Goal: Information Seeking & Learning: Compare options

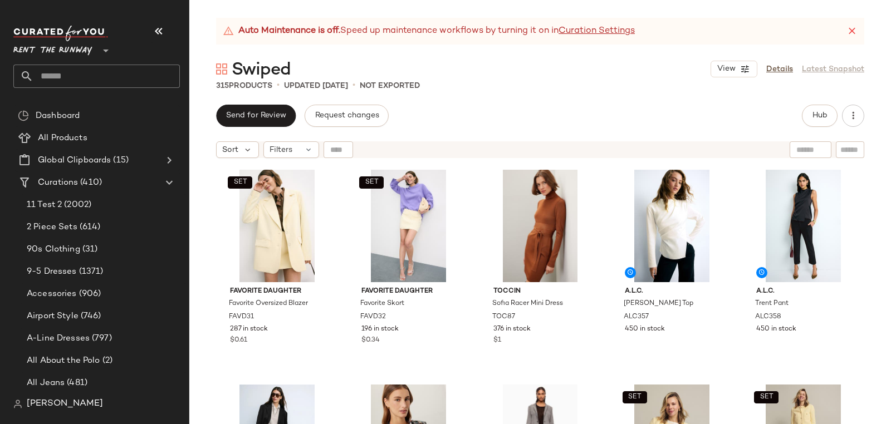
click at [825, 84] on div "315 Products • updated [DATE] • Not Exported" at bounding box center [540, 85] width 702 height 11
click at [826, 114] on span "Hub" at bounding box center [820, 115] width 16 height 9
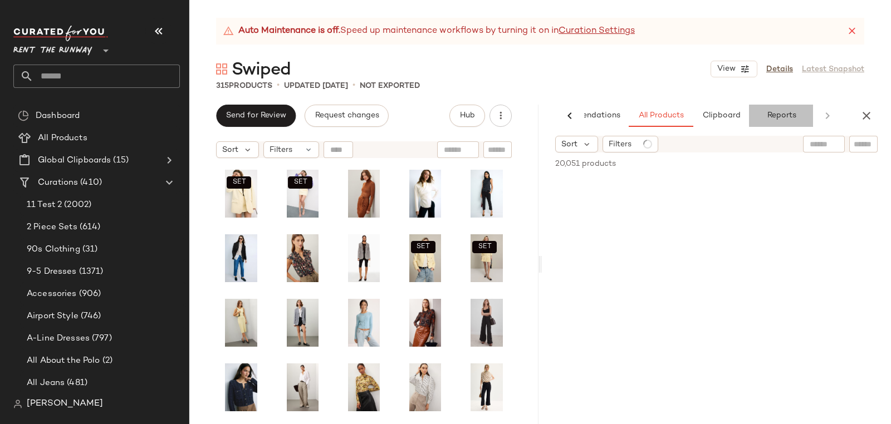
click at [774, 116] on span "Reports" at bounding box center [781, 115] width 30 height 9
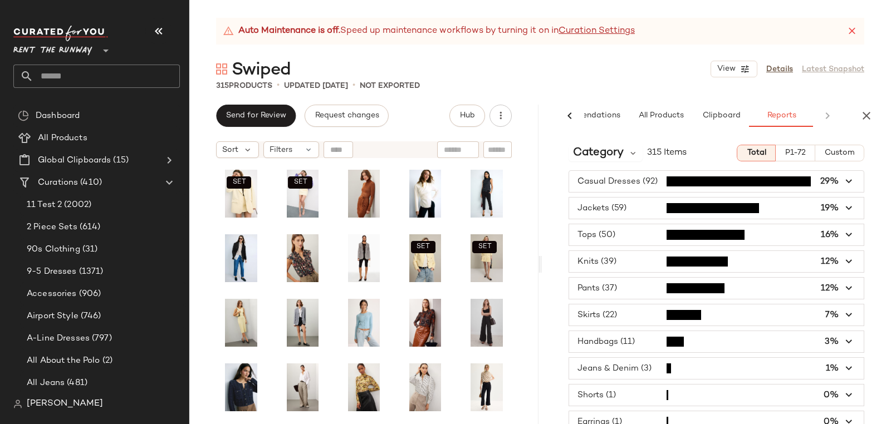
scroll to position [3, 0]
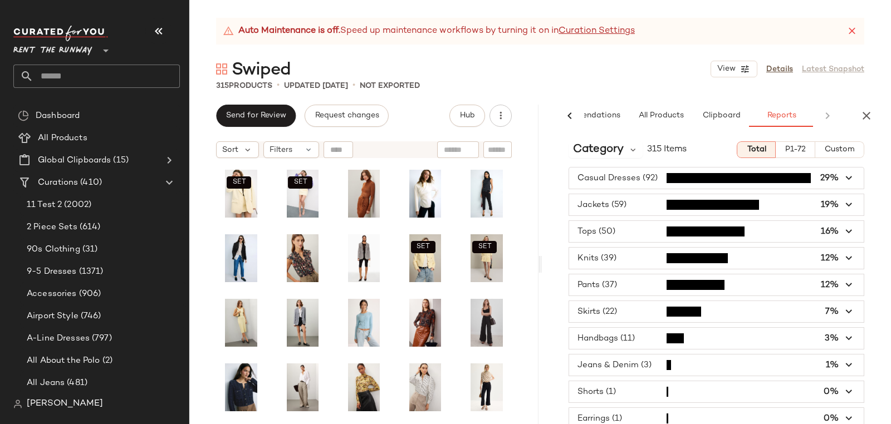
click at [706, 362] on span "button" at bounding box center [716, 365] width 295 height 21
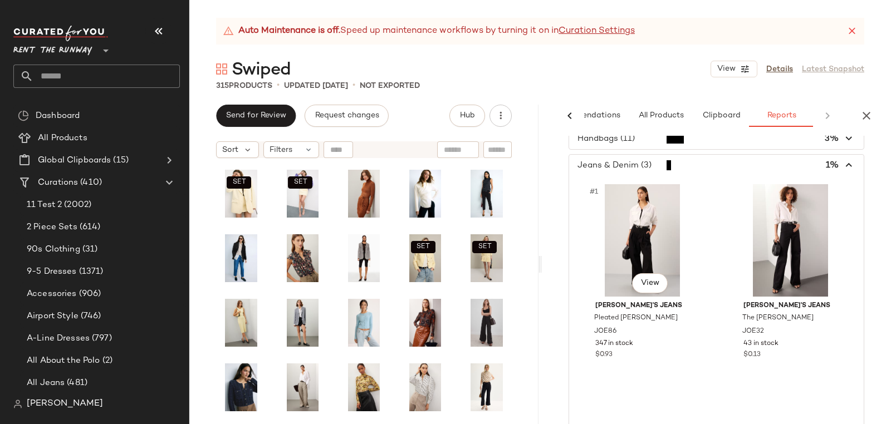
scroll to position [236, 0]
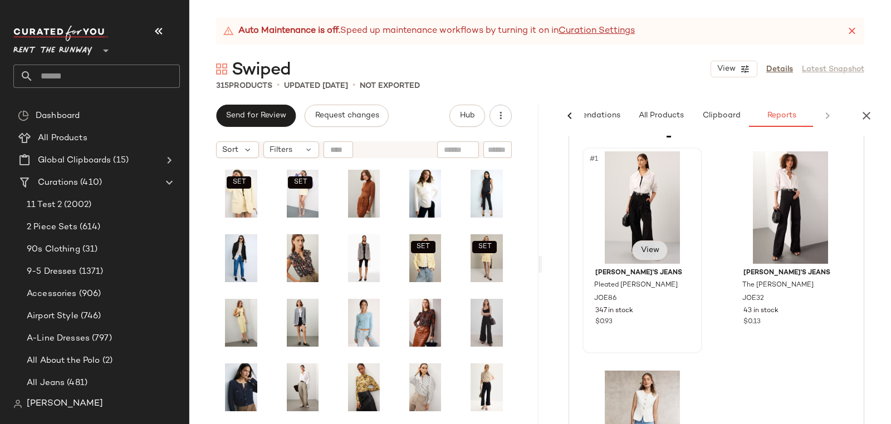
click at [655, 246] on span "View" at bounding box center [649, 250] width 19 height 9
click at [643, 196] on div "#1 View" at bounding box center [643, 208] width 112 height 113
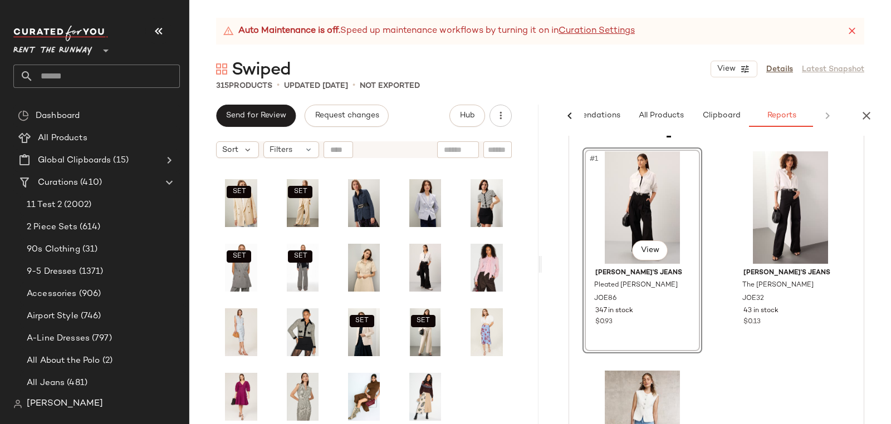
click at [629, 196] on div "#1 View" at bounding box center [643, 208] width 112 height 113
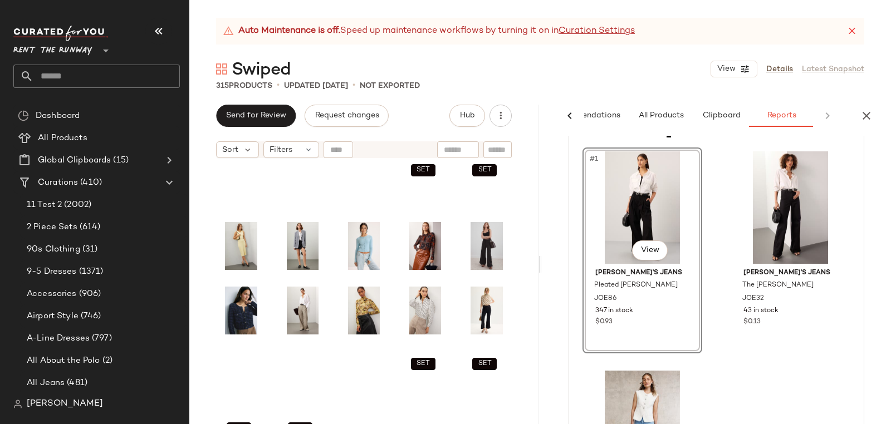
scroll to position [0, 0]
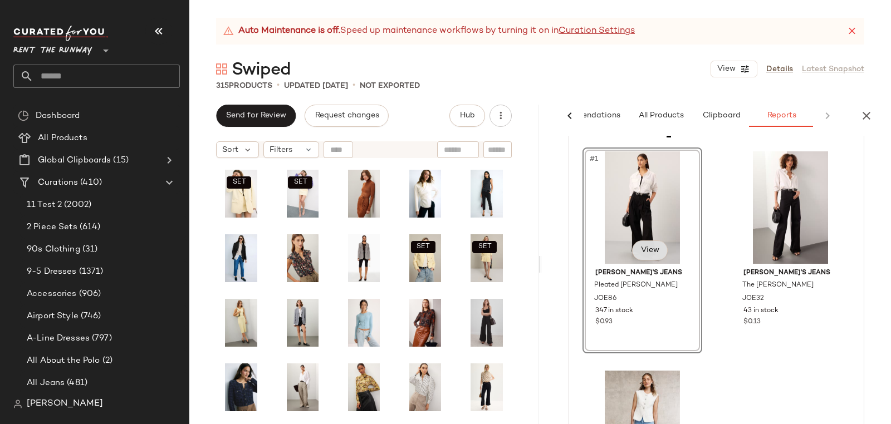
click at [653, 248] on span "View" at bounding box center [649, 250] width 19 height 9
click at [753, 360] on div "#1 View Joe's Jeans Pleated Denim Trouser JOE86 347 in stock $0.93 Joe's Jeans …" at bounding box center [717, 361] width 268 height 426
click at [799, 246] on span "View" at bounding box center [797, 250] width 19 height 9
click at [788, 188] on div "#2 View" at bounding box center [791, 208] width 112 height 113
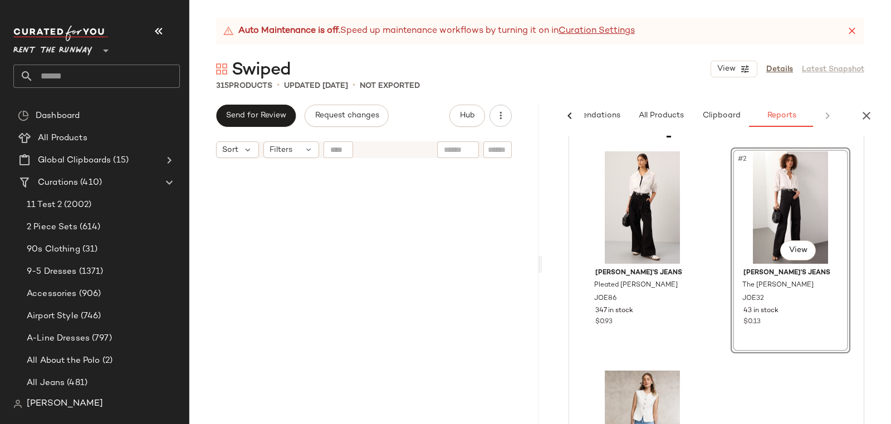
scroll to position [2326, 0]
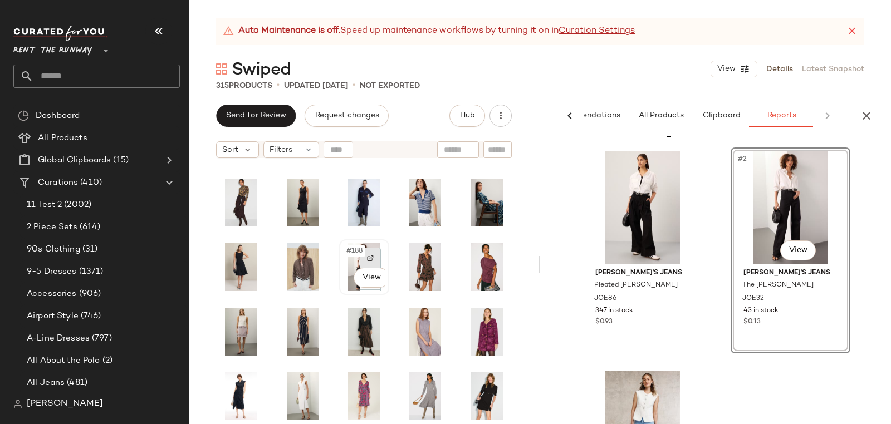
click at [365, 250] on div at bounding box center [370, 258] width 21 height 21
click at [651, 281] on span "Pleated Denim Trouser" at bounding box center [630, 291] width 73 height 20
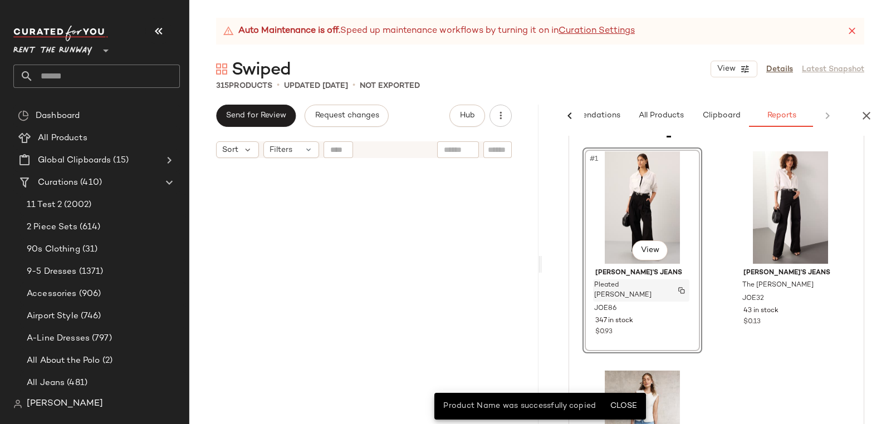
scroll to position [1809, 0]
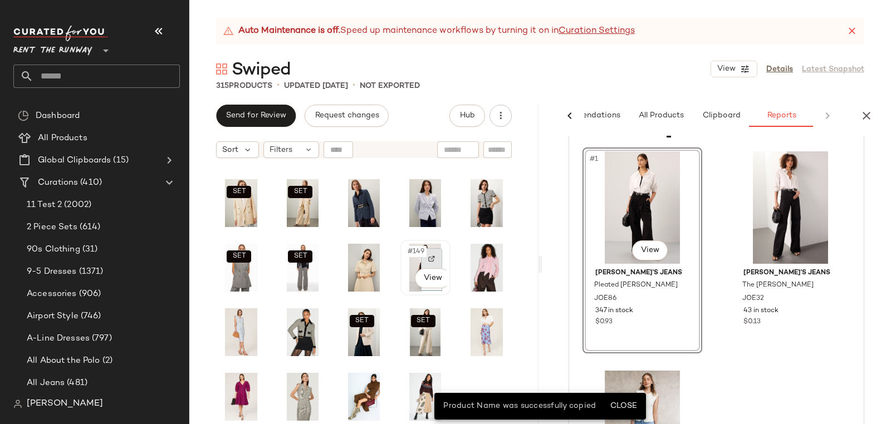
click at [434, 260] on div at bounding box center [431, 258] width 21 height 21
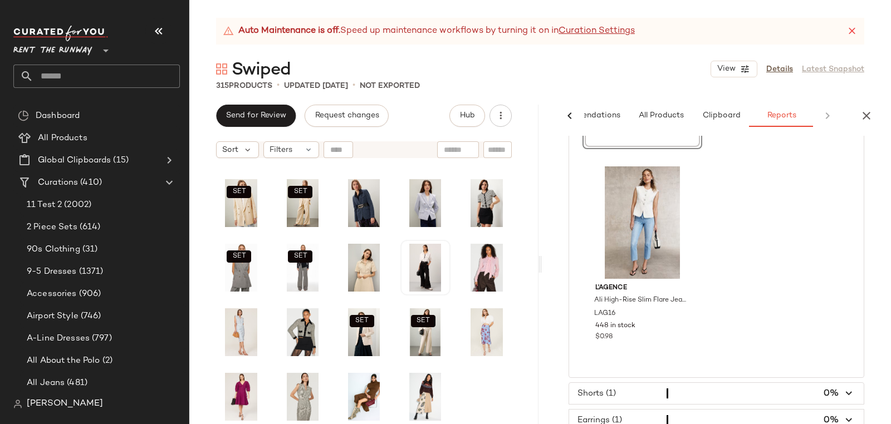
scroll to position [442, 0]
click at [648, 181] on div "#3 View" at bounding box center [643, 221] width 112 height 113
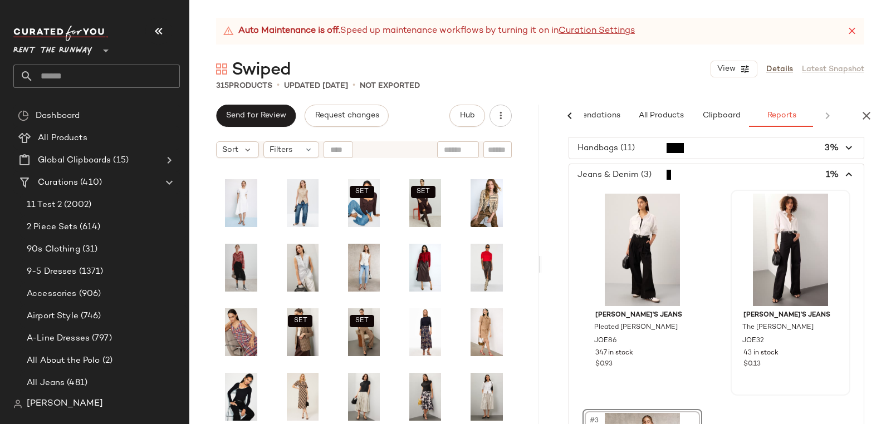
scroll to position [189, 0]
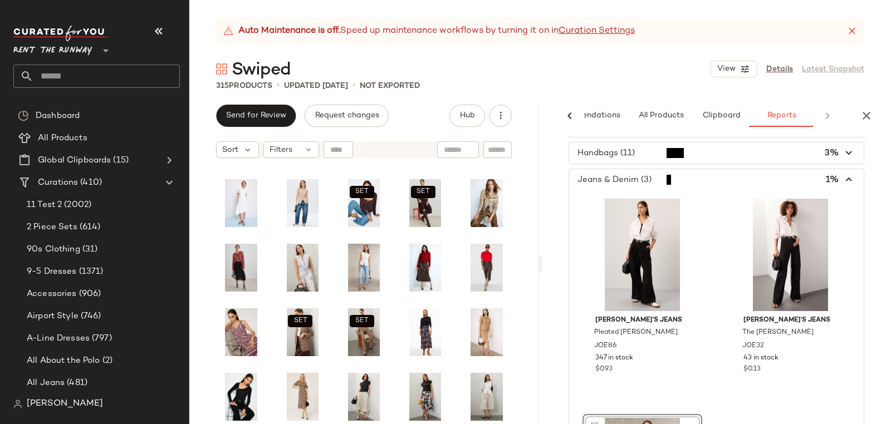
click at [639, 181] on span "button" at bounding box center [716, 179] width 295 height 21
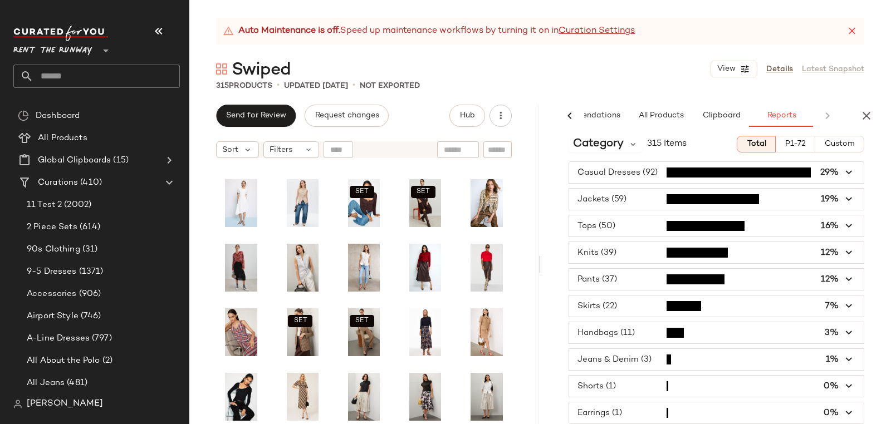
scroll to position [3, 0]
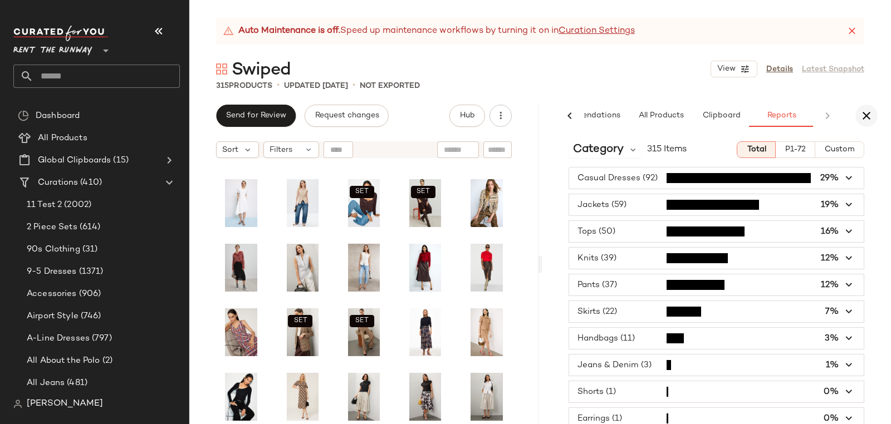
click at [866, 119] on icon "button" at bounding box center [866, 115] width 13 height 13
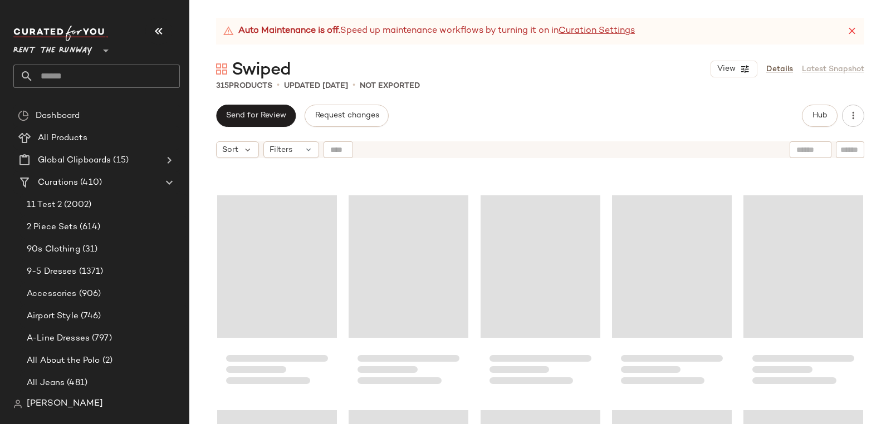
scroll to position [3440, 0]
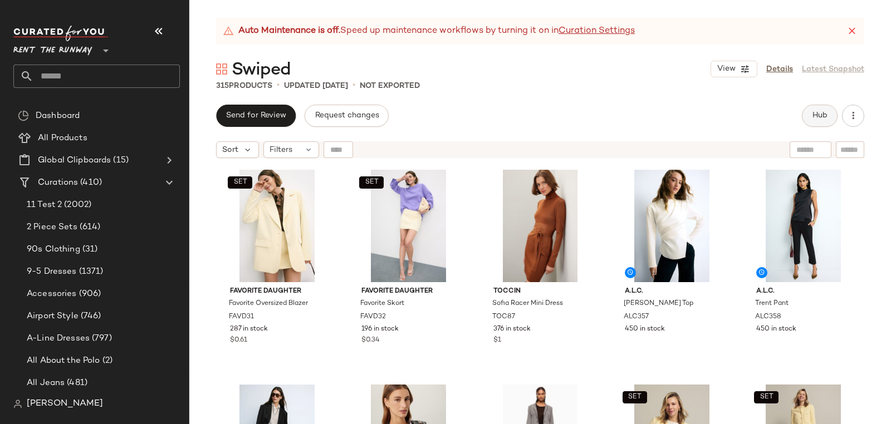
click at [824, 120] on button "Hub" at bounding box center [820, 116] width 36 height 22
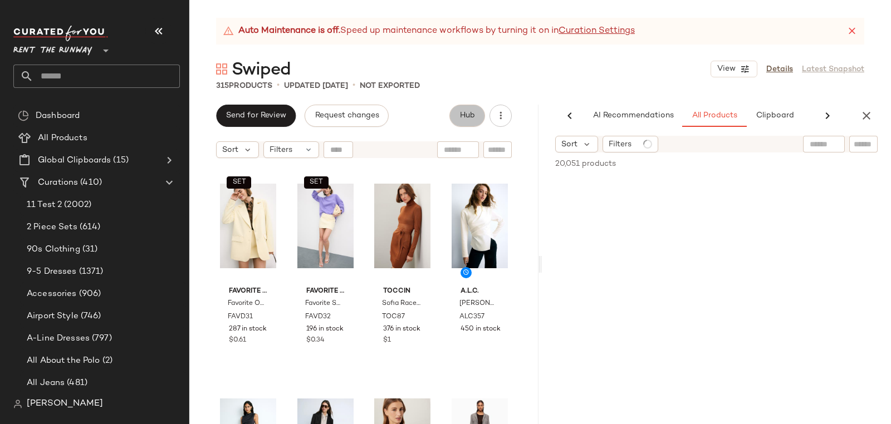
scroll to position [0, 53]
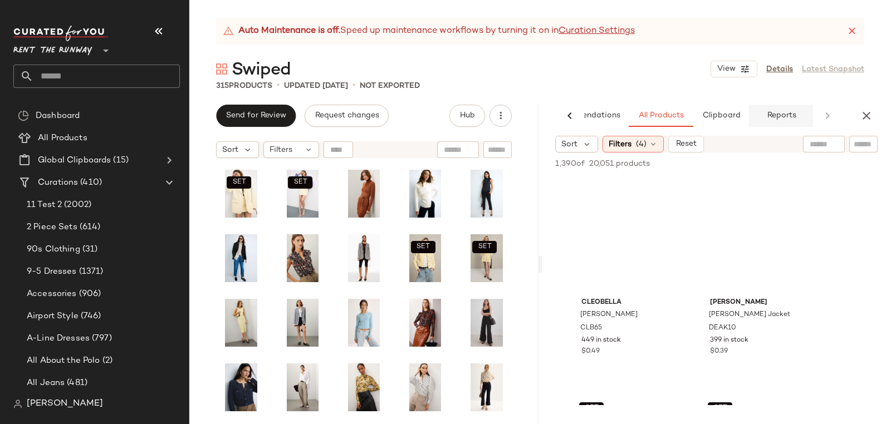
click at [782, 115] on span "Reports" at bounding box center [781, 115] width 30 height 9
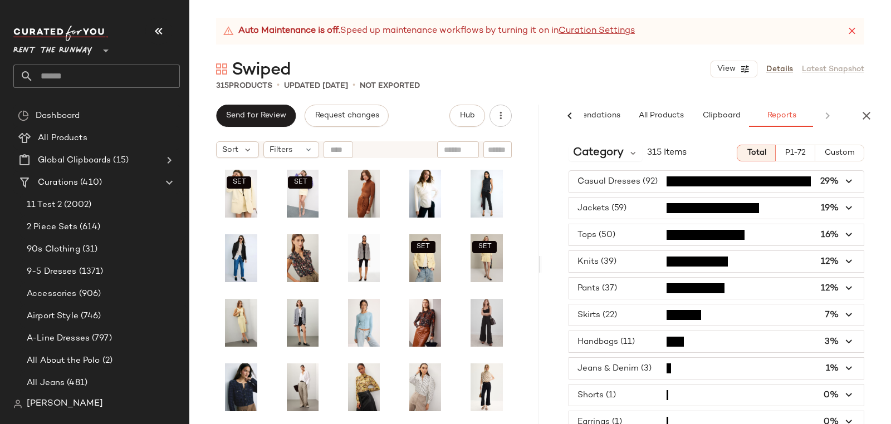
click at [560, 160] on div "Category 315 Items Total P1-72 Custom" at bounding box center [716, 153] width 349 height 17
click at [608, 147] on span "Category" at bounding box center [598, 153] width 51 height 17
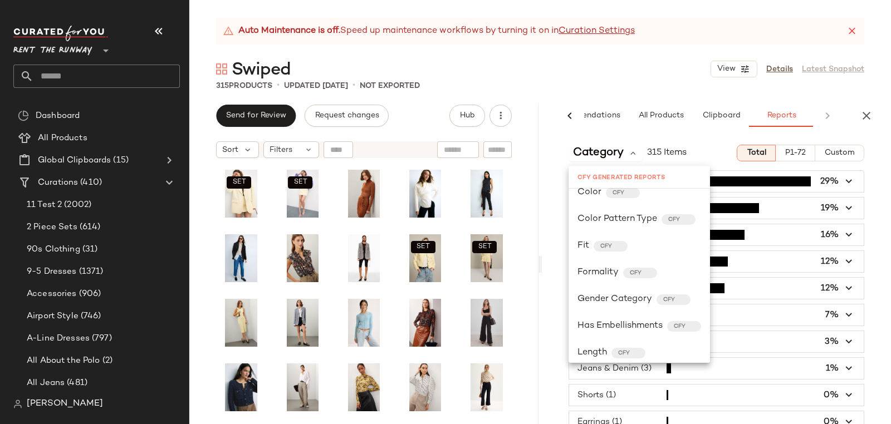
scroll to position [1275, 0]
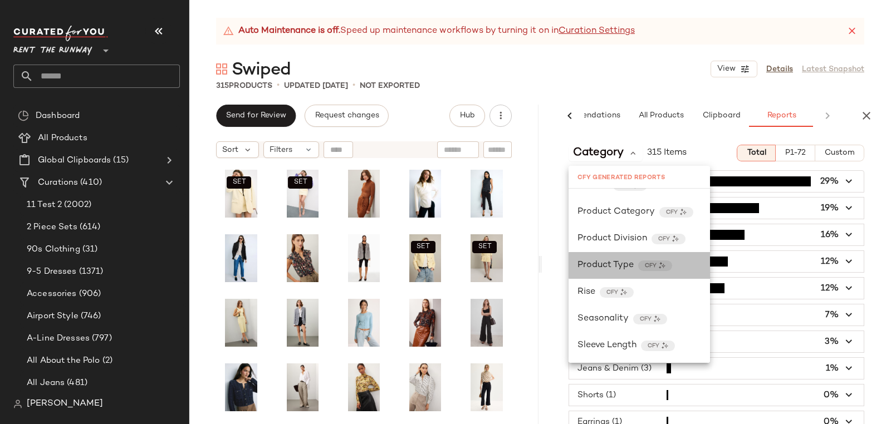
click at [601, 267] on span "Product Type" at bounding box center [606, 265] width 56 height 13
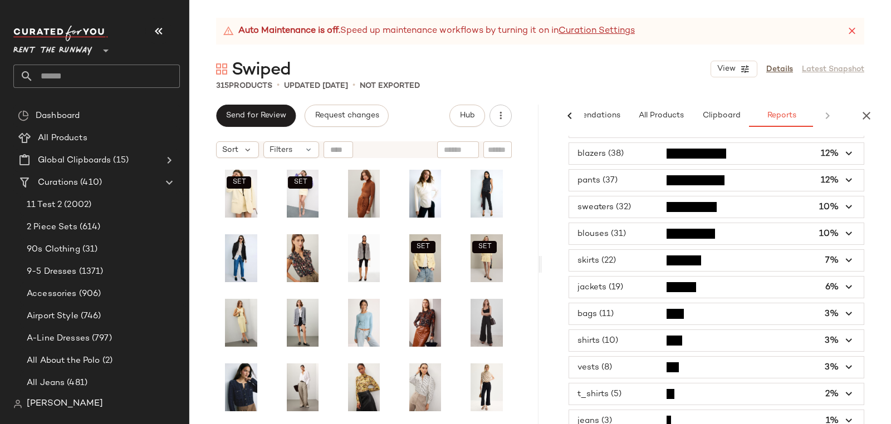
scroll to position [213, 0]
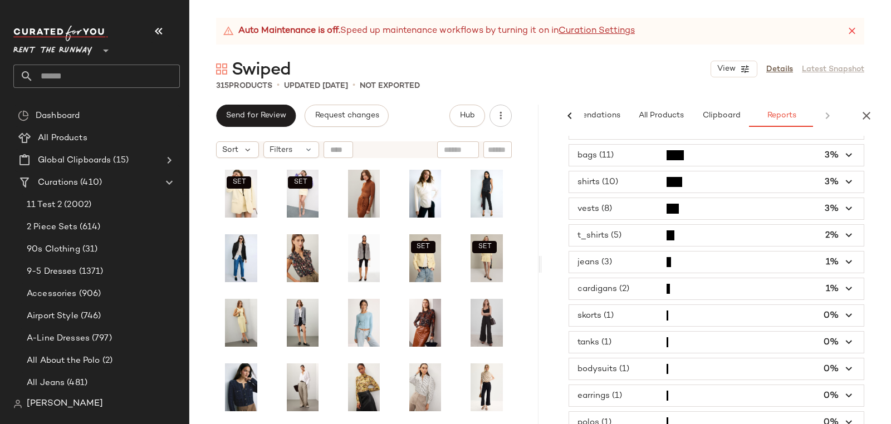
click at [627, 418] on span "button" at bounding box center [716, 422] width 295 height 21
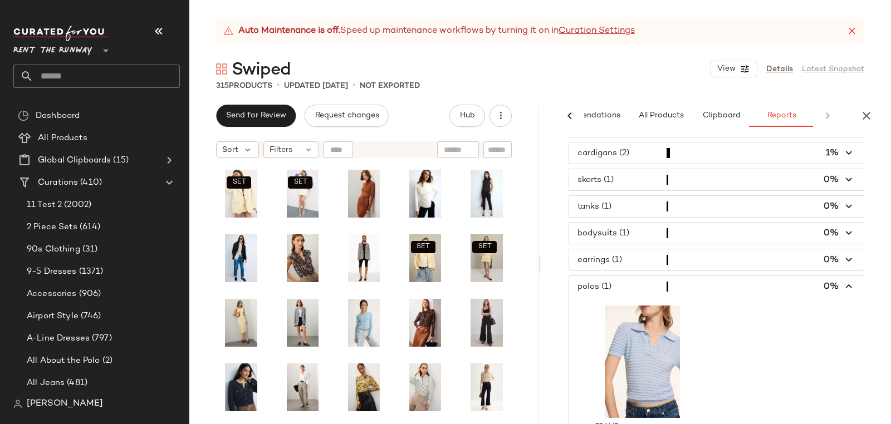
scroll to position [325, 0]
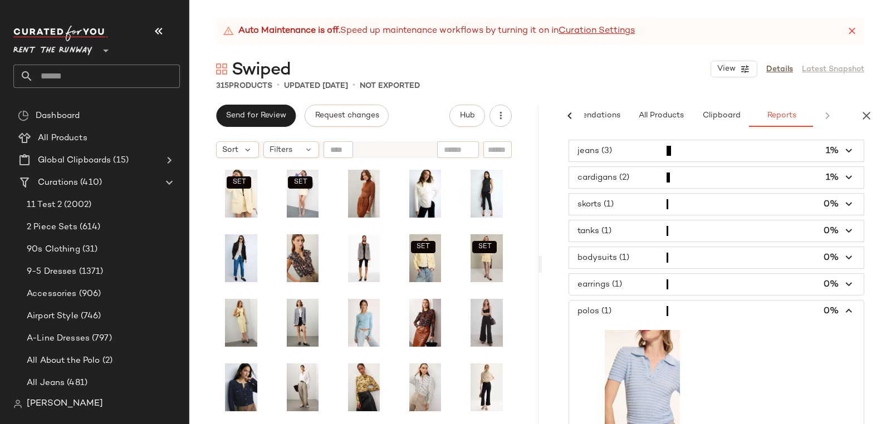
click at [610, 274] on span "button" at bounding box center [716, 284] width 295 height 21
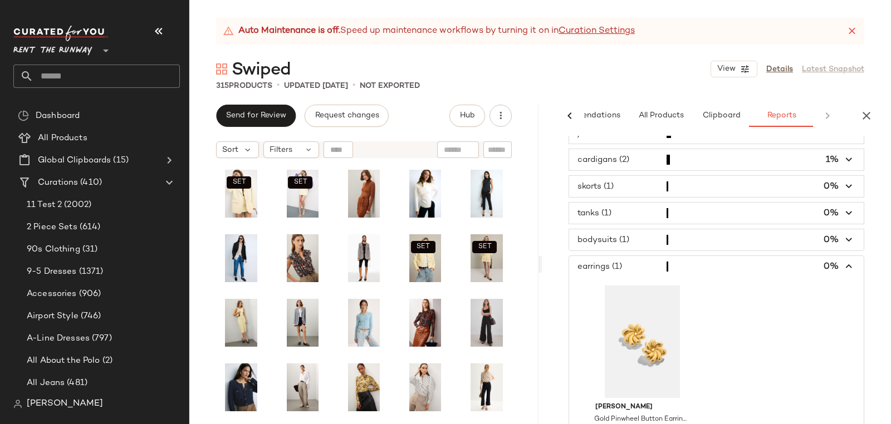
scroll to position [368, 0]
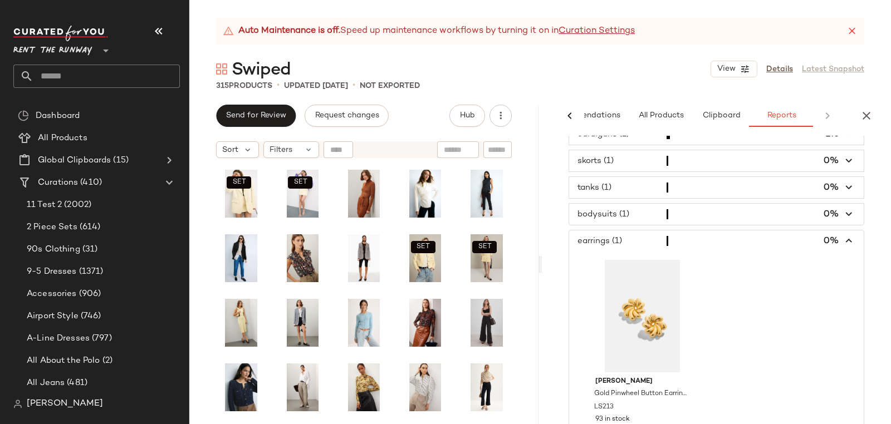
click at [619, 204] on span "button" at bounding box center [716, 214] width 295 height 21
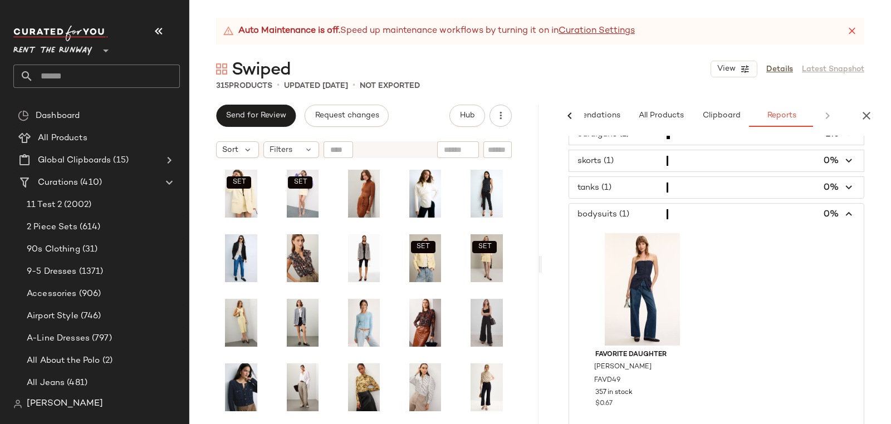
click at [620, 182] on span "button" at bounding box center [716, 187] width 295 height 21
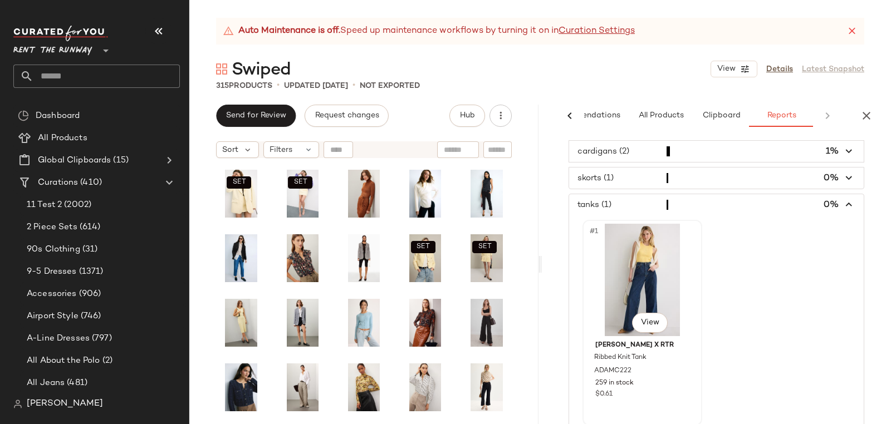
scroll to position [326, 0]
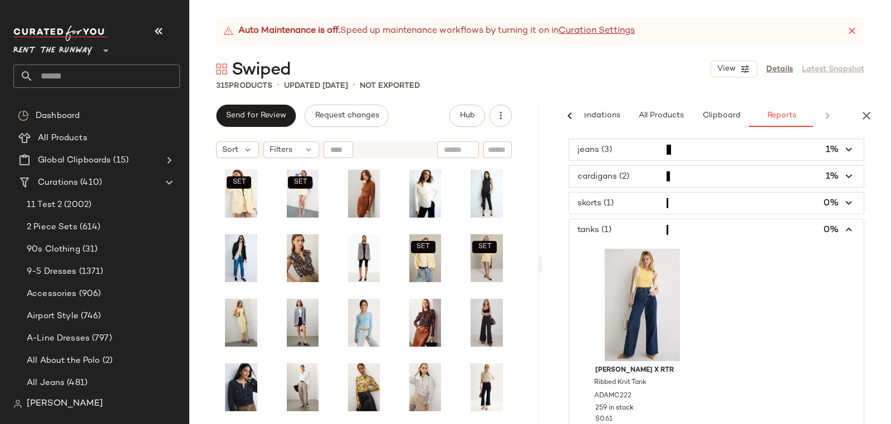
click at [600, 193] on span "button" at bounding box center [716, 203] width 295 height 21
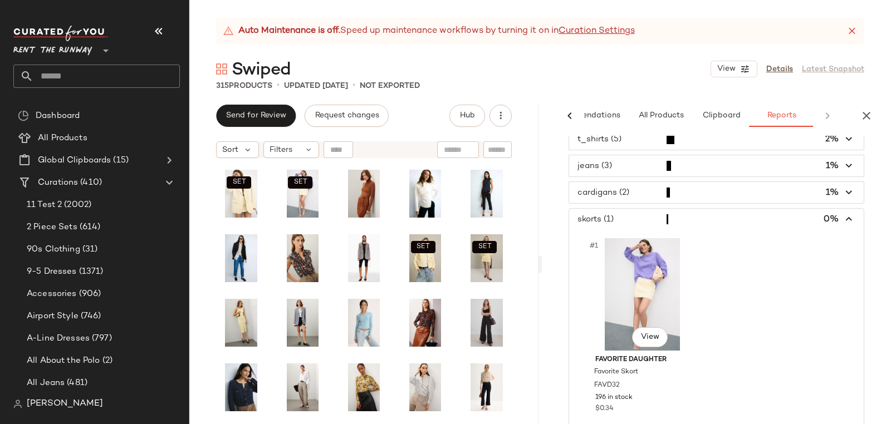
scroll to position [198, 0]
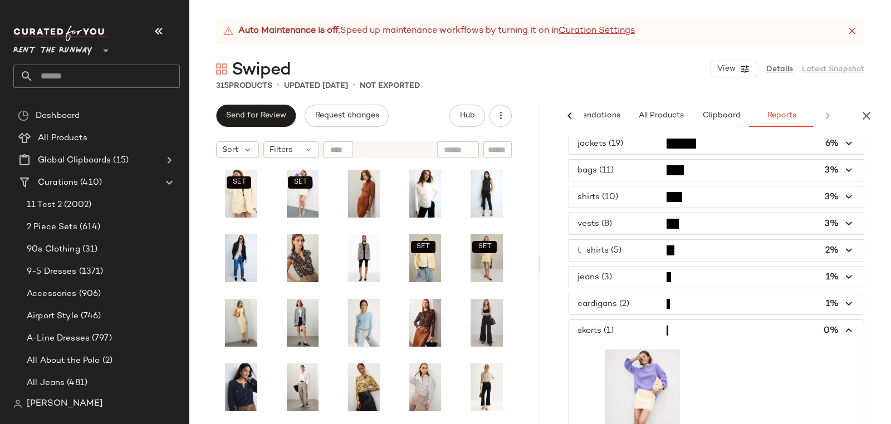
click at [609, 270] on span "button" at bounding box center [716, 277] width 295 height 21
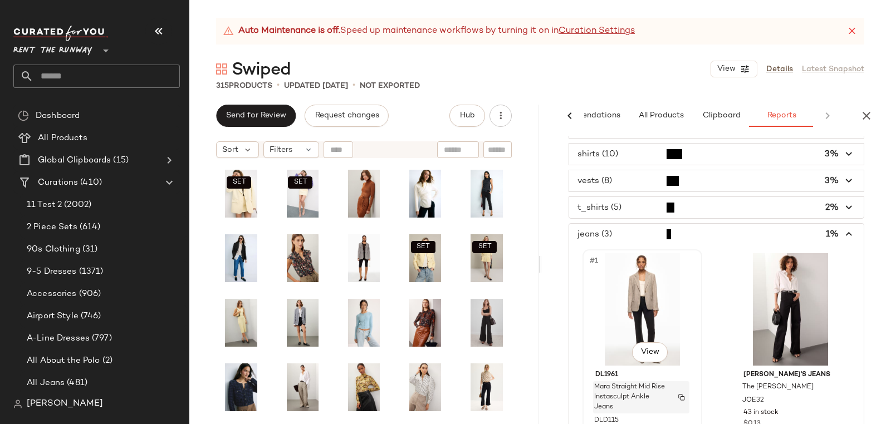
scroll to position [203, 0]
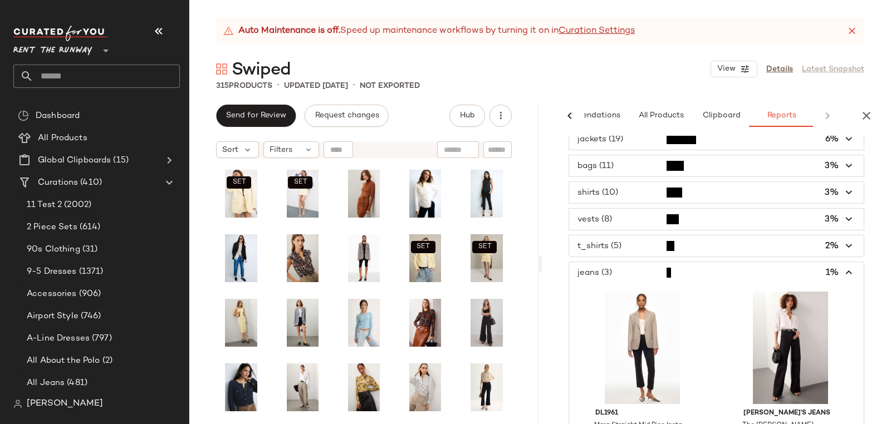
click at [634, 268] on span "button" at bounding box center [716, 272] width 295 height 21
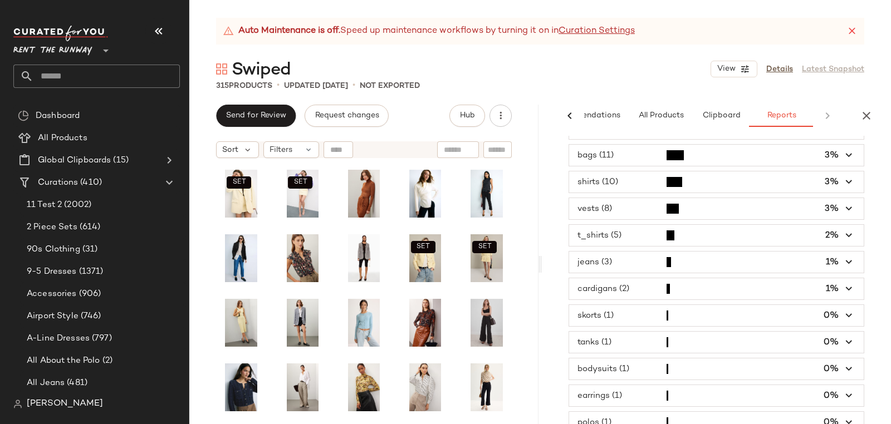
click at [617, 282] on span "button" at bounding box center [716, 289] width 295 height 21
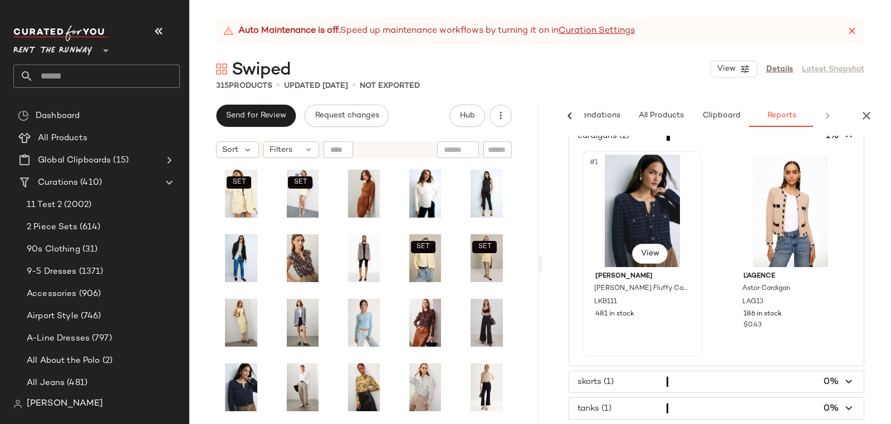
scroll to position [229, 0]
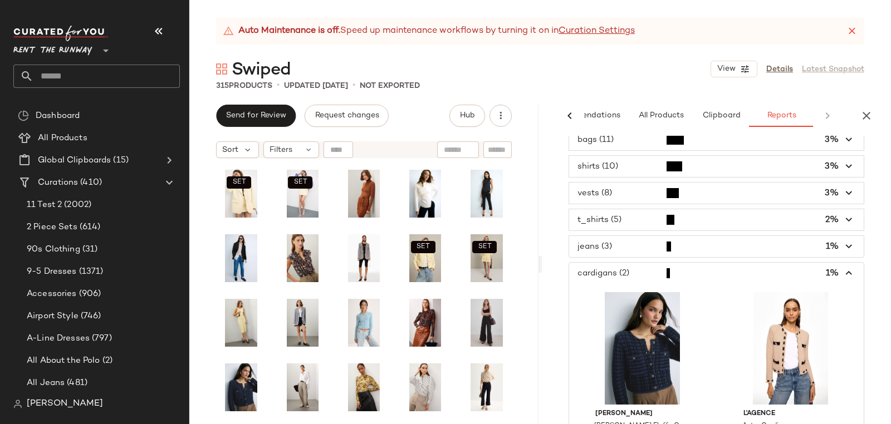
click at [621, 211] on span "button" at bounding box center [716, 219] width 295 height 21
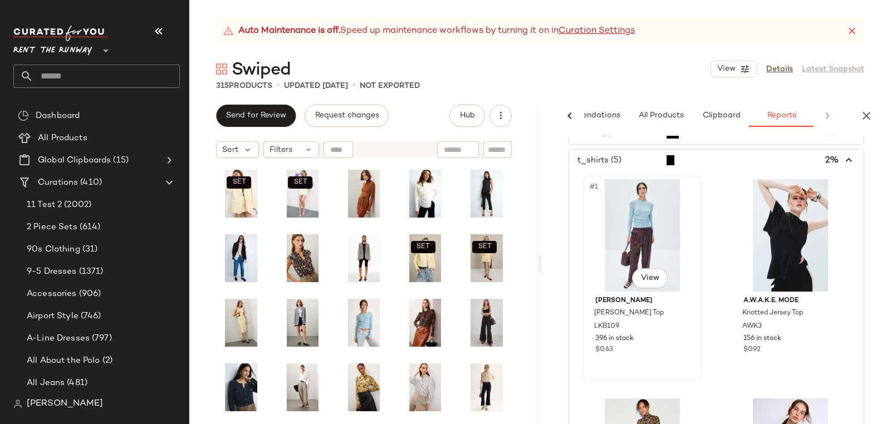
scroll to position [268, 0]
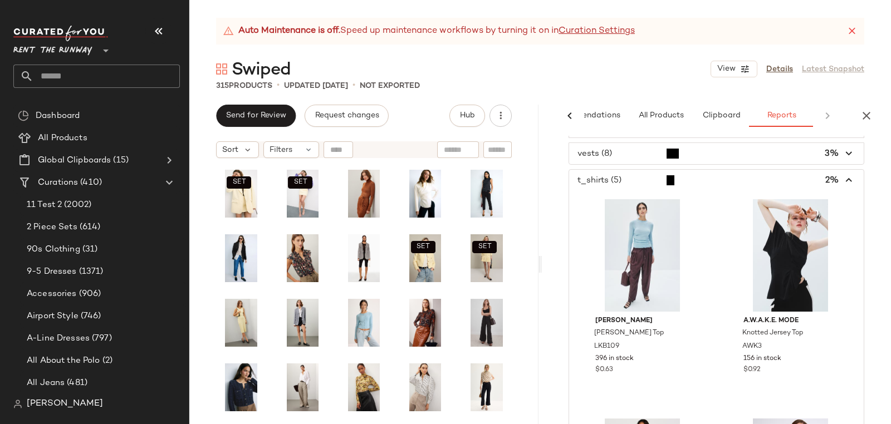
click at [609, 178] on span "button" at bounding box center [716, 180] width 295 height 21
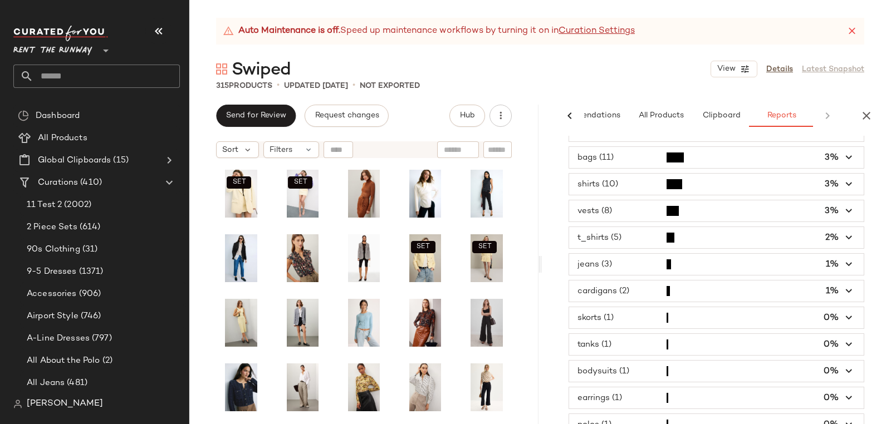
scroll to position [211, 0]
click at [611, 208] on span "button" at bounding box center [716, 211] width 295 height 21
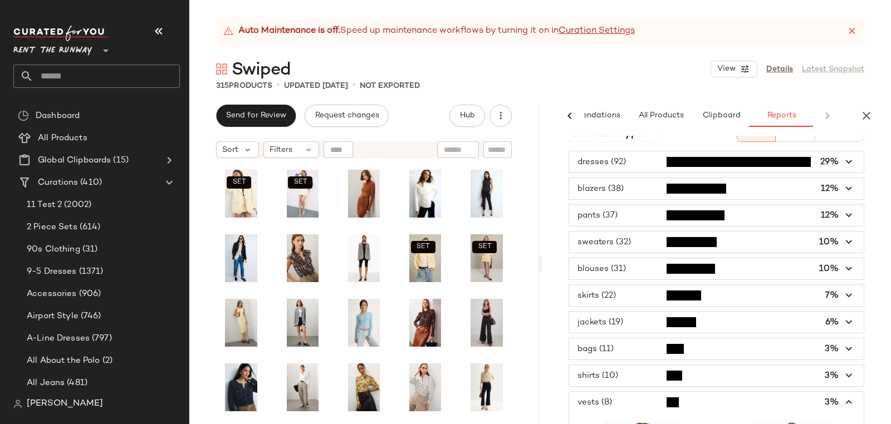
scroll to position [137, 0]
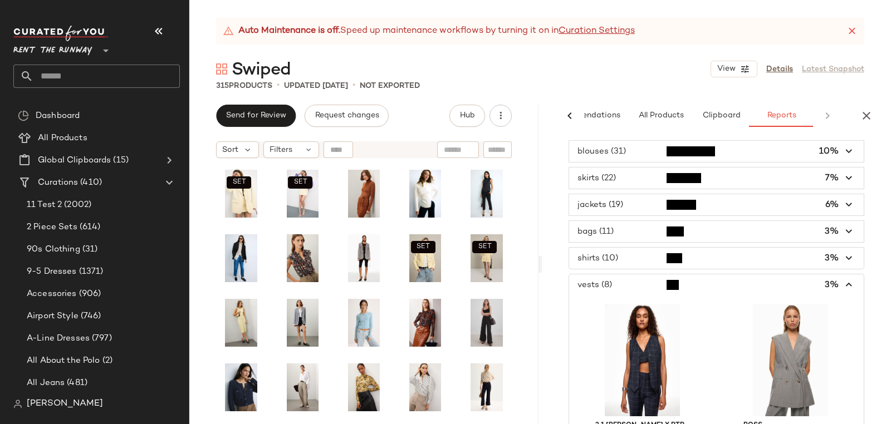
click at [632, 258] on span "button" at bounding box center [716, 258] width 295 height 21
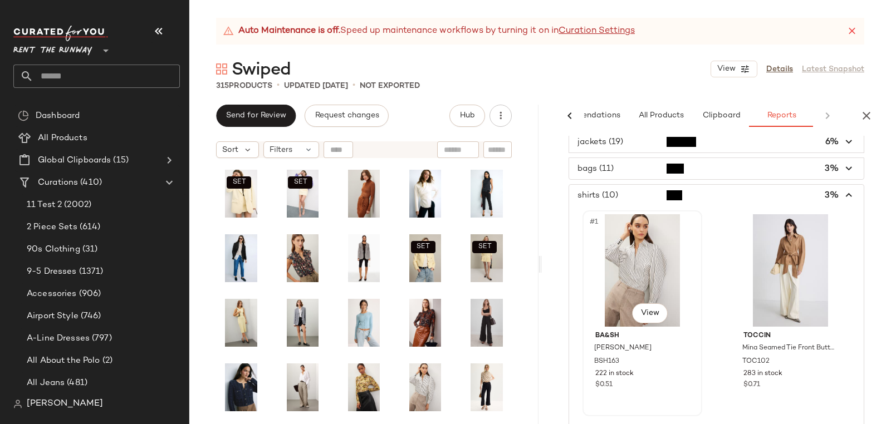
scroll to position [199, 0]
click at [606, 187] on span "button" at bounding box center [716, 196] width 295 height 21
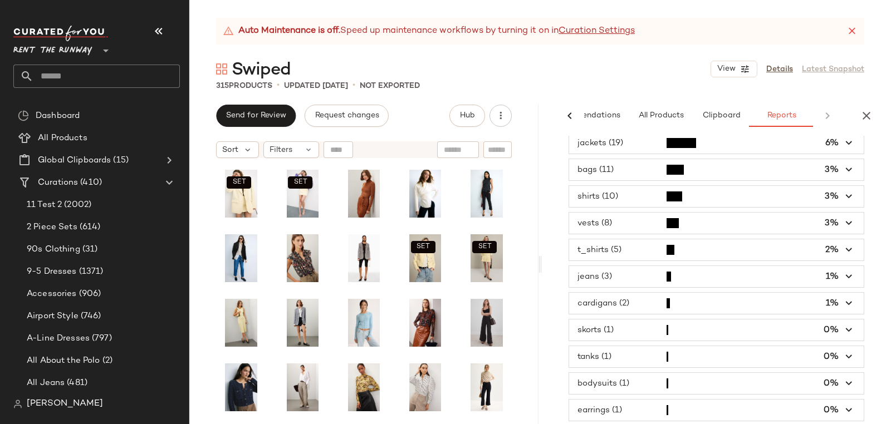
click at [614, 171] on span "button" at bounding box center [716, 169] width 295 height 21
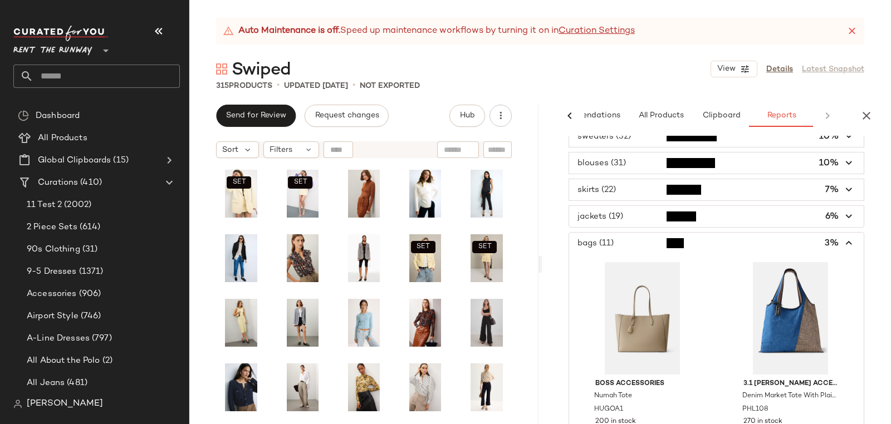
scroll to position [124, 0]
click at [614, 234] on span "button" at bounding box center [716, 244] width 295 height 21
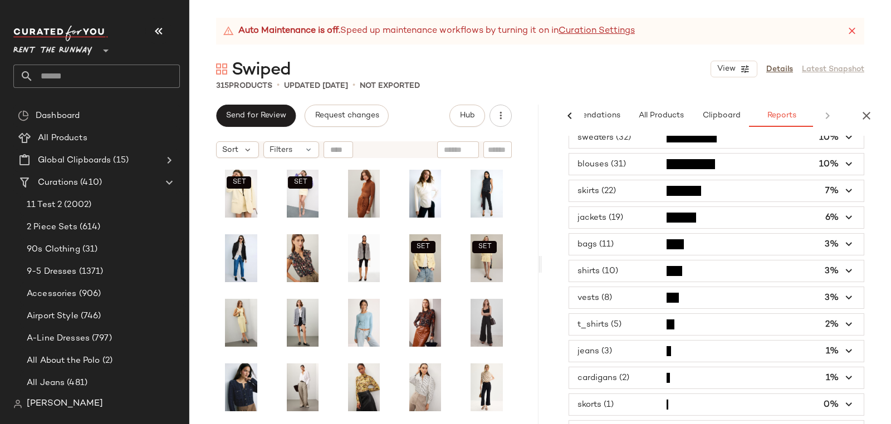
click at [622, 220] on span "button" at bounding box center [716, 217] width 295 height 21
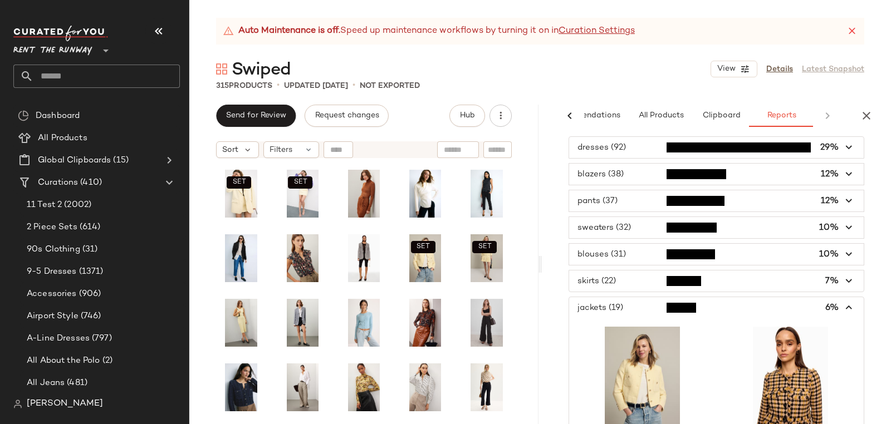
scroll to position [0, 0]
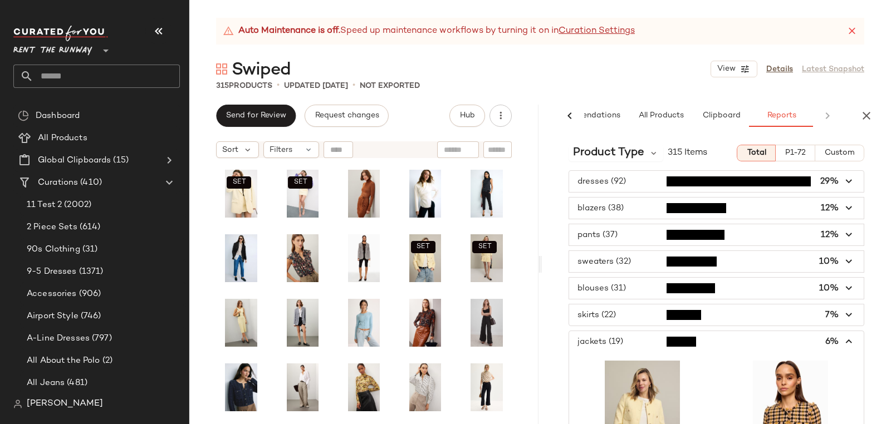
click at [608, 333] on span "button" at bounding box center [716, 341] width 295 height 21
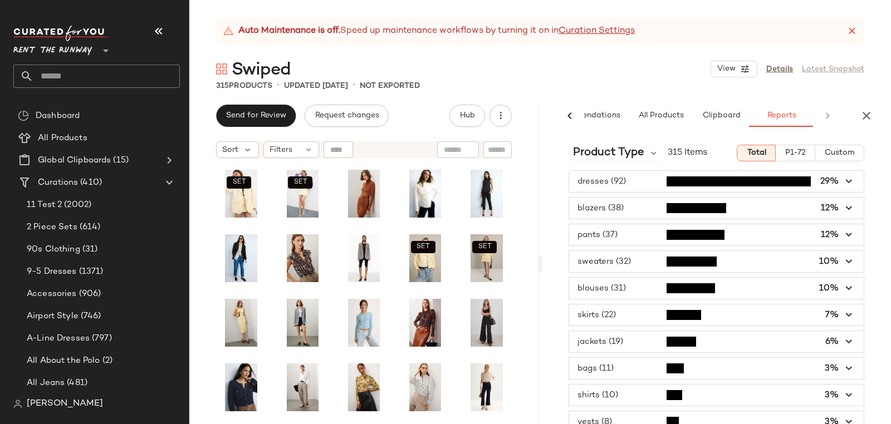
click at [619, 315] on span "button" at bounding box center [716, 315] width 295 height 21
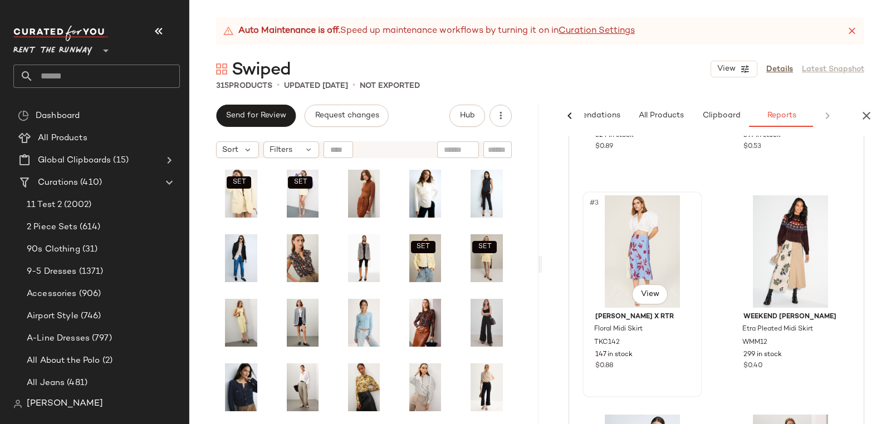
scroll to position [326, 0]
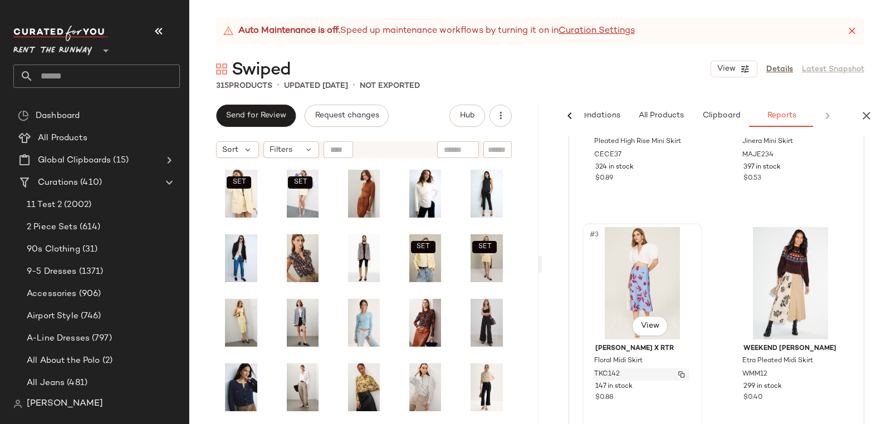
click at [609, 370] on span "TKC142" at bounding box center [607, 375] width 26 height 10
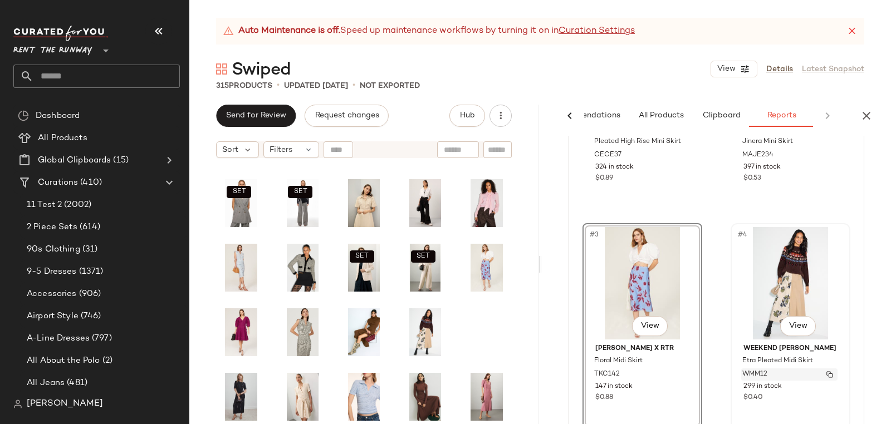
click at [761, 373] on div "WMM12" at bounding box center [789, 375] width 96 height 12
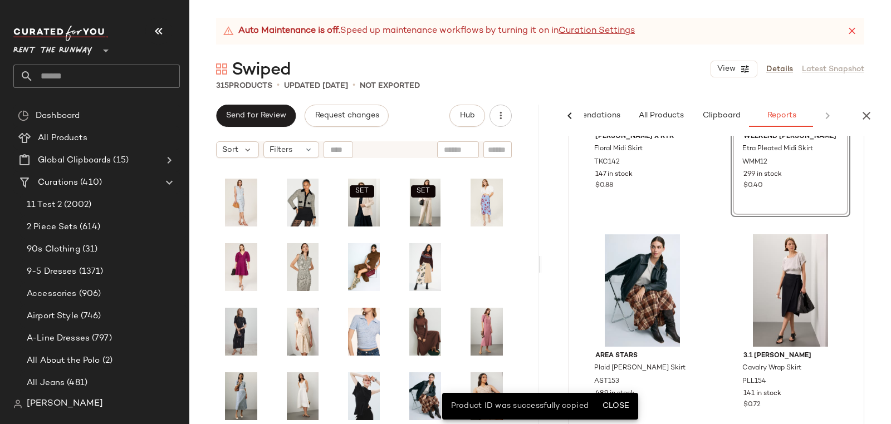
scroll to position [579, 0]
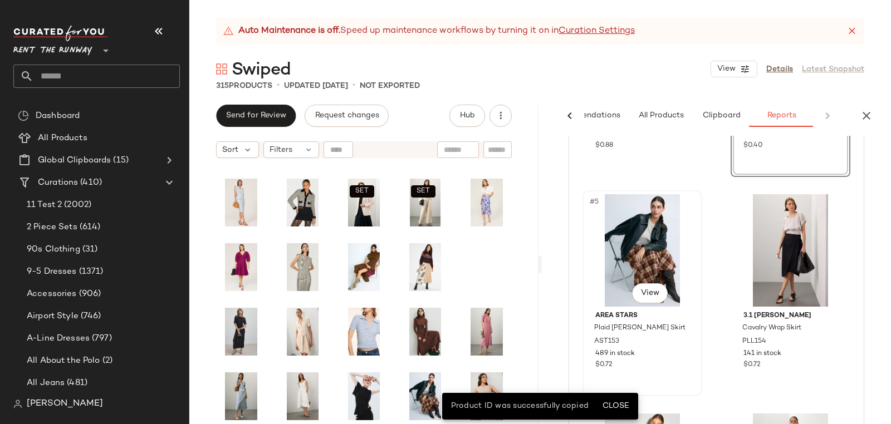
click at [621, 349] on span "489 in stock" at bounding box center [615, 354] width 40 height 10
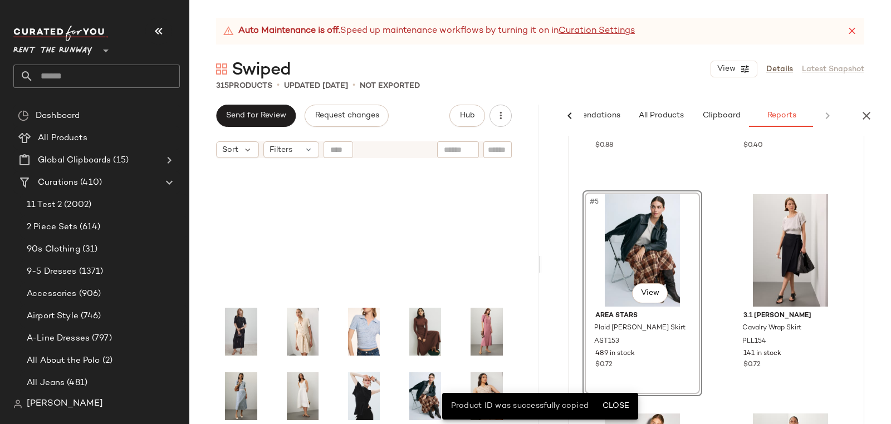
scroll to position [2068, 0]
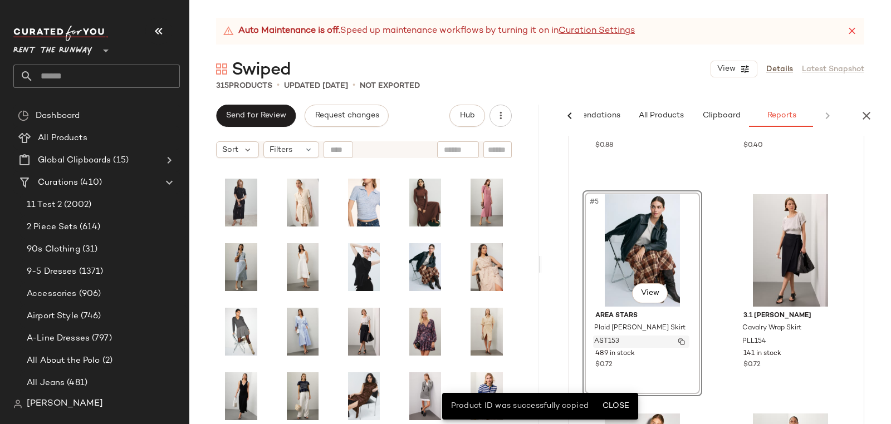
click at [605, 338] on span "AST153" at bounding box center [606, 342] width 25 height 10
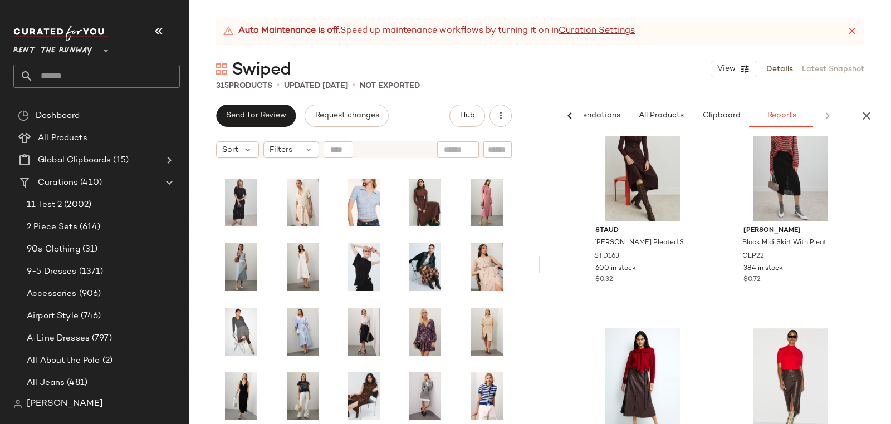
scroll to position [1440, 0]
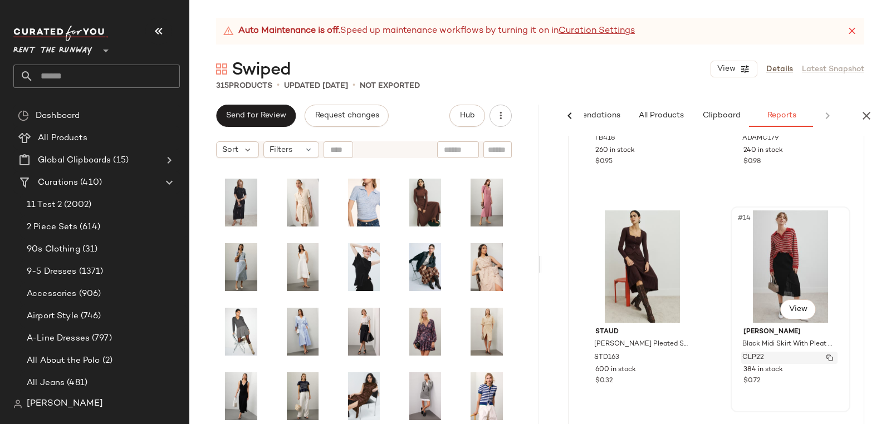
click at [753, 354] on span "CLP22" at bounding box center [754, 358] width 22 height 10
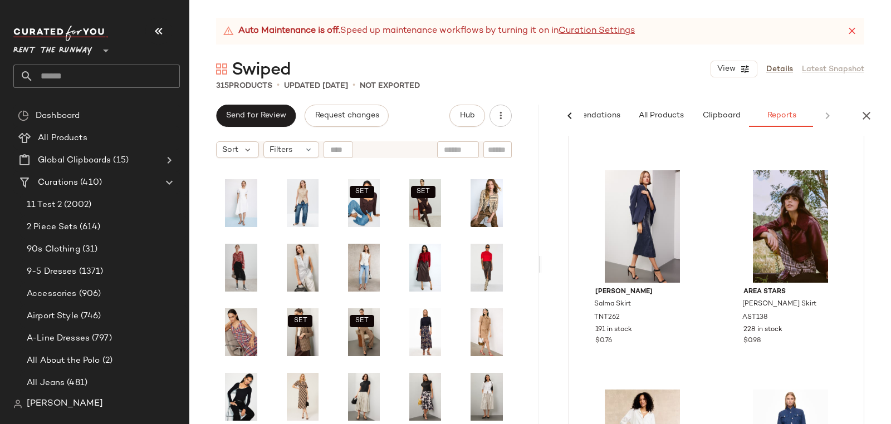
scroll to position [2137, 0]
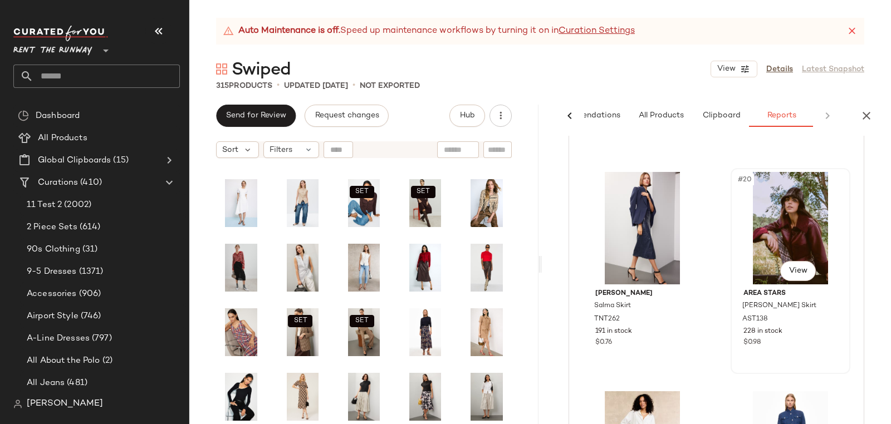
click at [771, 270] on div "View" at bounding box center [797, 268] width 53 height 22
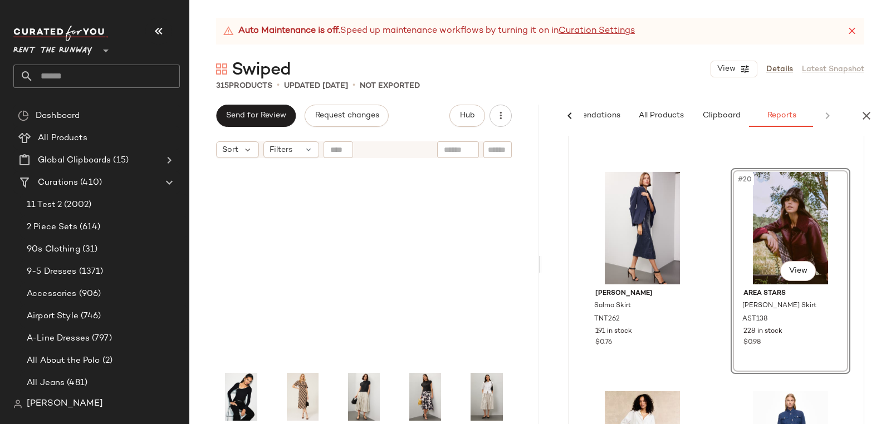
scroll to position [3618, 0]
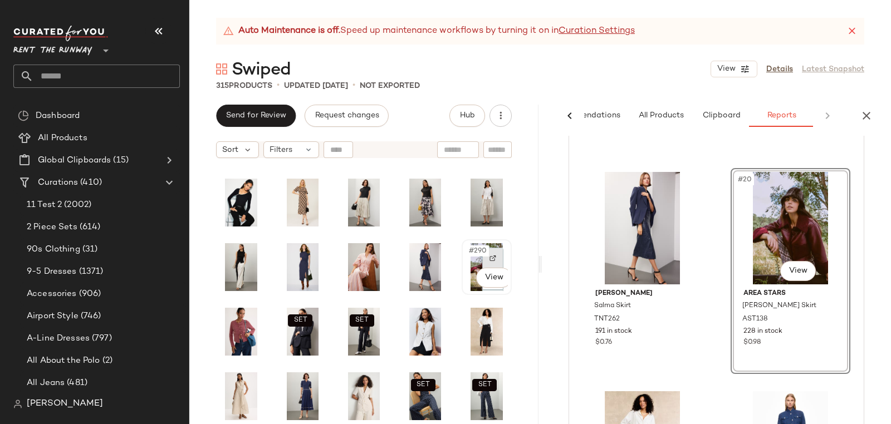
click at [490, 263] on div at bounding box center [492, 258] width 21 height 21
click at [749, 317] on span "AST138" at bounding box center [756, 320] width 26 height 10
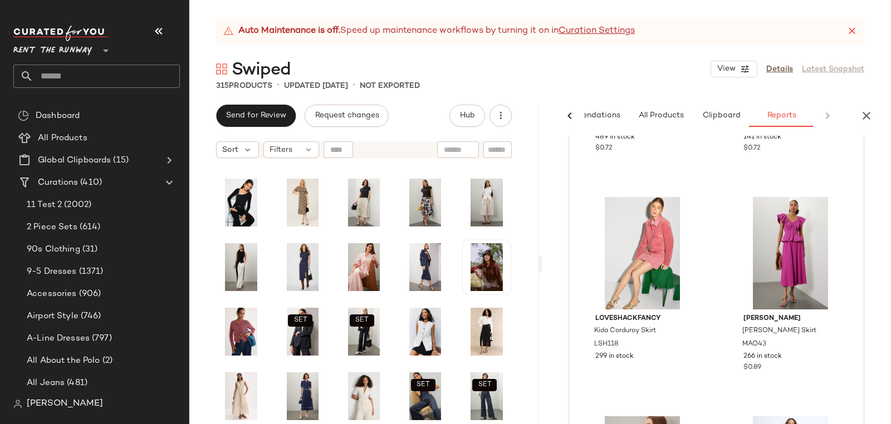
scroll to position [772, 0]
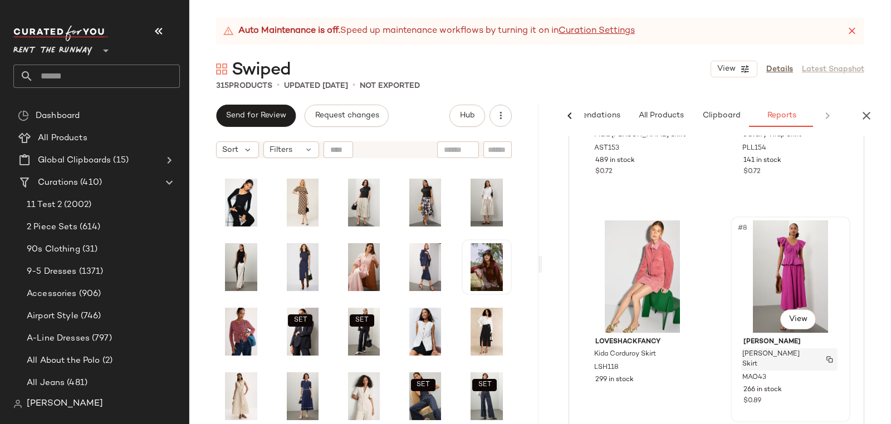
click at [748, 350] on span "Sasha Skirt" at bounding box center [779, 360] width 73 height 20
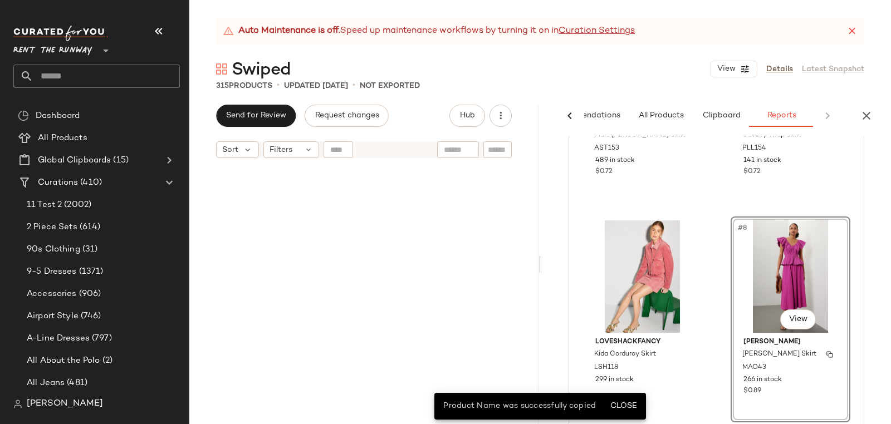
scroll to position [2972, 0]
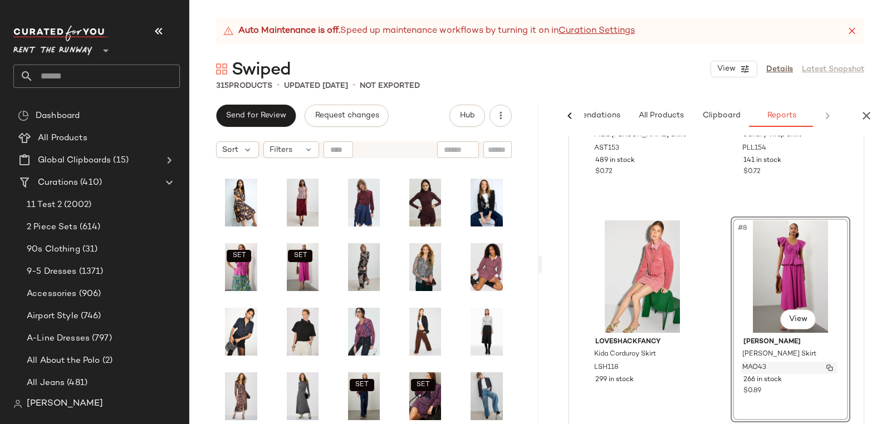
click at [755, 363] on span "MAO43" at bounding box center [755, 368] width 24 height 10
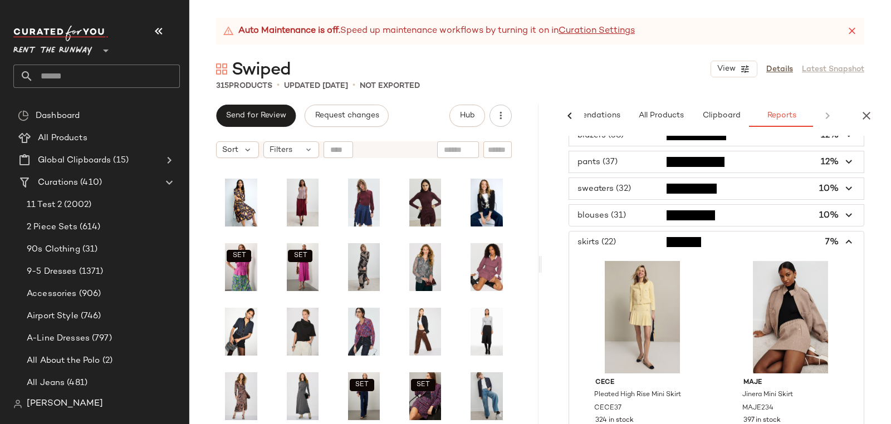
scroll to position [73, 0]
click at [617, 241] on span "button" at bounding box center [716, 242] width 295 height 21
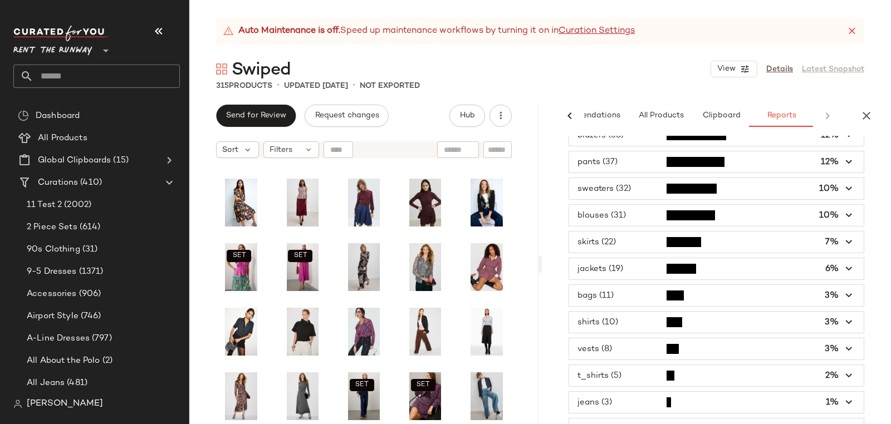
scroll to position [213, 0]
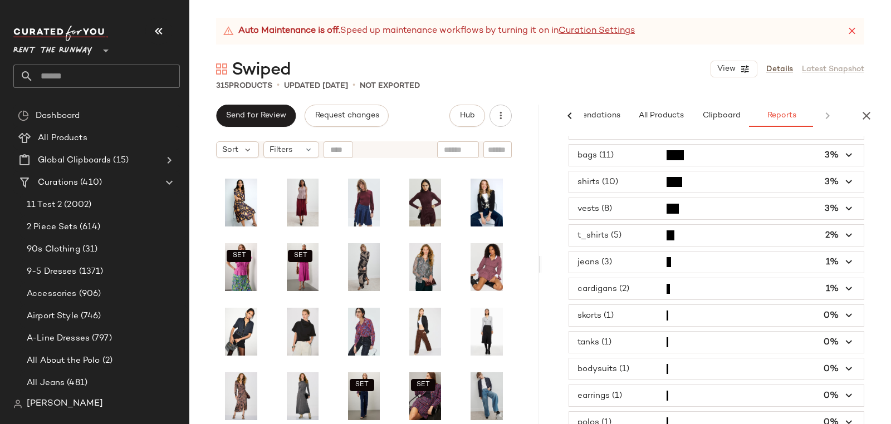
click at [619, 412] on span "button" at bounding box center [716, 422] width 295 height 21
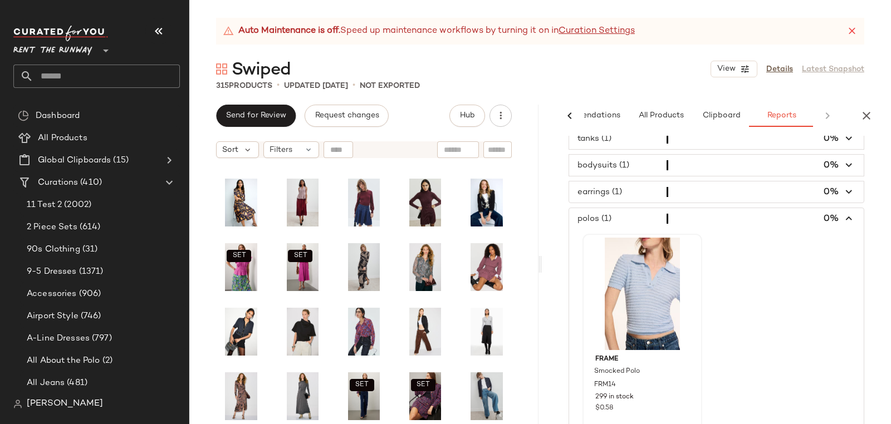
scroll to position [398, 0]
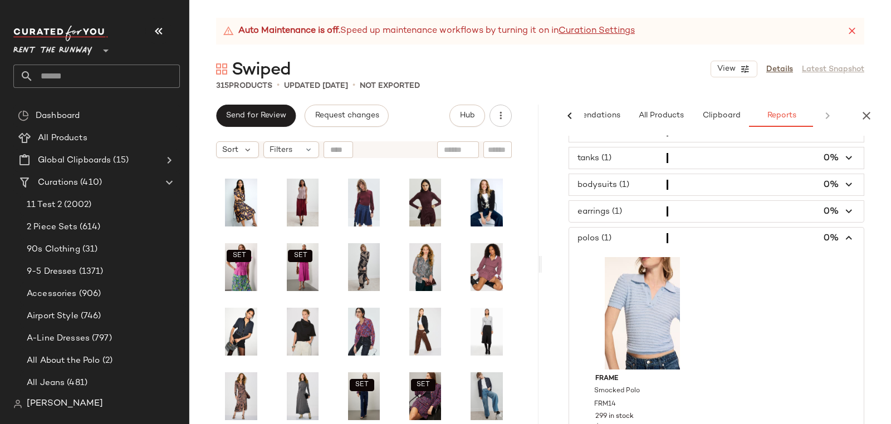
click at [628, 201] on span "button" at bounding box center [716, 211] width 295 height 21
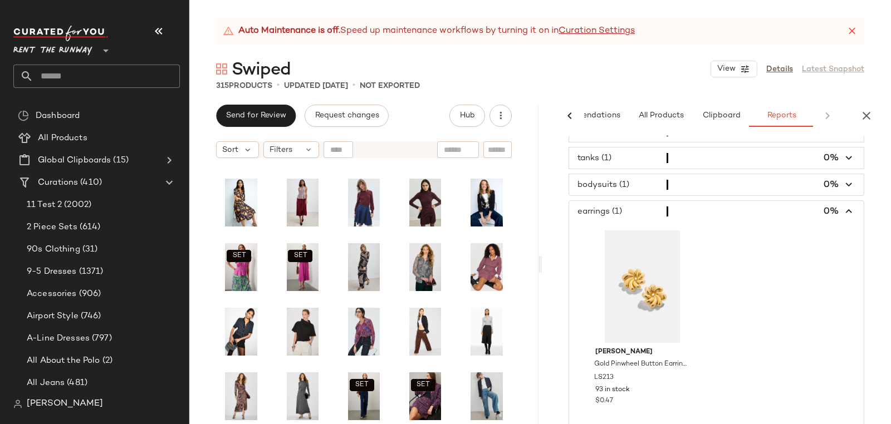
click at [626, 183] on span "button" at bounding box center [716, 184] width 295 height 21
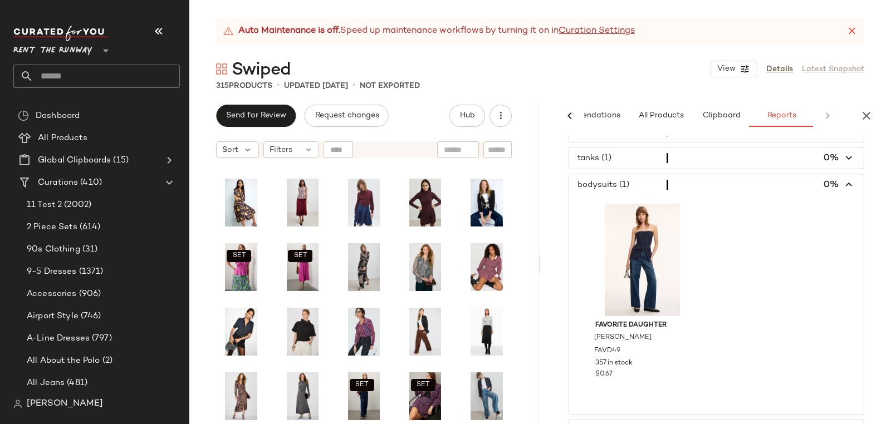
click at [602, 153] on span "button" at bounding box center [716, 158] width 295 height 21
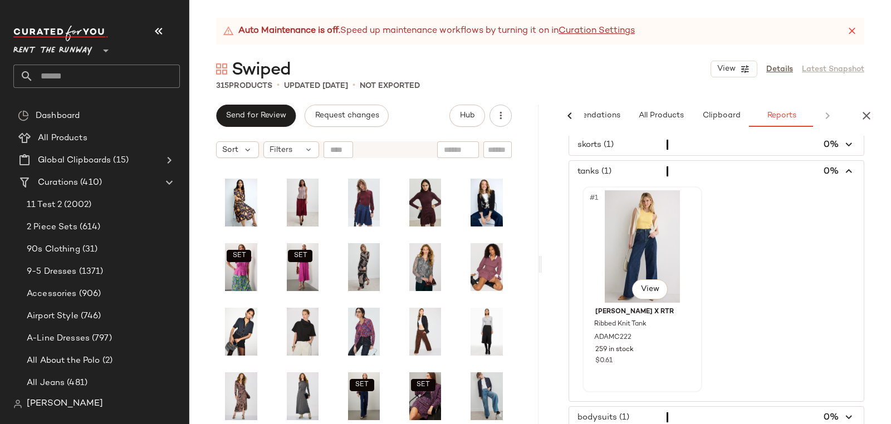
scroll to position [243, 0]
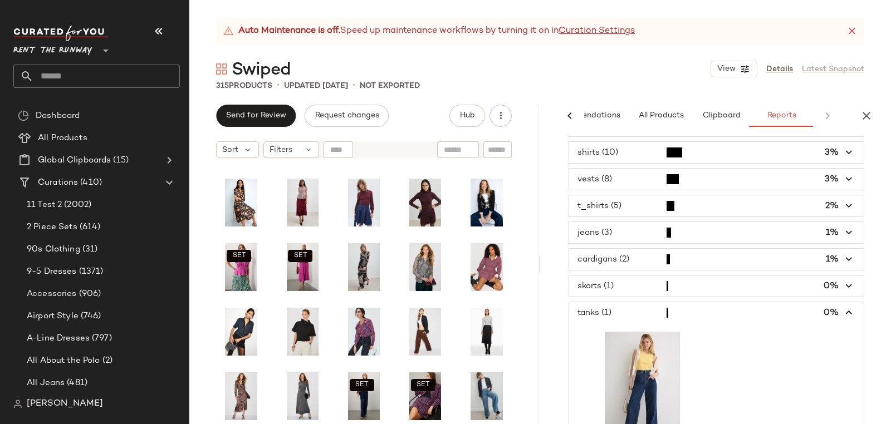
click at [623, 278] on span "button" at bounding box center [716, 286] width 295 height 21
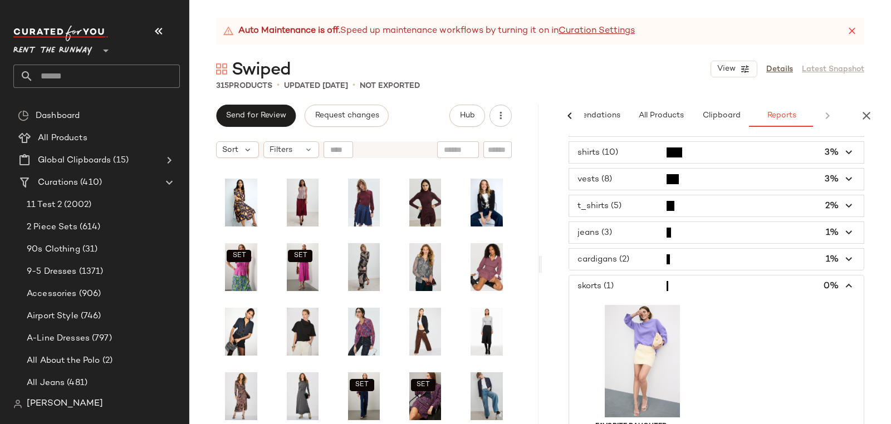
scroll to position [246, 0]
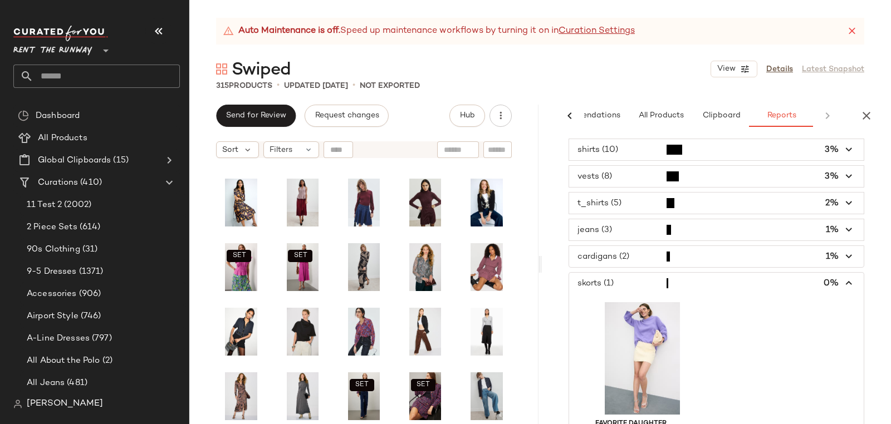
click at [621, 252] on span "button" at bounding box center [716, 256] width 295 height 21
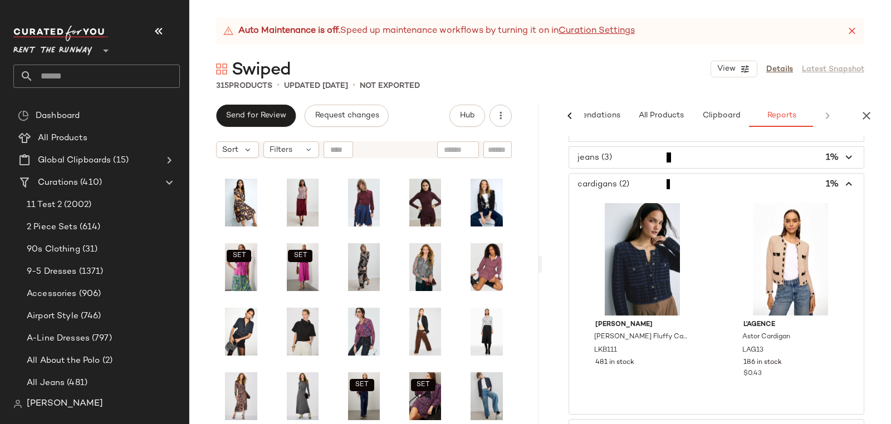
scroll to position [306, 0]
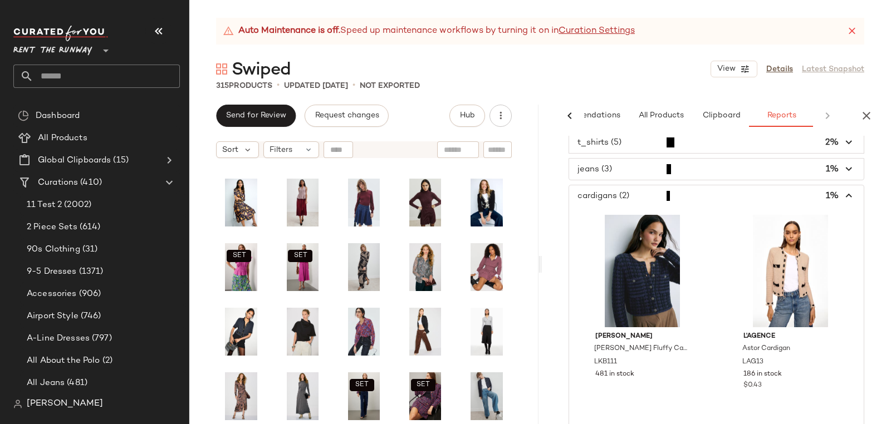
click at [604, 165] on span "button" at bounding box center [716, 169] width 295 height 21
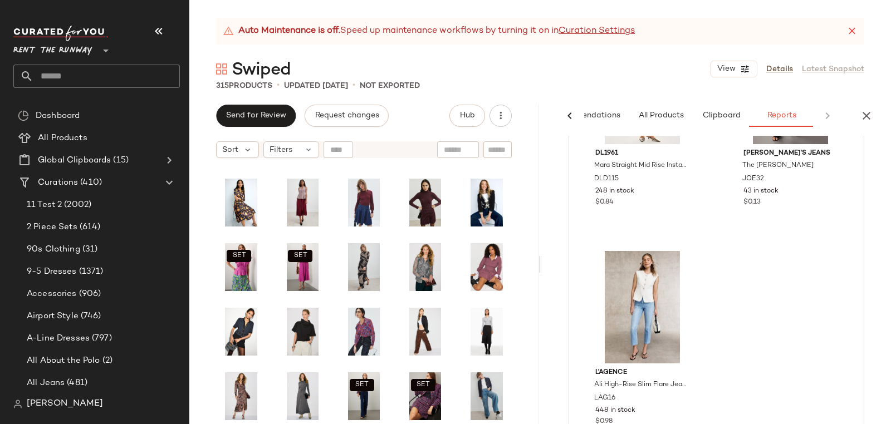
scroll to position [466, 0]
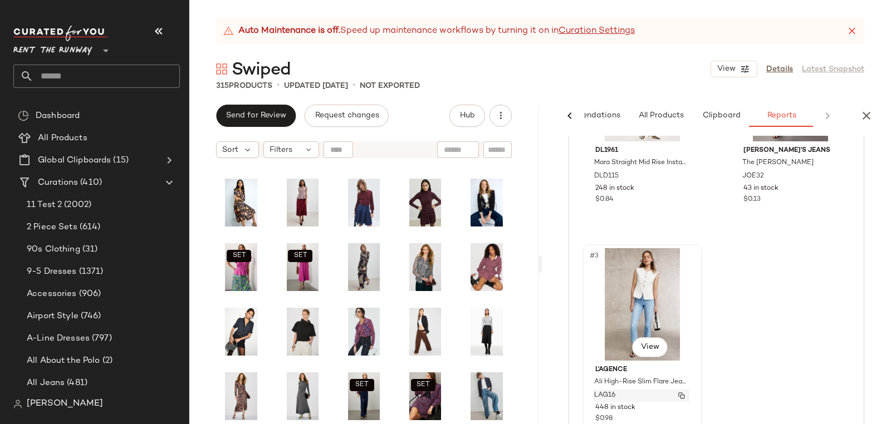
click at [621, 390] on div "LAG16" at bounding box center [641, 396] width 96 height 12
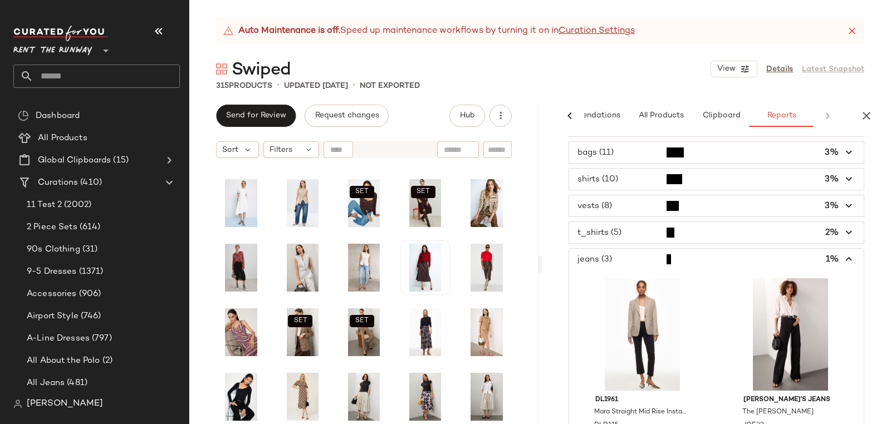
scroll to position [214, 0]
click at [583, 255] on span "button" at bounding box center [716, 261] width 295 height 21
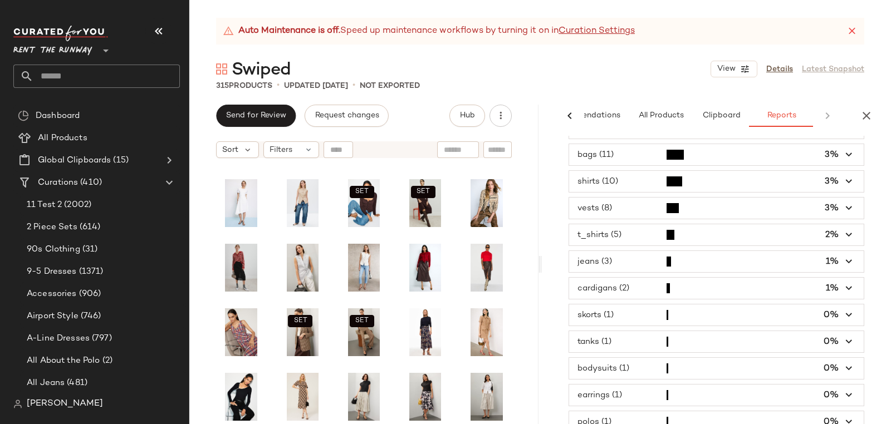
click at [615, 229] on span "button" at bounding box center [716, 234] width 295 height 21
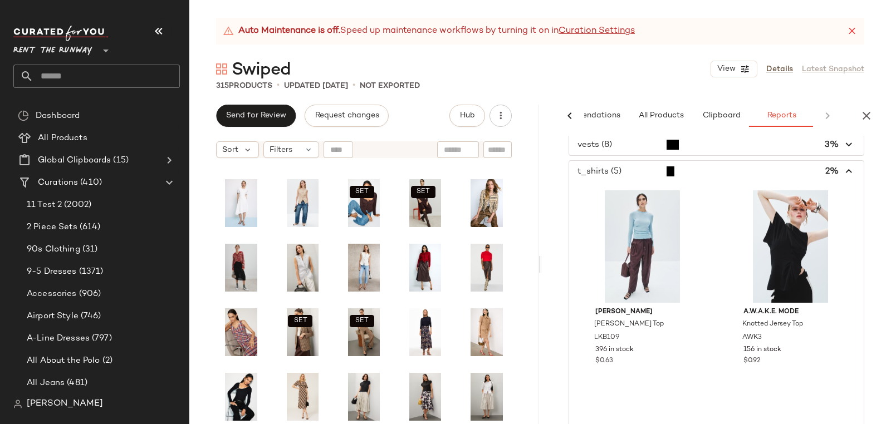
scroll to position [279, 0]
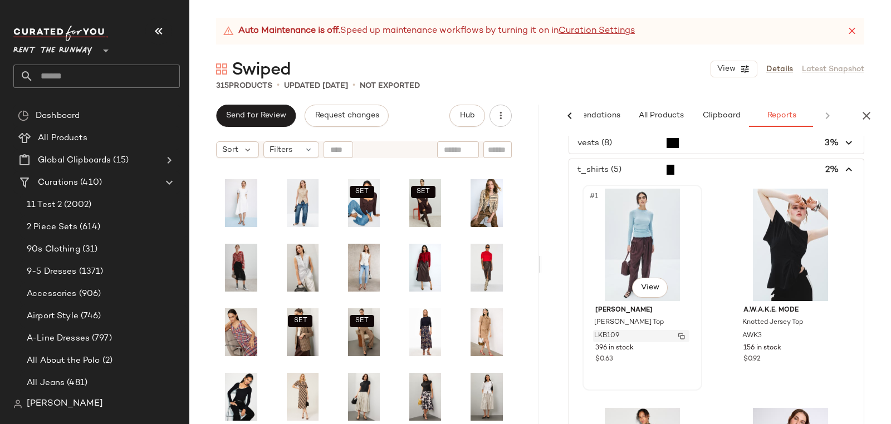
click at [598, 333] on span "LKB109" at bounding box center [606, 336] width 25 height 10
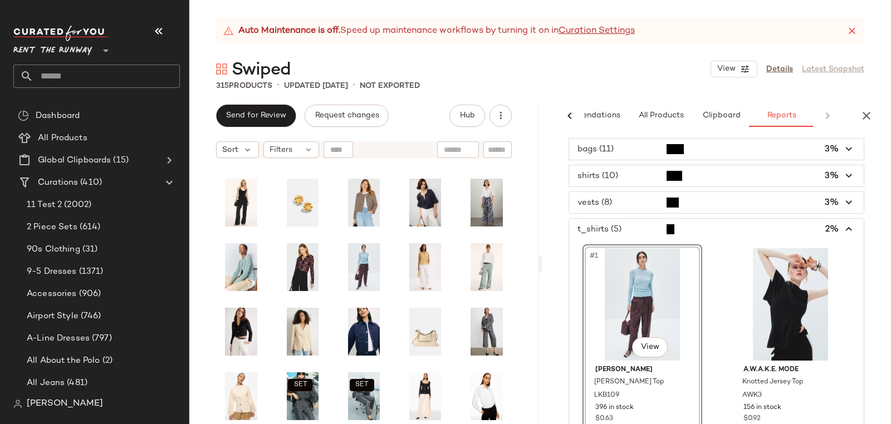
scroll to position [219, 0]
click at [609, 200] on span "button" at bounding box center [716, 203] width 295 height 21
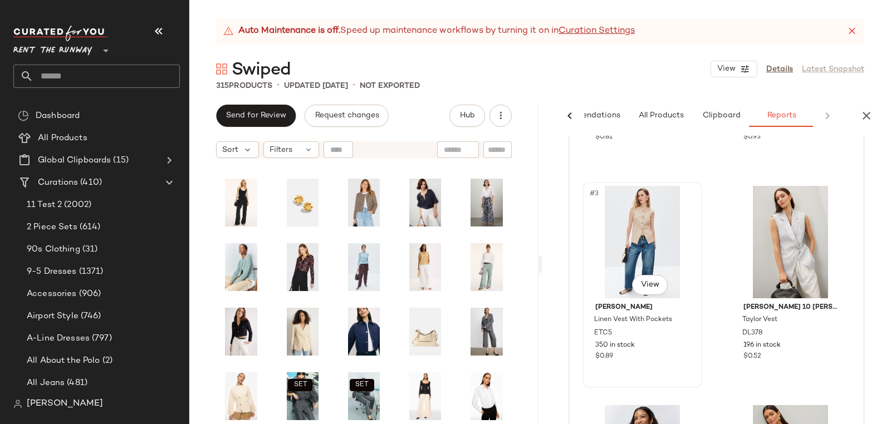
scroll to position [496, 0]
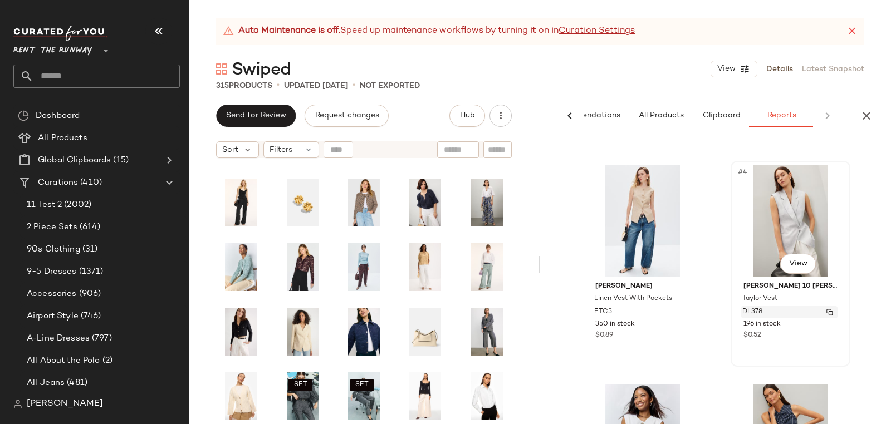
click at [753, 307] on span "DL378" at bounding box center [753, 312] width 21 height 10
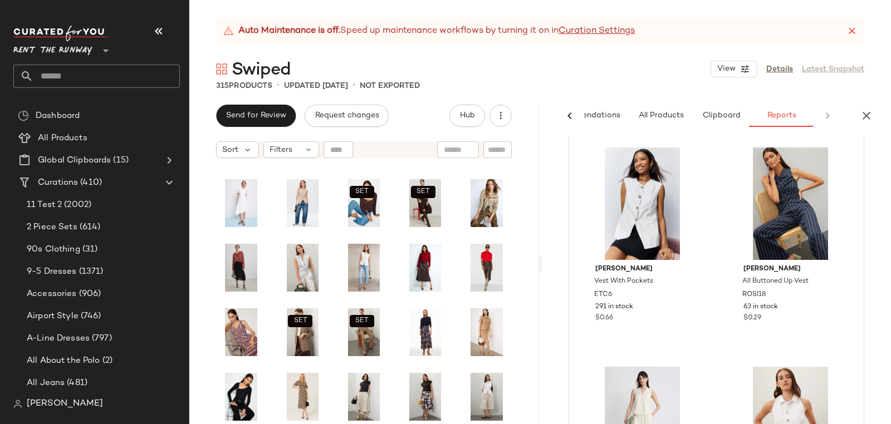
scroll to position [734, 0]
click at [612, 288] on div "ETC6" at bounding box center [641, 294] width 96 height 12
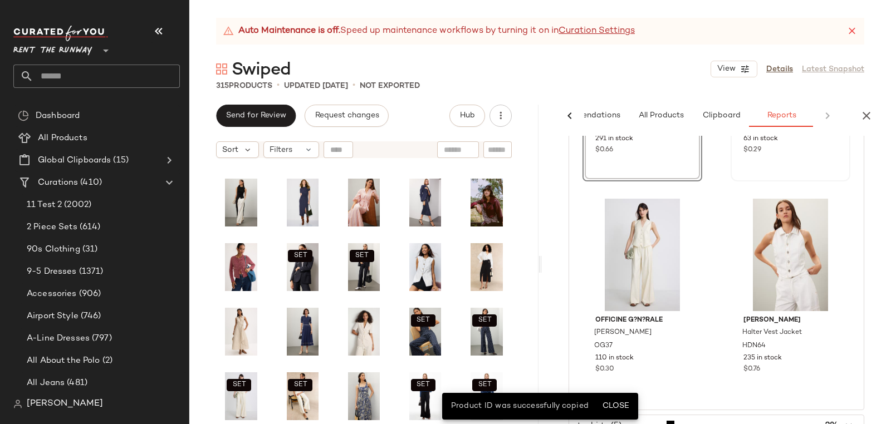
scroll to position [988, 0]
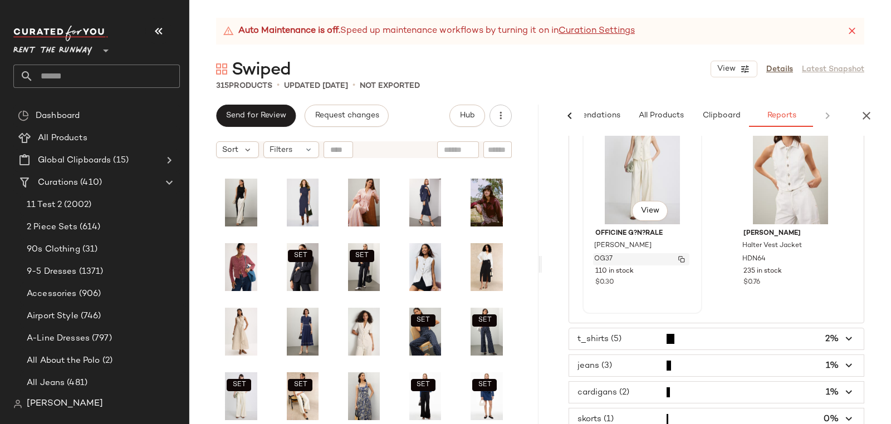
click at [609, 255] on span "OG37" at bounding box center [603, 260] width 18 height 10
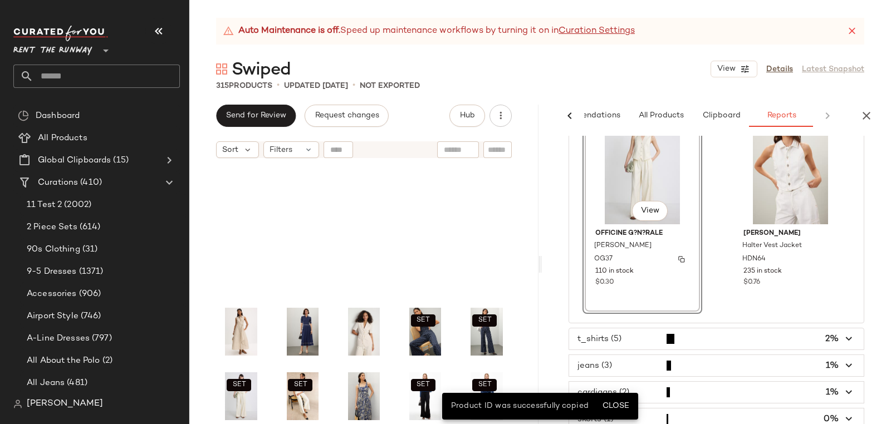
scroll to position [3784, 0]
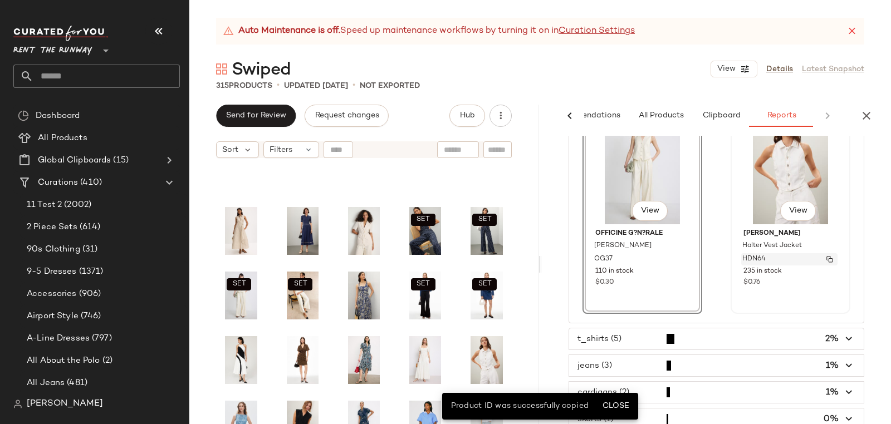
click at [750, 255] on span "HDN64" at bounding box center [754, 260] width 23 height 10
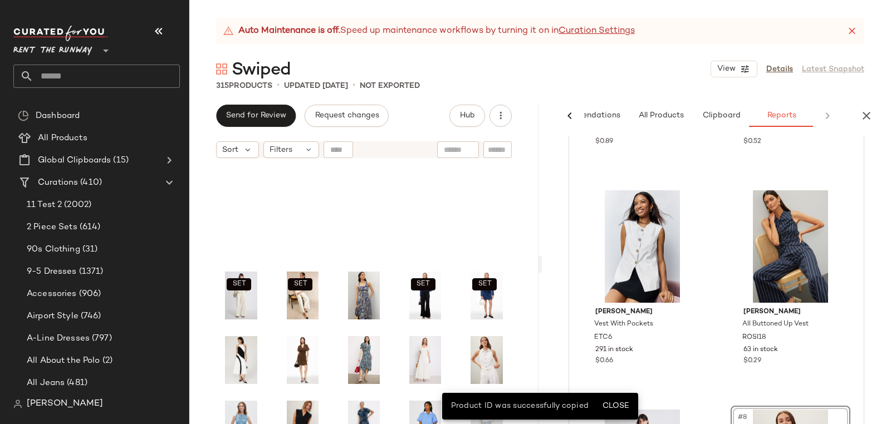
scroll to position [698, 0]
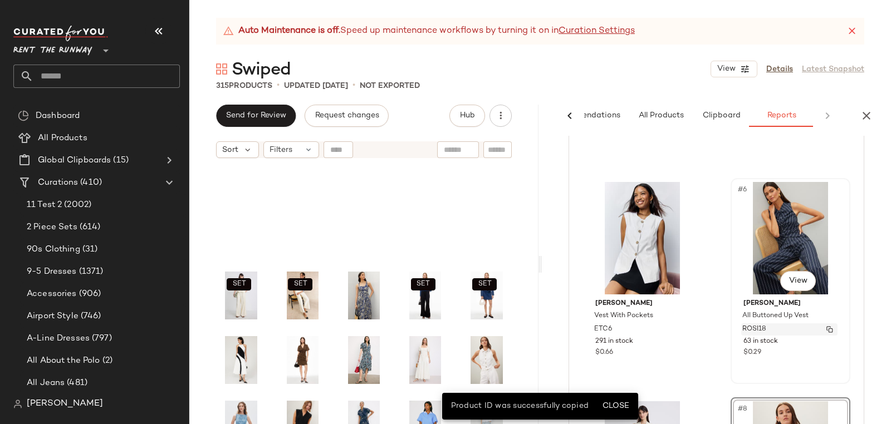
click at [743, 325] on span "ROSI18" at bounding box center [755, 330] width 24 height 10
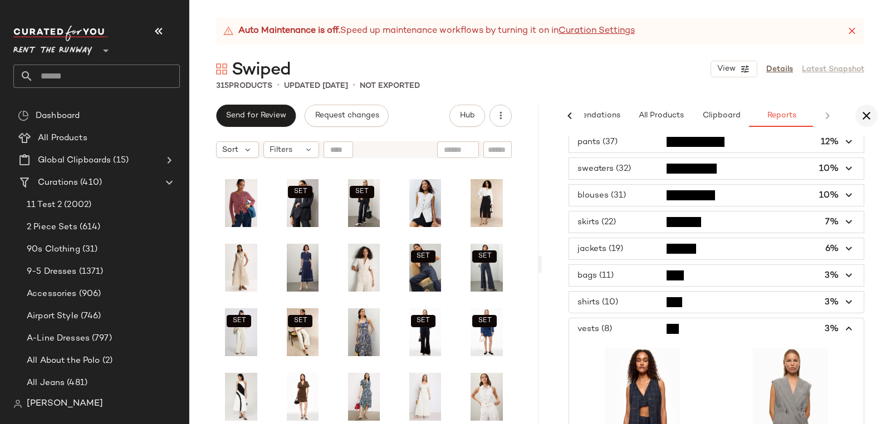
scroll to position [93, 0]
click at [716, 323] on span "button" at bounding box center [716, 329] width 295 height 21
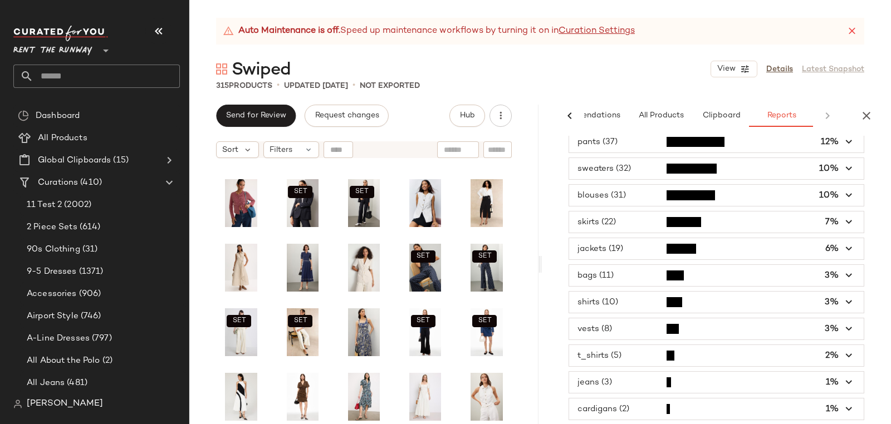
click at [632, 301] on span "button" at bounding box center [716, 302] width 295 height 21
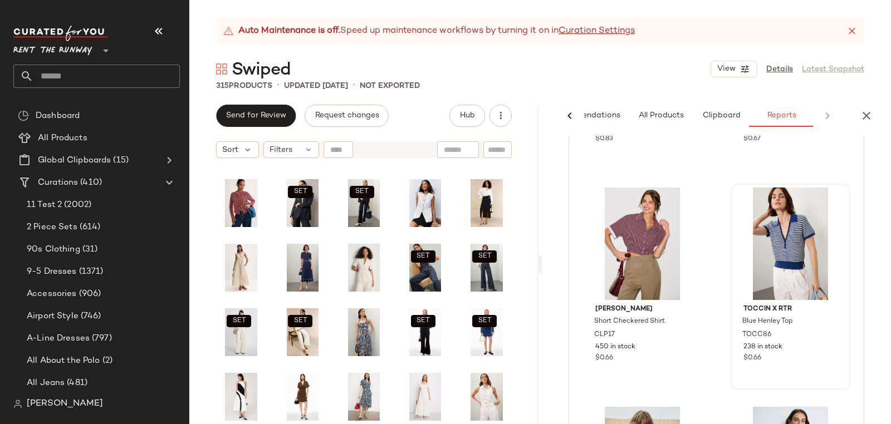
scroll to position [666, 0]
click at [601, 329] on div "CLP17" at bounding box center [641, 335] width 96 height 12
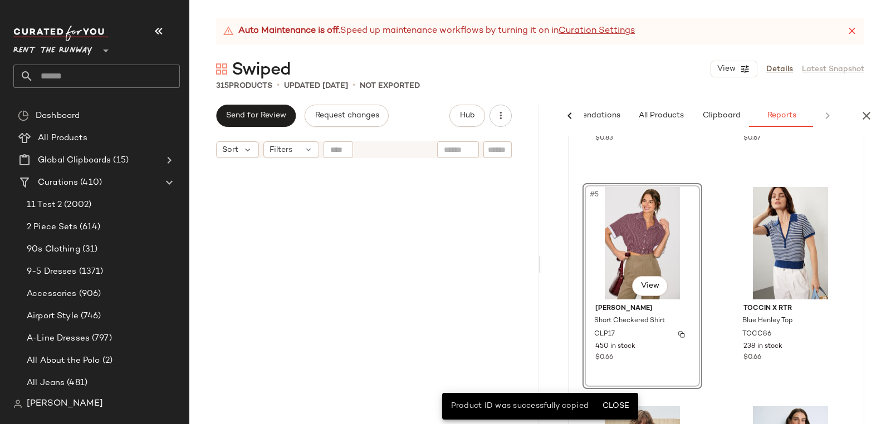
scroll to position [1422, 0]
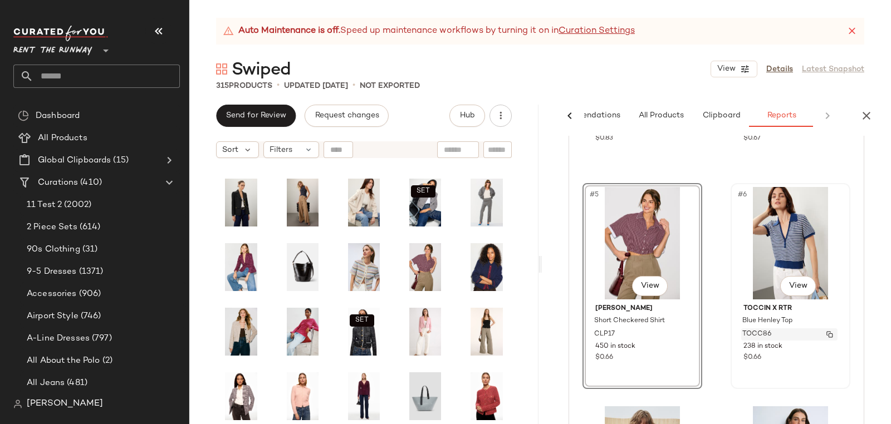
click at [748, 330] on span "TOCC86" at bounding box center [757, 335] width 29 height 10
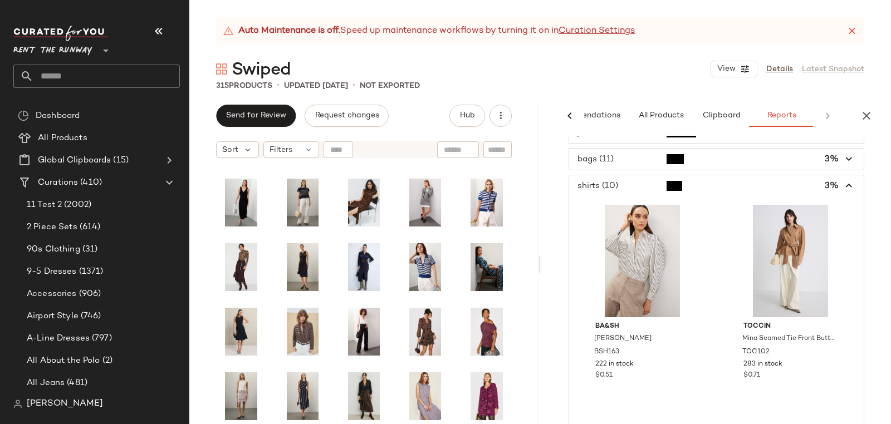
scroll to position [138, 0]
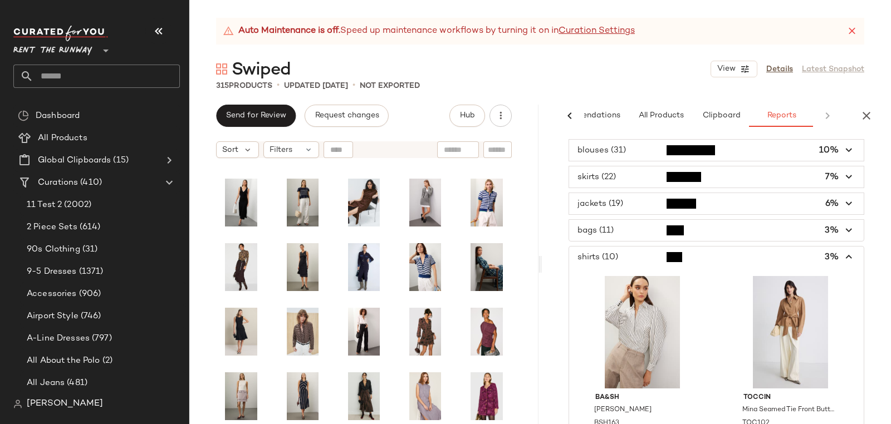
click at [621, 252] on span "button" at bounding box center [716, 257] width 295 height 21
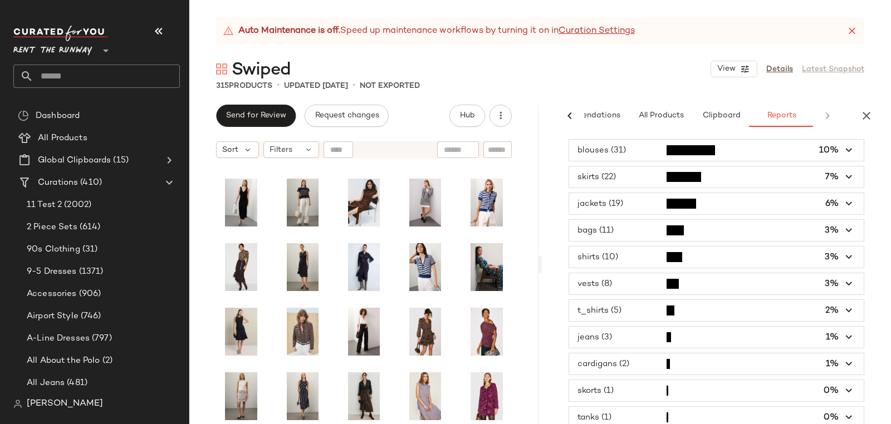
click at [621, 202] on span "button" at bounding box center [716, 203] width 295 height 21
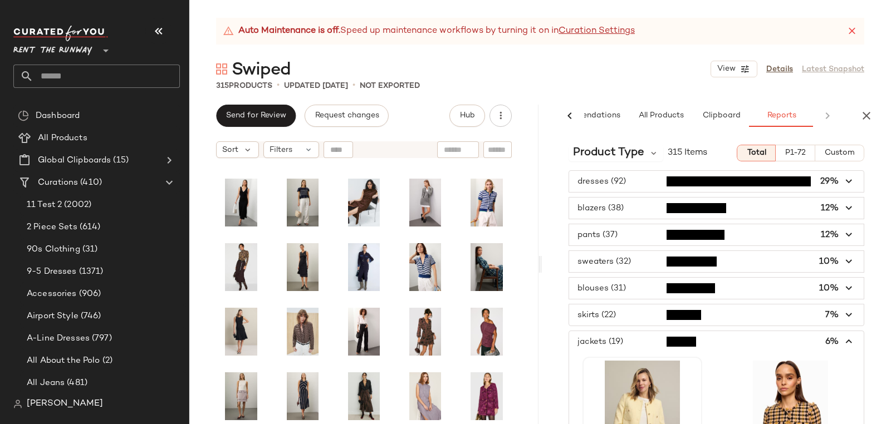
scroll to position [2, 0]
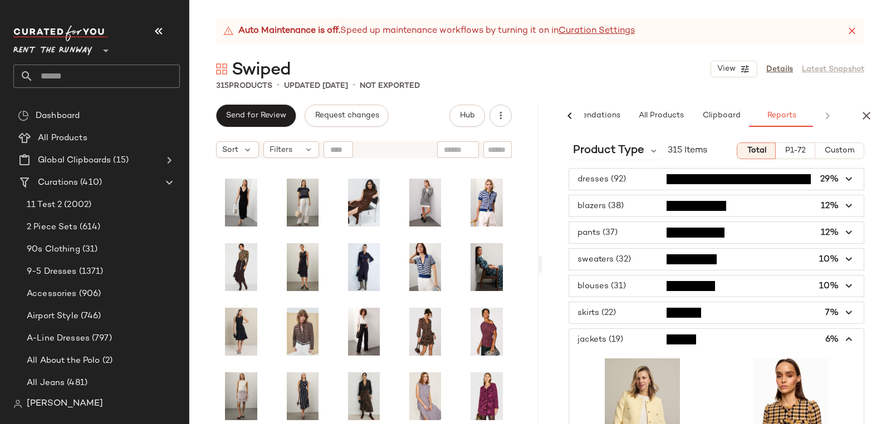
click at [597, 329] on span "button" at bounding box center [716, 339] width 295 height 21
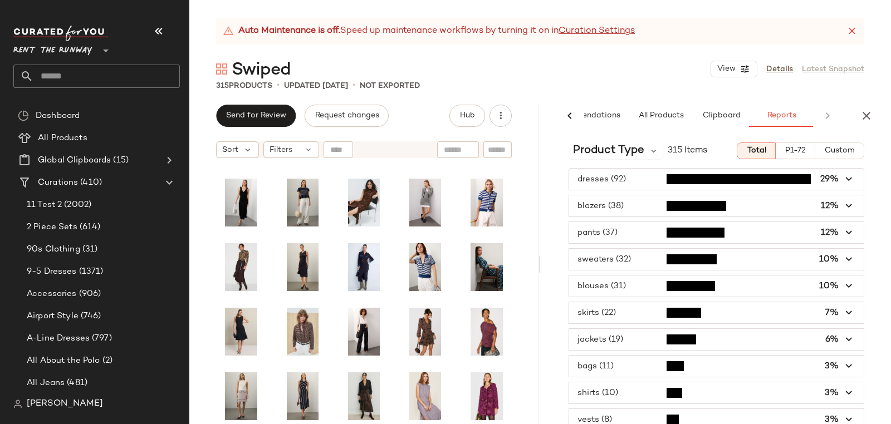
click at [595, 329] on span "button" at bounding box center [716, 339] width 295 height 21
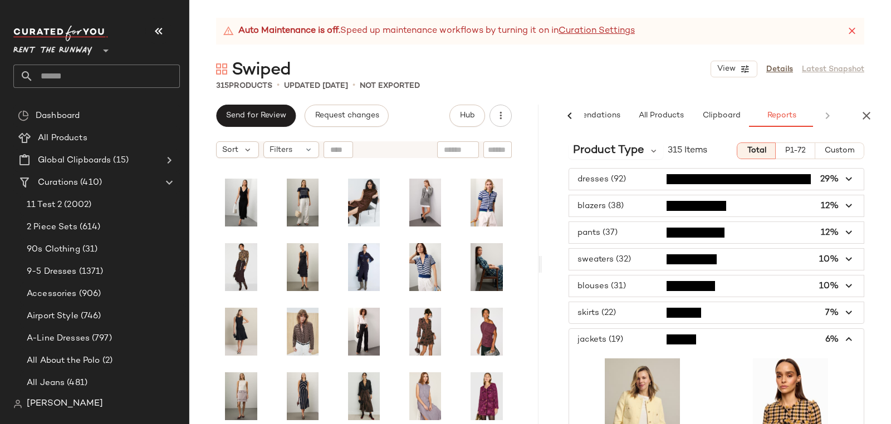
click at [595, 329] on span "button" at bounding box center [716, 339] width 295 height 21
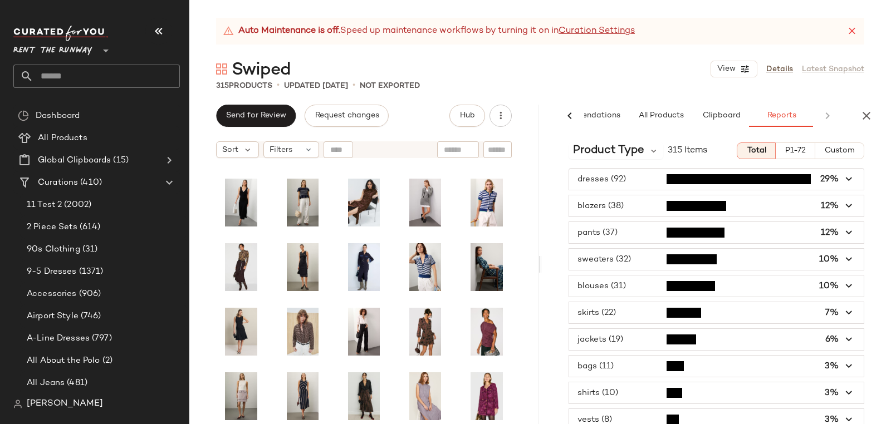
click at [606, 308] on span "button" at bounding box center [716, 312] width 295 height 21
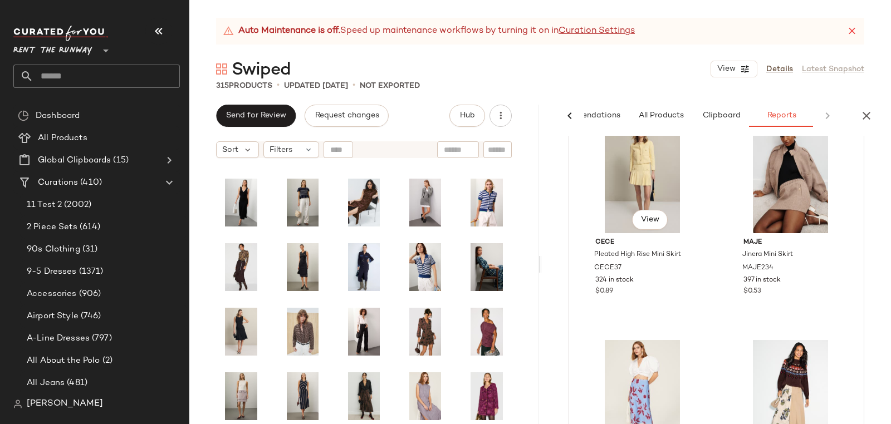
scroll to position [17, 0]
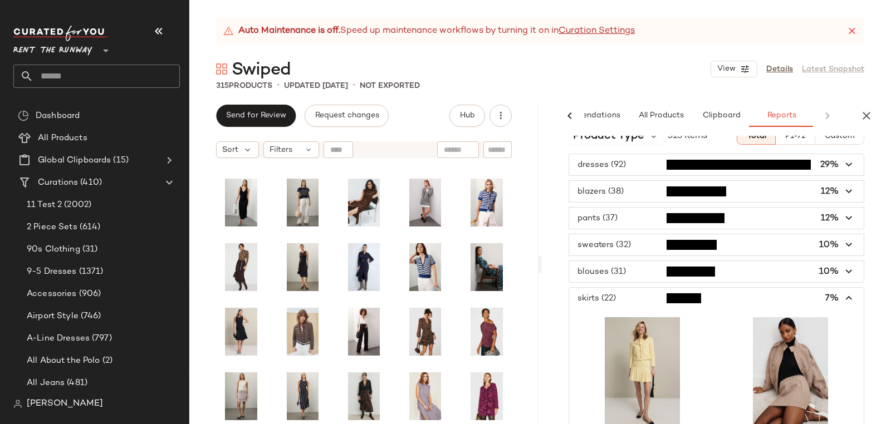
click at [599, 291] on span "button" at bounding box center [716, 298] width 295 height 21
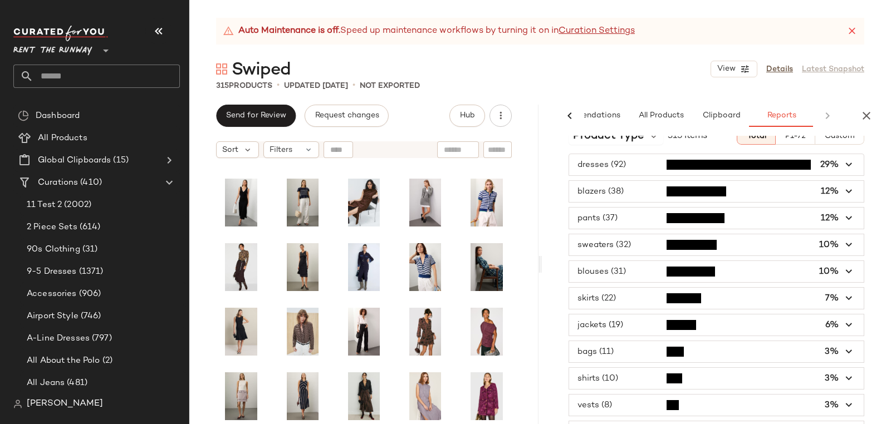
click at [617, 267] on span "button" at bounding box center [716, 271] width 295 height 21
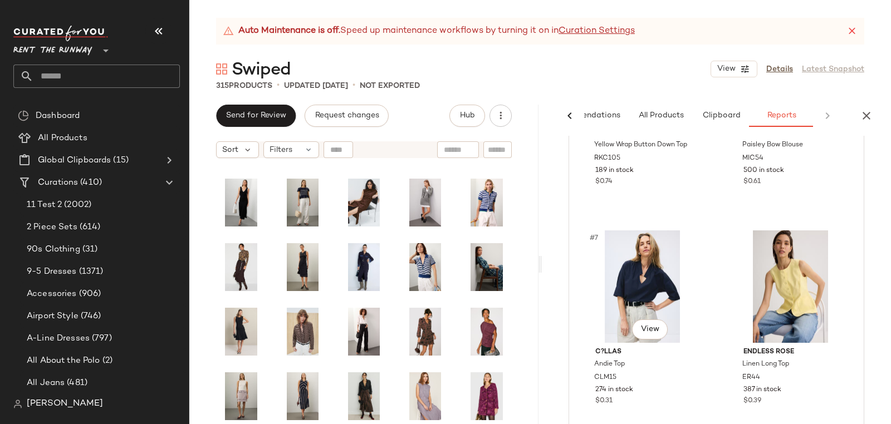
scroll to position [763, 0]
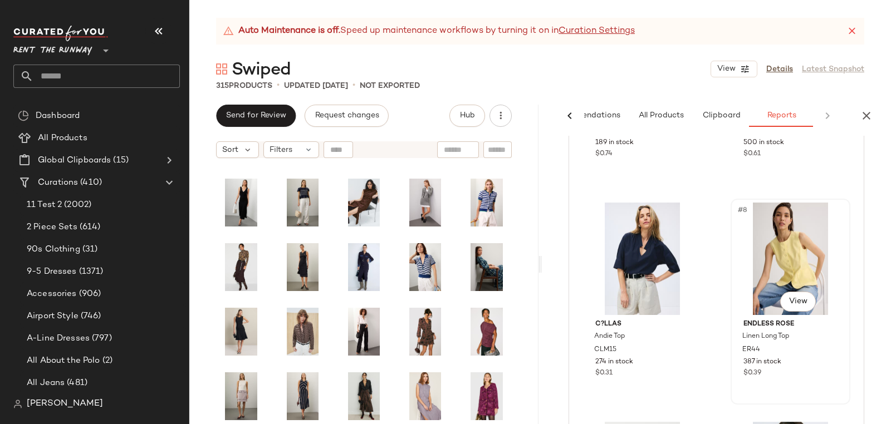
click at [782, 247] on div "#8 View" at bounding box center [791, 259] width 112 height 113
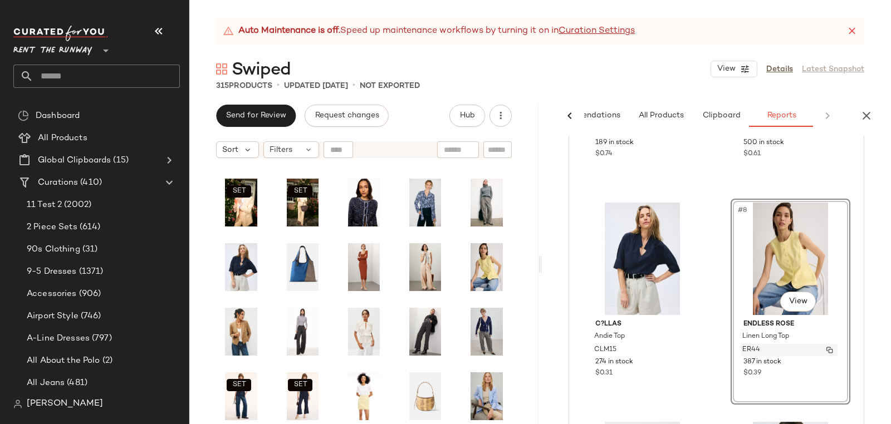
click at [753, 348] on div "ER44" at bounding box center [789, 350] width 96 height 12
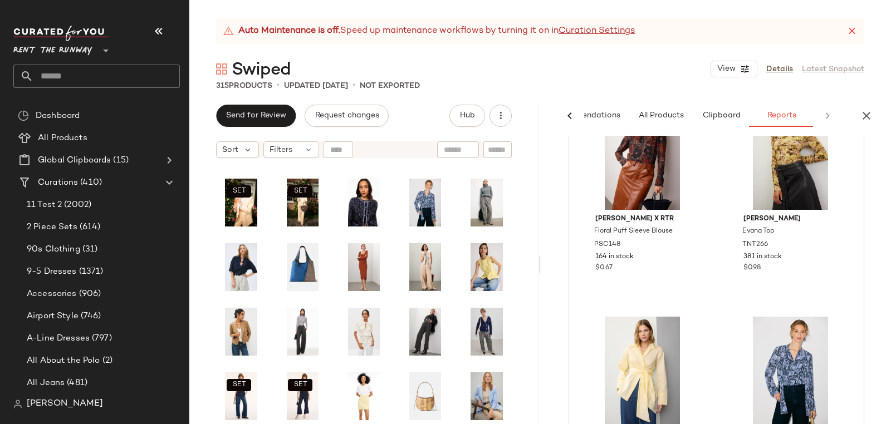
scroll to position [0, 0]
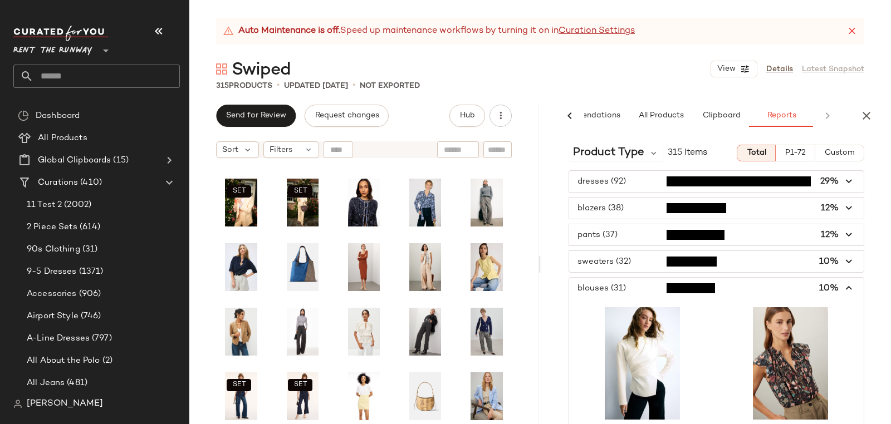
click at [610, 283] on span "button" at bounding box center [716, 288] width 295 height 21
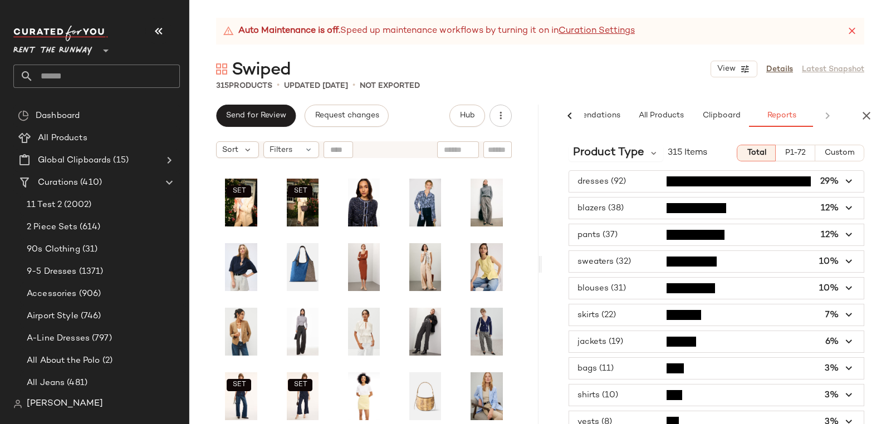
click at [629, 251] on span "button" at bounding box center [716, 261] width 295 height 21
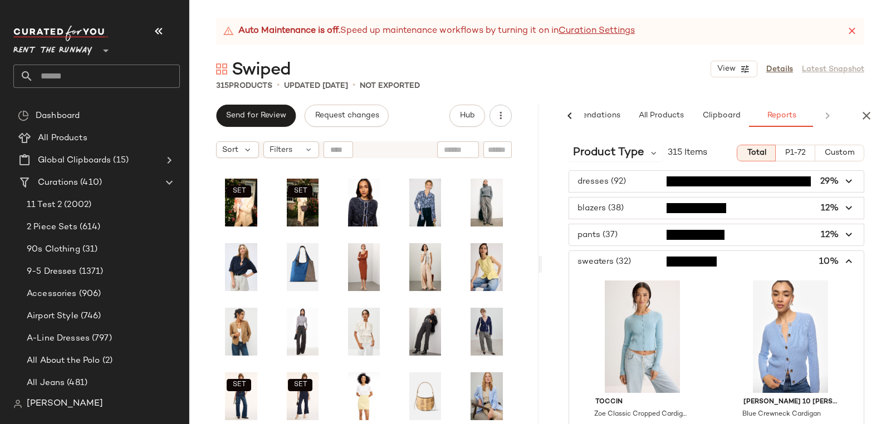
click at [601, 260] on span "button" at bounding box center [716, 261] width 295 height 21
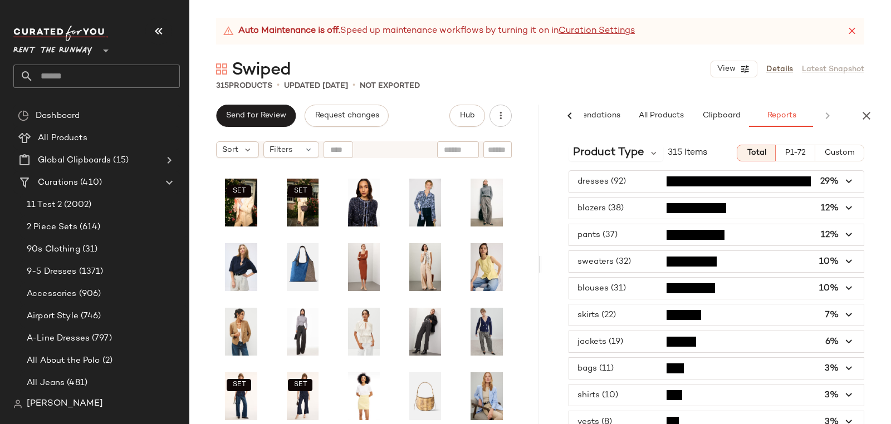
click at [596, 230] on span "button" at bounding box center [716, 234] width 295 height 21
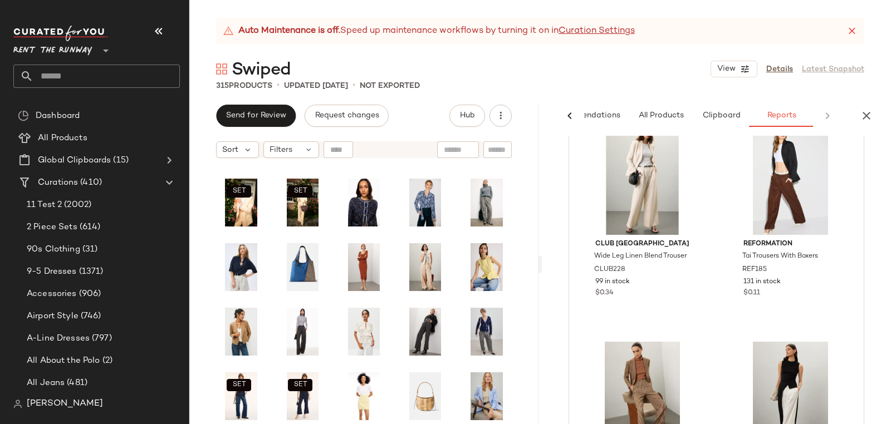
scroll to position [3292, 0]
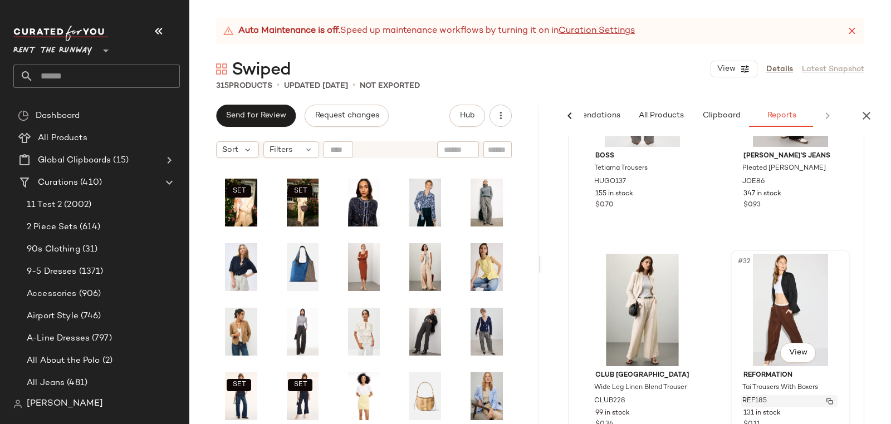
click at [754, 399] on span "REF185" at bounding box center [755, 402] width 25 height 10
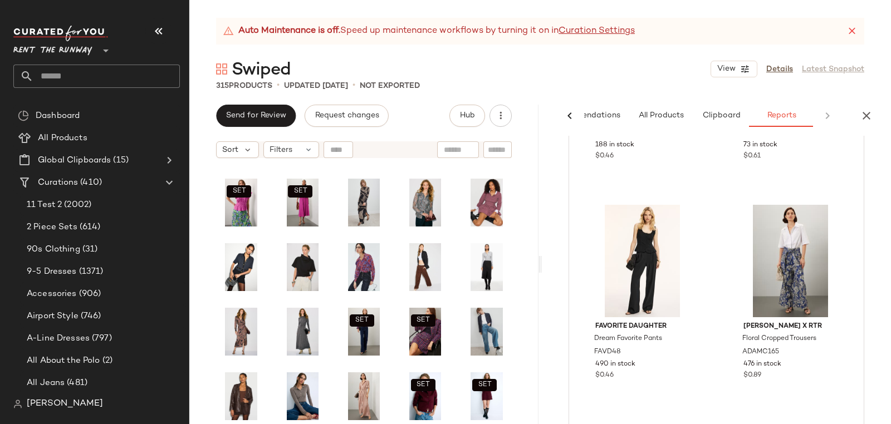
scroll to position [1587, 0]
click at [775, 345] on div "ADAMC165" at bounding box center [789, 351] width 96 height 12
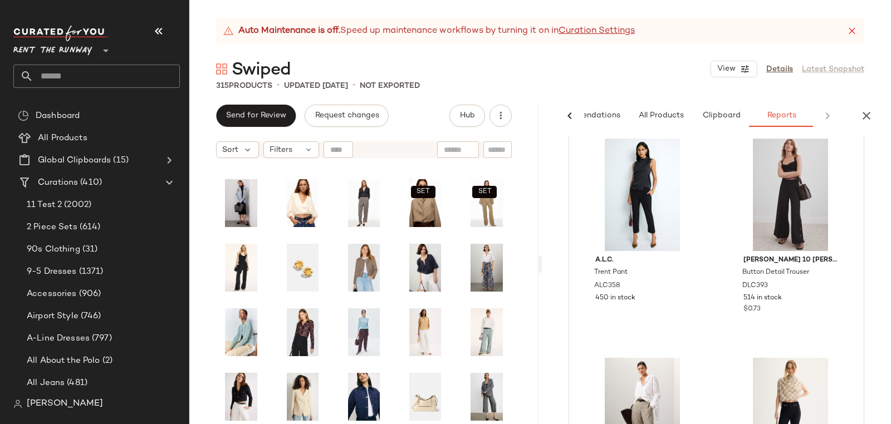
scroll to position [0, 0]
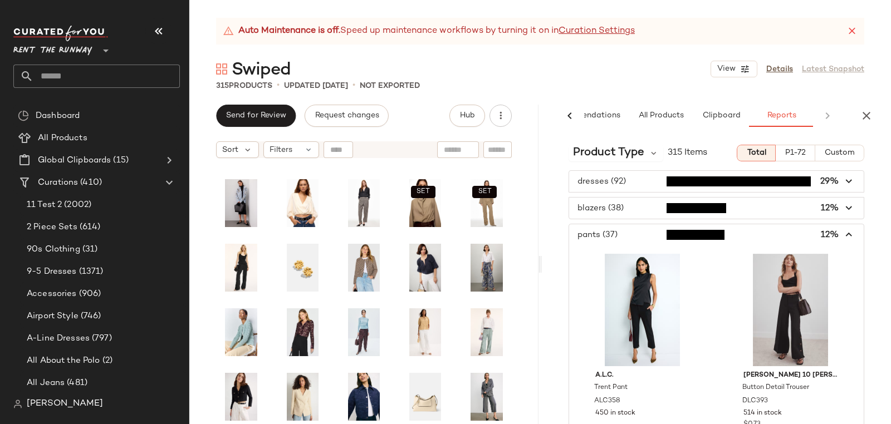
click at [631, 202] on span "button" at bounding box center [716, 208] width 295 height 21
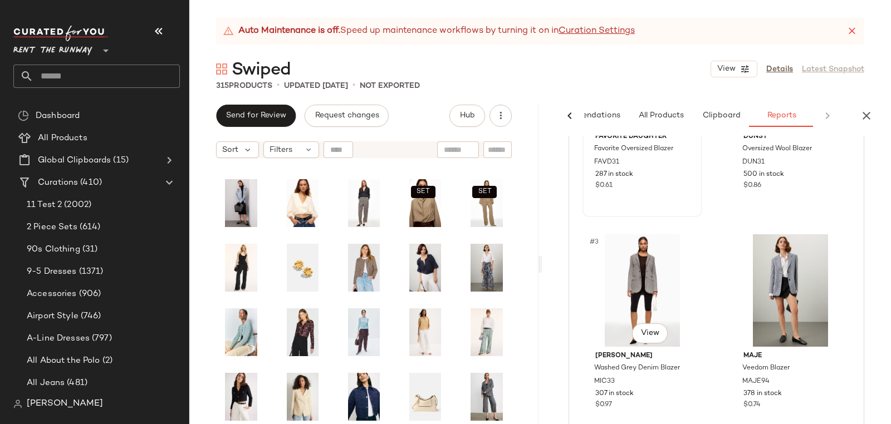
scroll to position [28, 0]
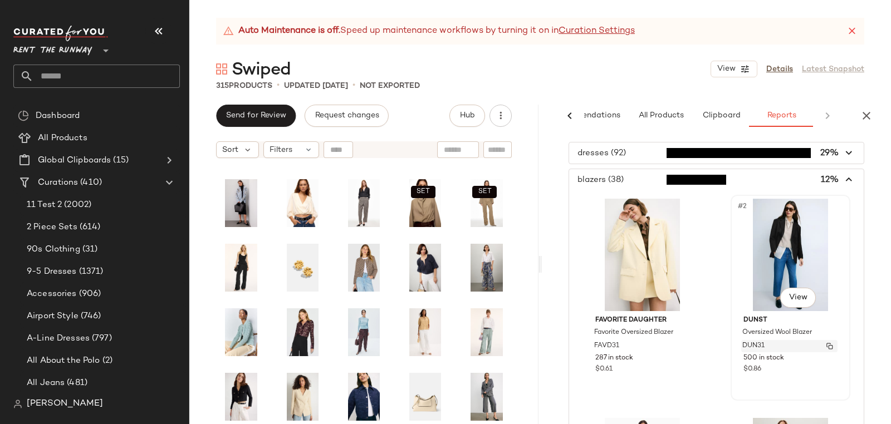
click at [753, 349] on span "DUN31" at bounding box center [754, 346] width 22 height 10
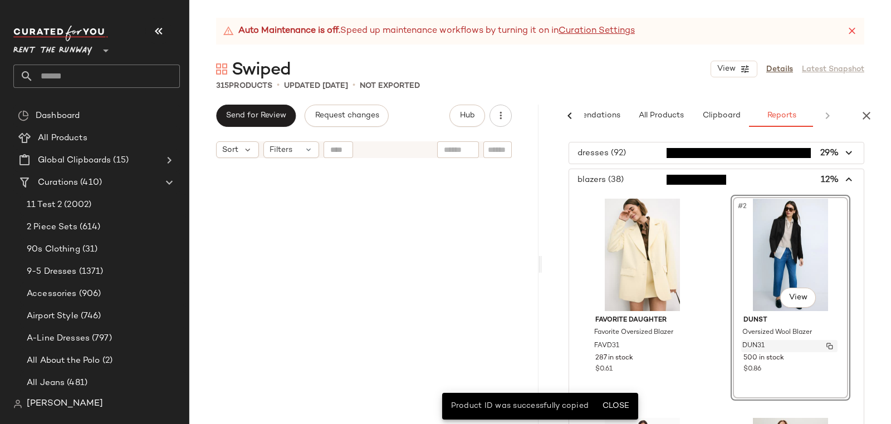
scroll to position [0, 0]
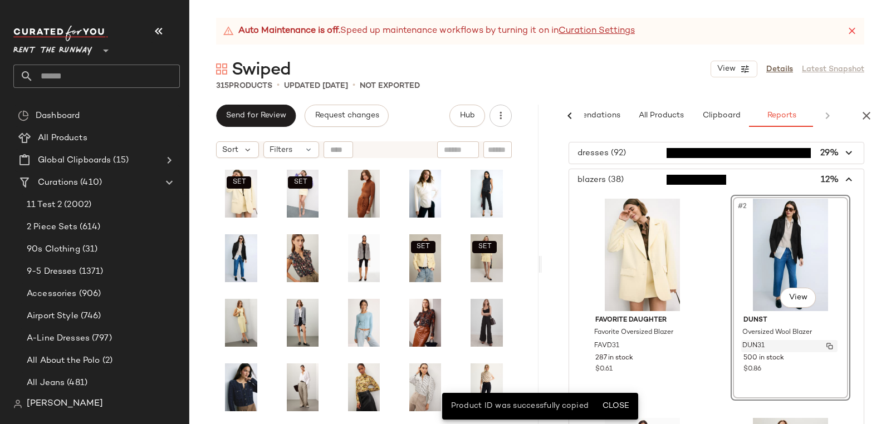
click at [754, 346] on span "DUN31" at bounding box center [754, 346] width 22 height 10
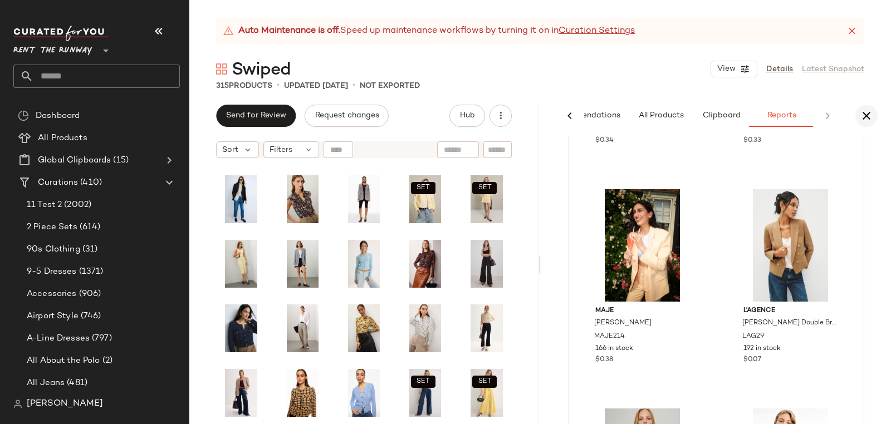
scroll to position [59, 0]
click at [609, 332] on span "MAJE214" at bounding box center [609, 337] width 31 height 10
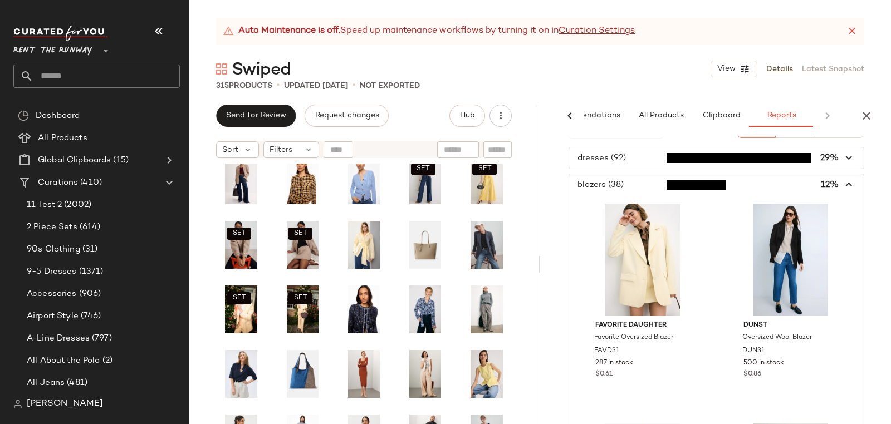
scroll to position [0, 0]
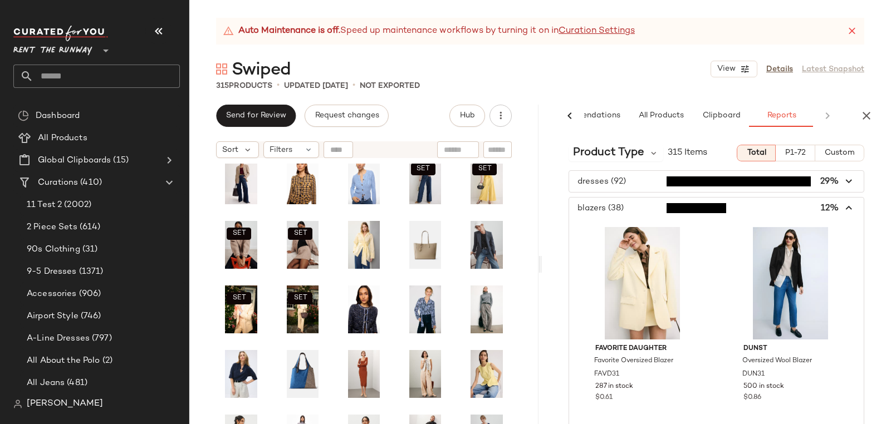
click at [609, 205] on span "button" at bounding box center [716, 208] width 295 height 21
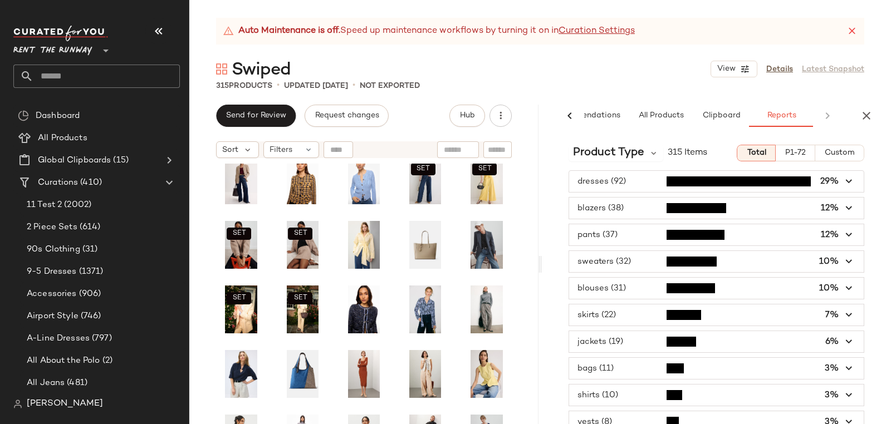
click at [607, 183] on span "button" at bounding box center [716, 181] width 295 height 21
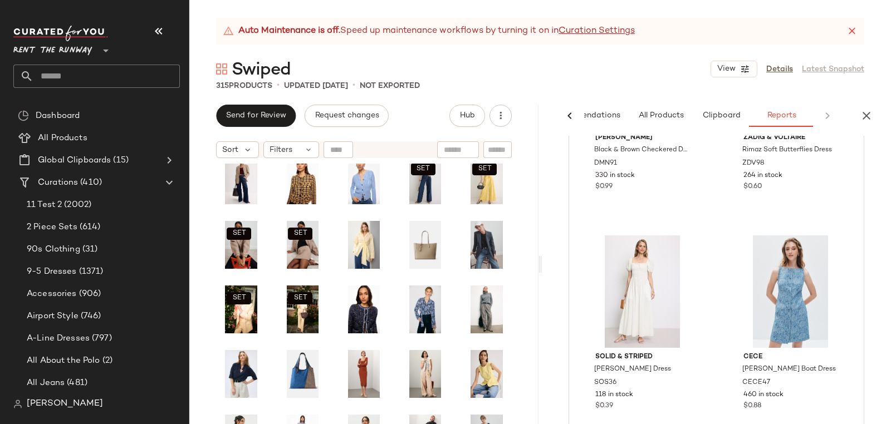
scroll to position [9703, 0]
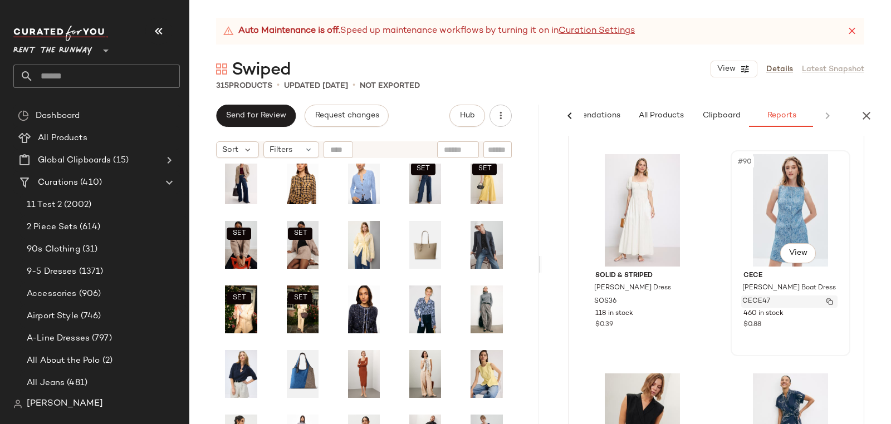
click at [755, 299] on span "CECE47" at bounding box center [757, 302] width 28 height 10
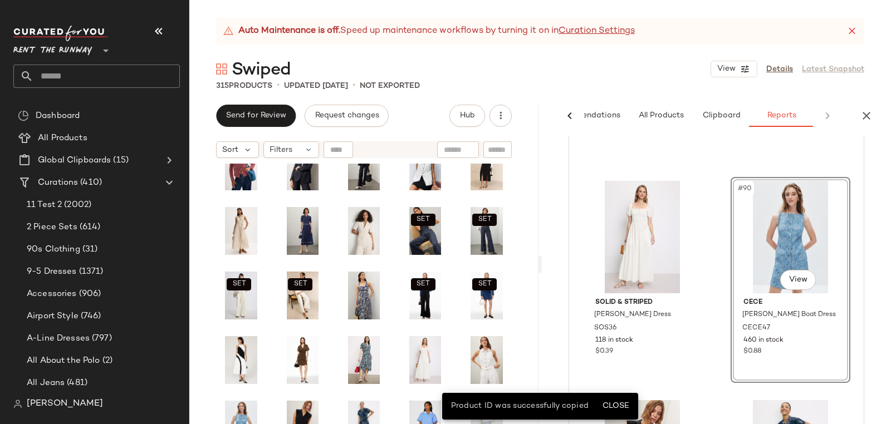
scroll to position [9673, 0]
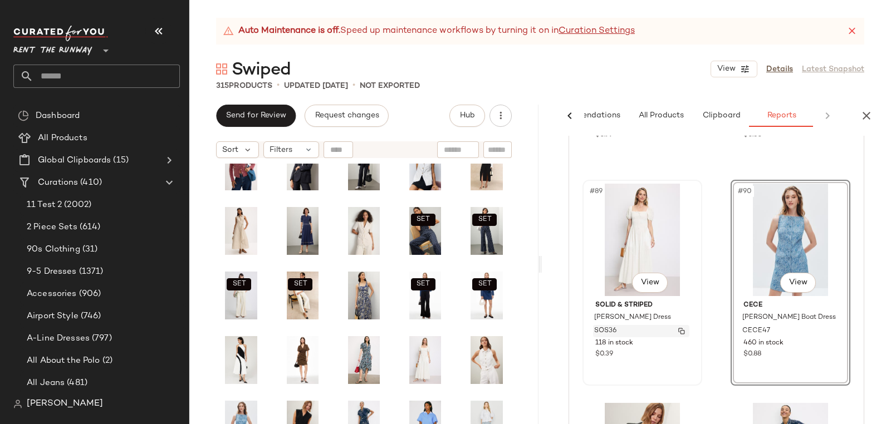
click at [599, 329] on span "SOS36" at bounding box center [605, 331] width 22 height 10
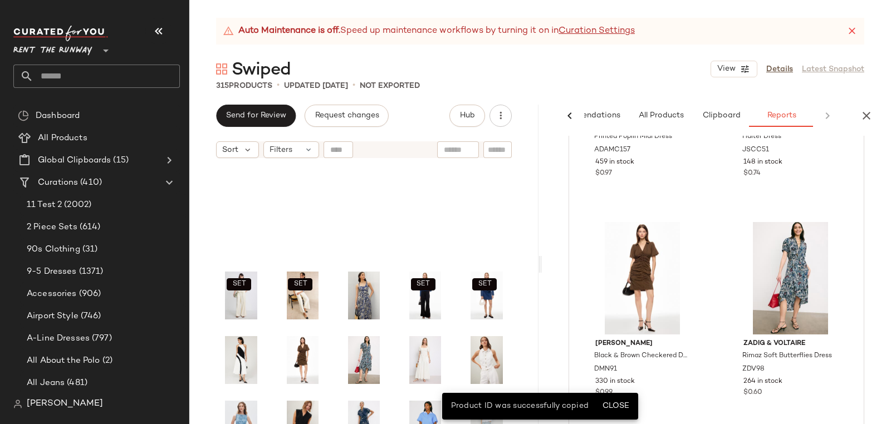
scroll to position [9406, 0]
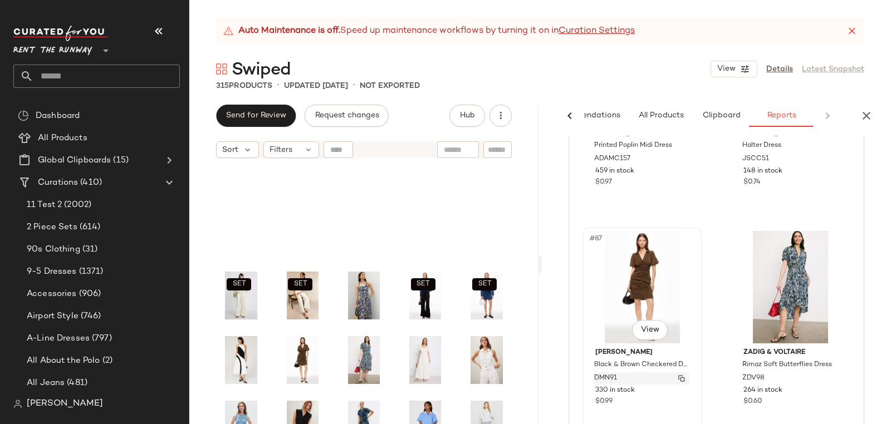
click at [608, 375] on span "DMN91" at bounding box center [605, 379] width 23 height 10
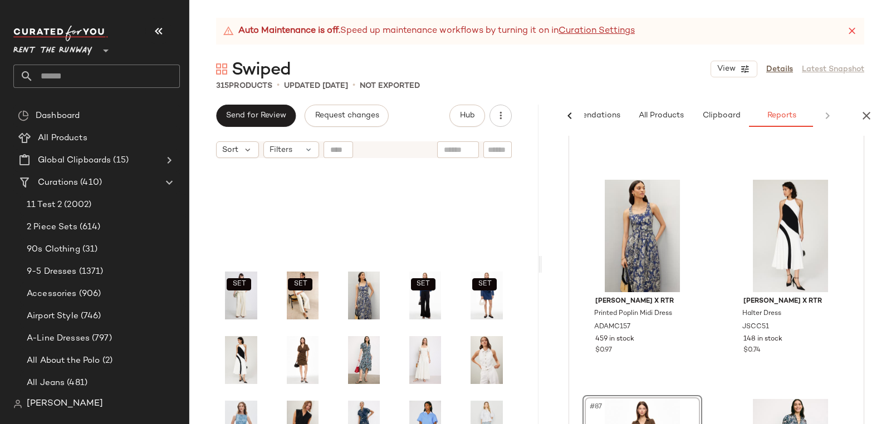
scroll to position [9244, 0]
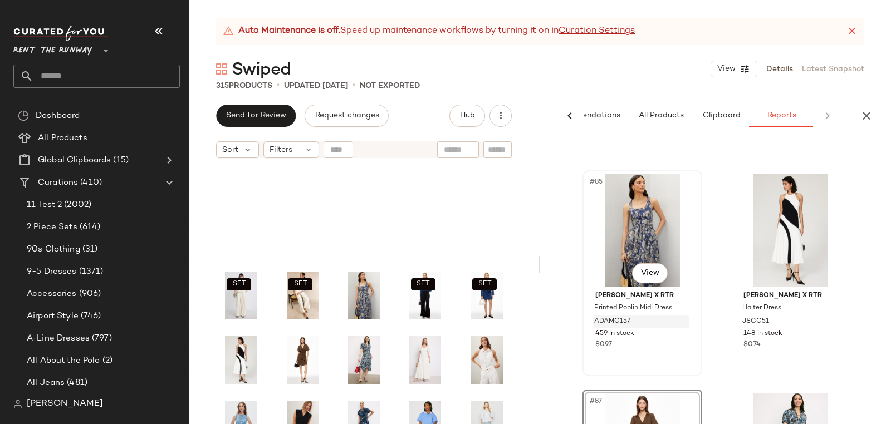
click at [619, 321] on span "ADAMC157" at bounding box center [612, 322] width 36 height 10
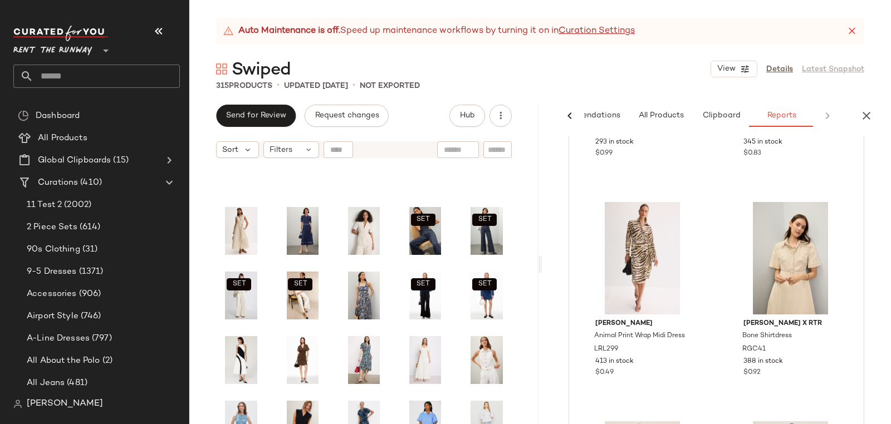
scroll to position [438, 0]
click at [622, 213] on div "#5 View" at bounding box center [643, 258] width 112 height 113
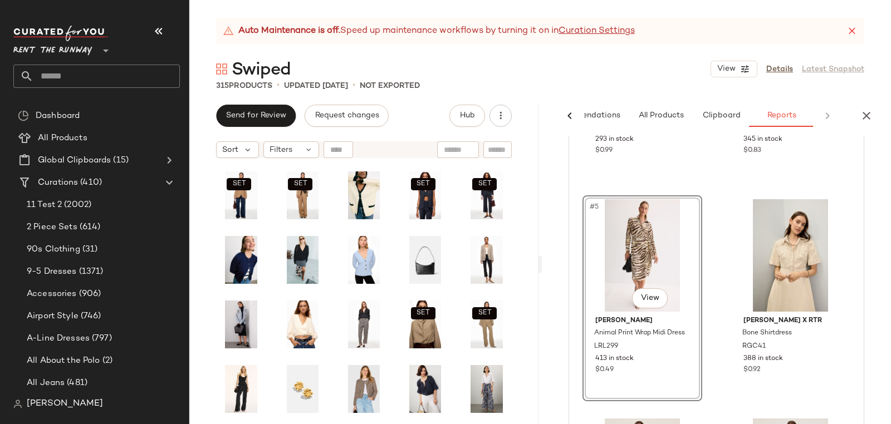
scroll to position [672, 0]
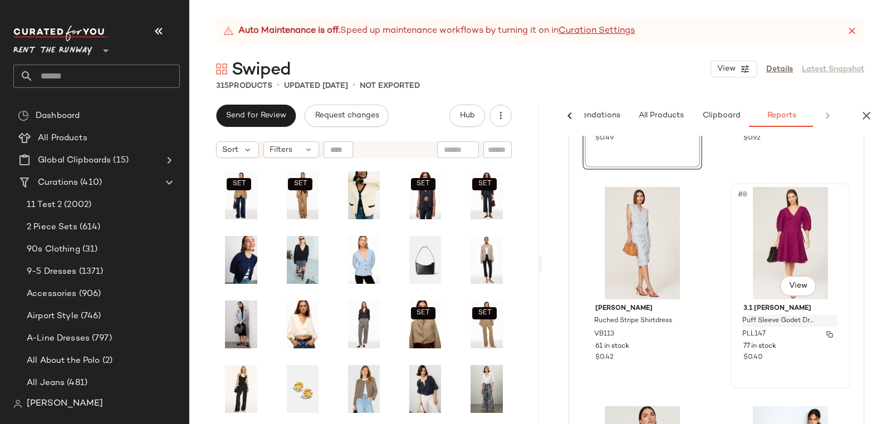
click at [764, 324] on span "Puff Sleeve Godet Dress" at bounding box center [779, 321] width 73 height 10
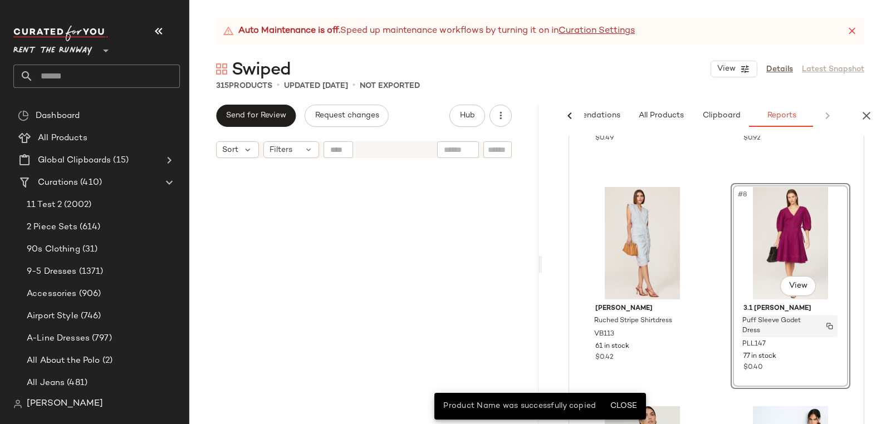
scroll to position [1938, 0]
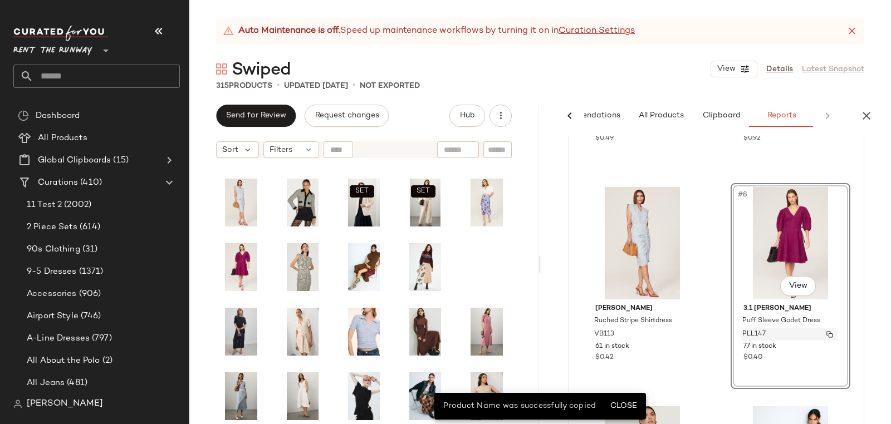
click at [763, 333] on div "PLL147" at bounding box center [789, 335] width 96 height 12
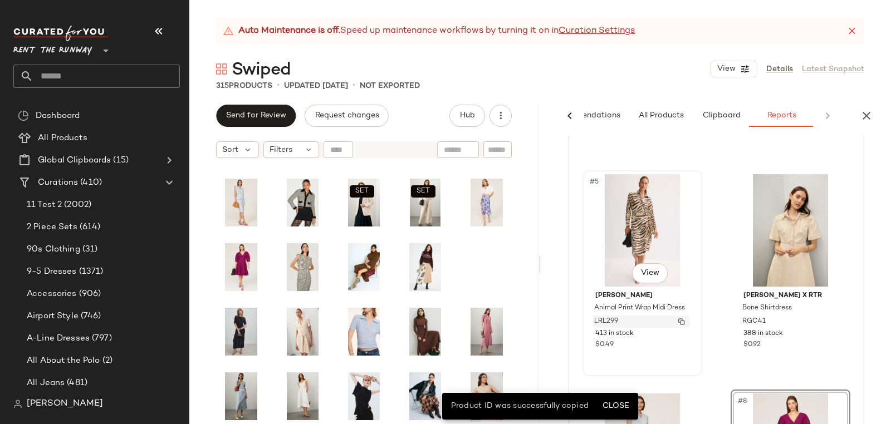
click at [603, 319] on span "LRL299" at bounding box center [606, 322] width 24 height 10
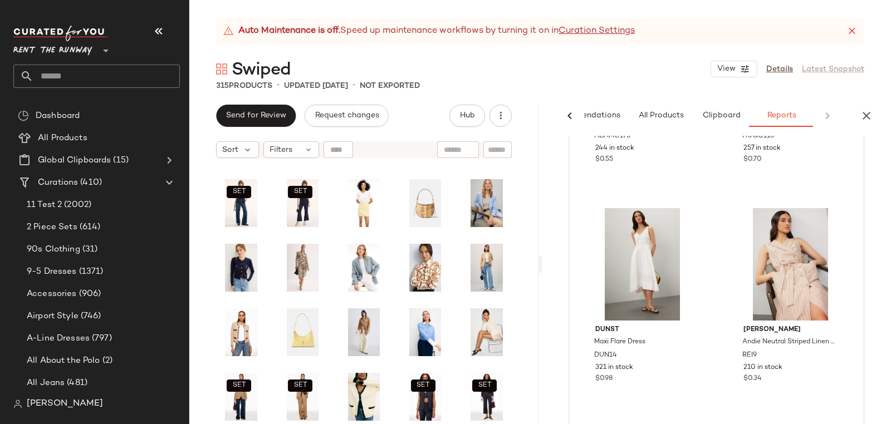
scroll to position [1773, 0]
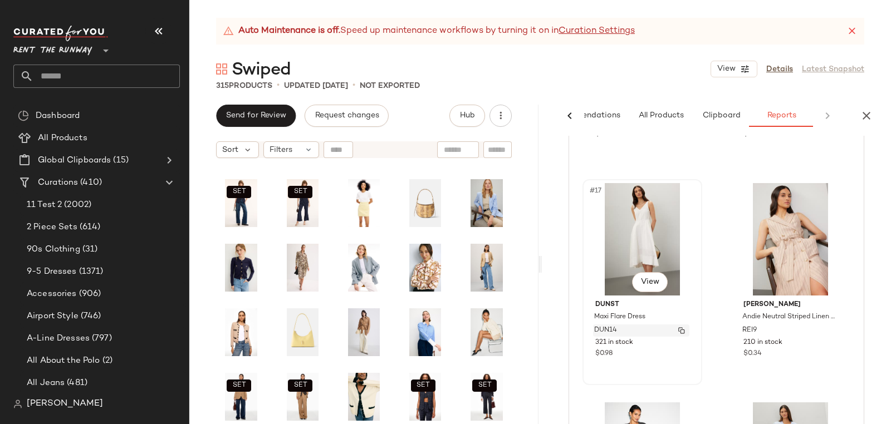
click at [608, 327] on span "DUN14" at bounding box center [605, 331] width 23 height 10
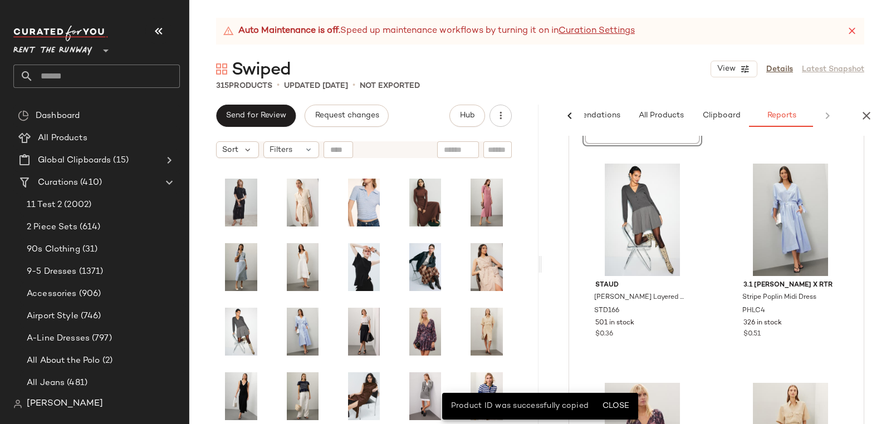
scroll to position [2153, 0]
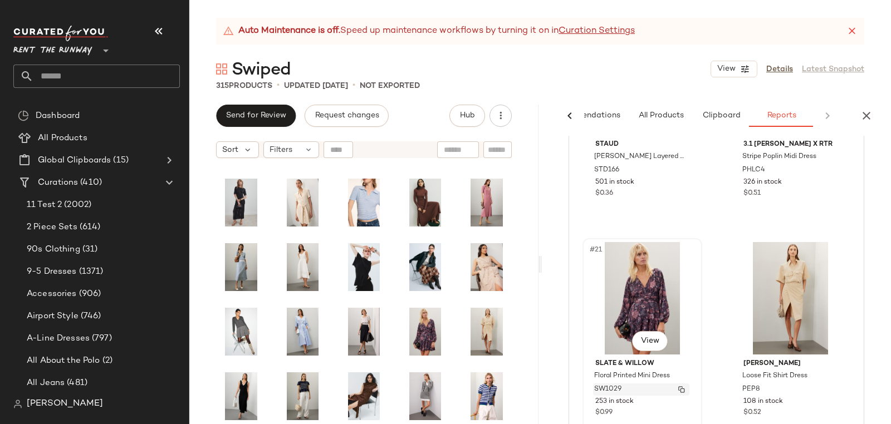
click at [619, 385] on span "SW1029" at bounding box center [607, 390] width 27 height 10
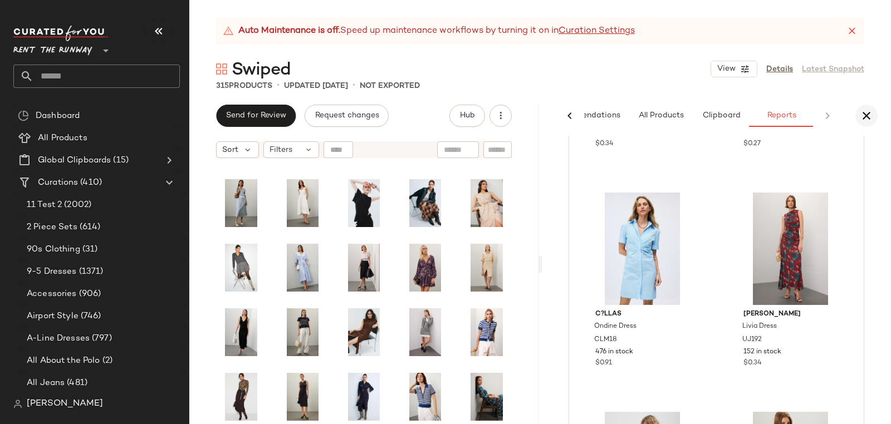
scroll to position [5056, 0]
click at [749, 336] on span "UJ192" at bounding box center [752, 340] width 19 height 10
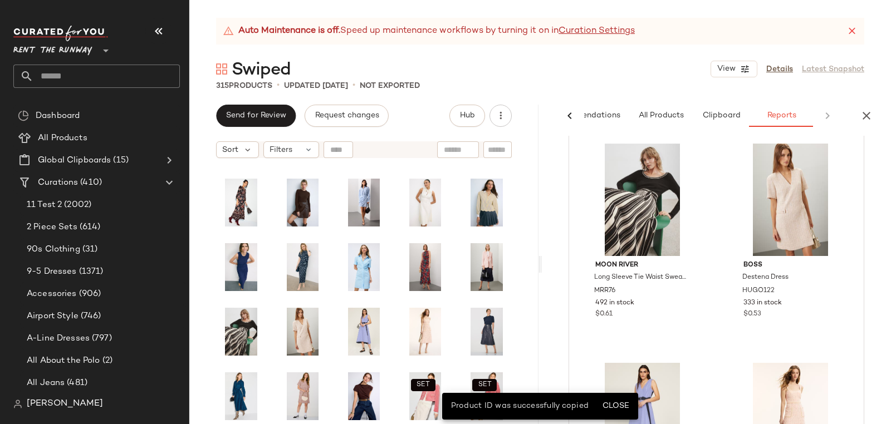
scroll to position [5477, 0]
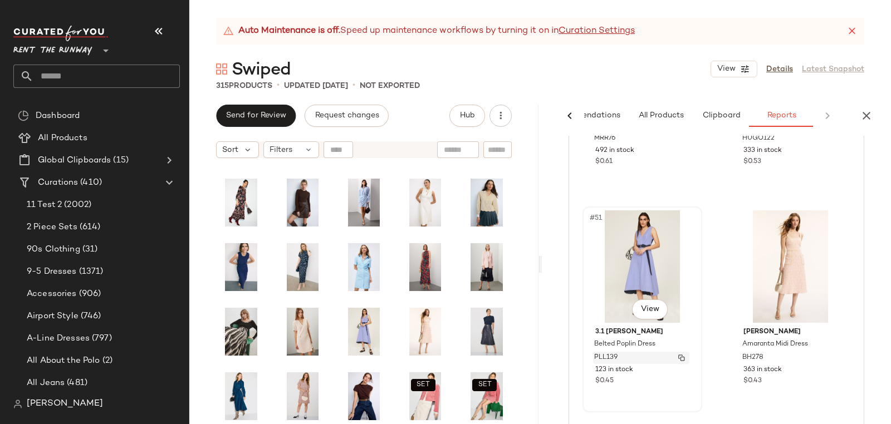
click at [612, 354] on span "PLL139" at bounding box center [605, 358] width 23 height 10
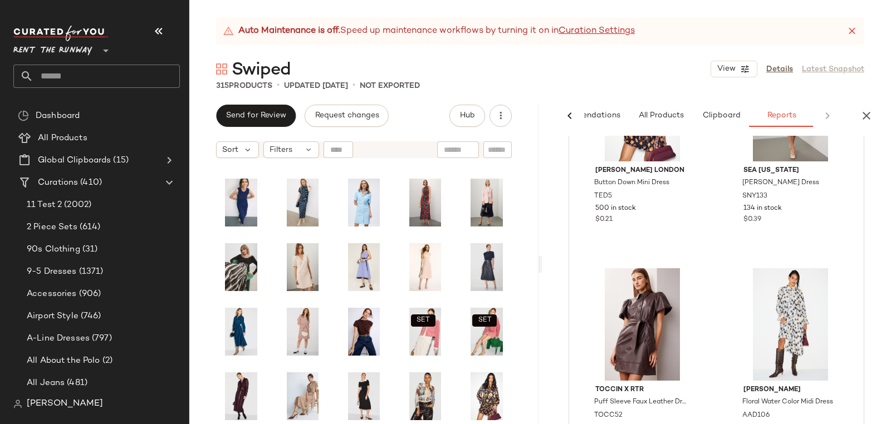
scroll to position [6373, 0]
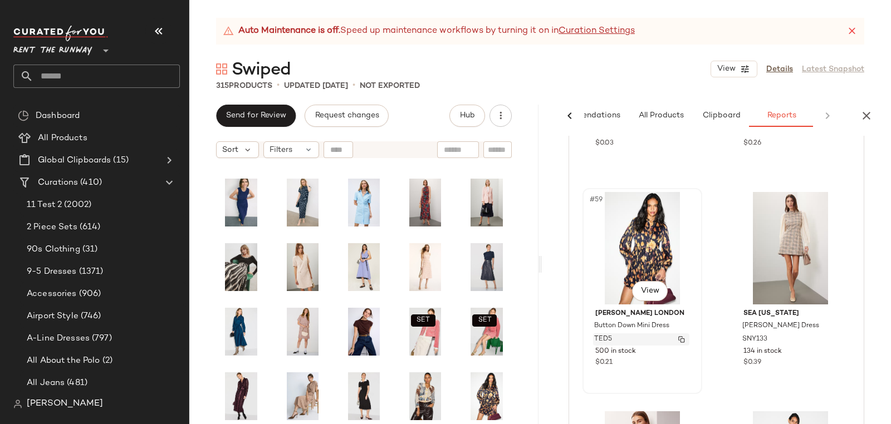
click at [610, 338] on span "TED5" at bounding box center [603, 340] width 18 height 10
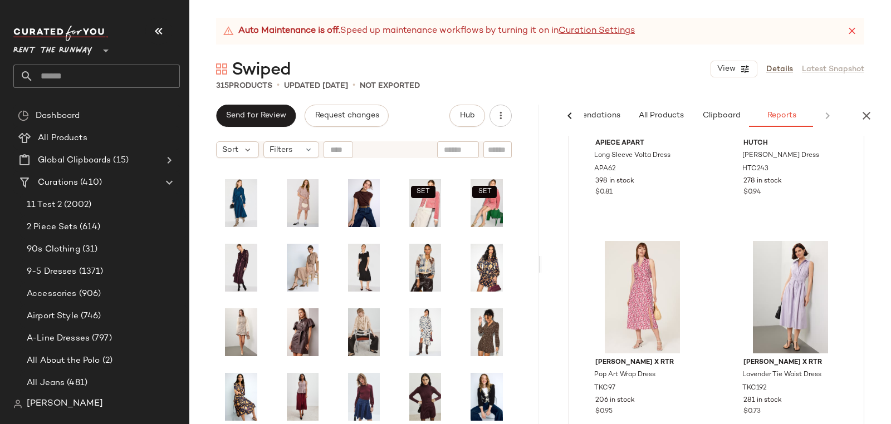
scroll to position [7910, 0]
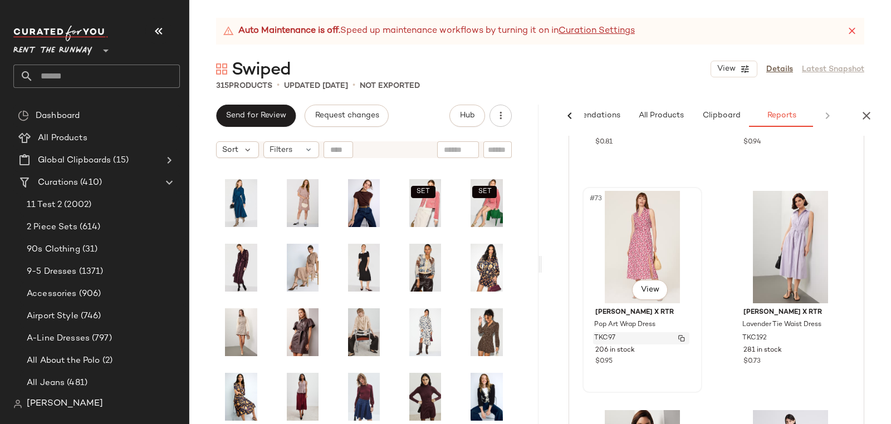
click at [607, 339] on span "TKC97" at bounding box center [604, 339] width 21 height 10
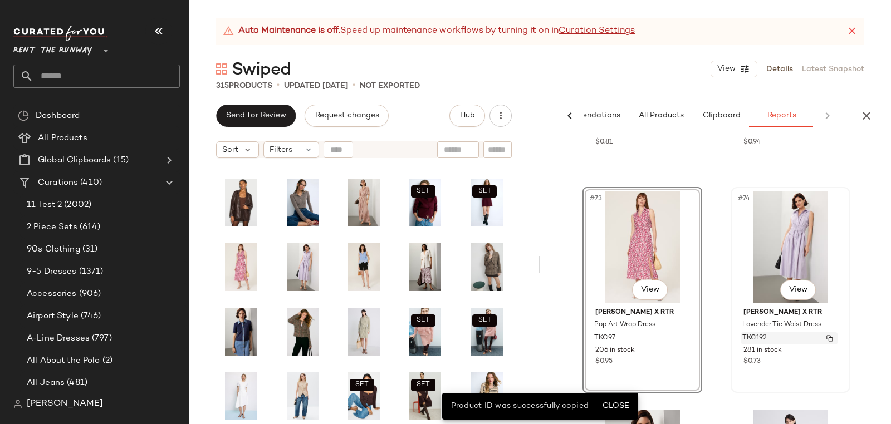
click at [749, 335] on span "TKC192" at bounding box center [755, 339] width 25 height 10
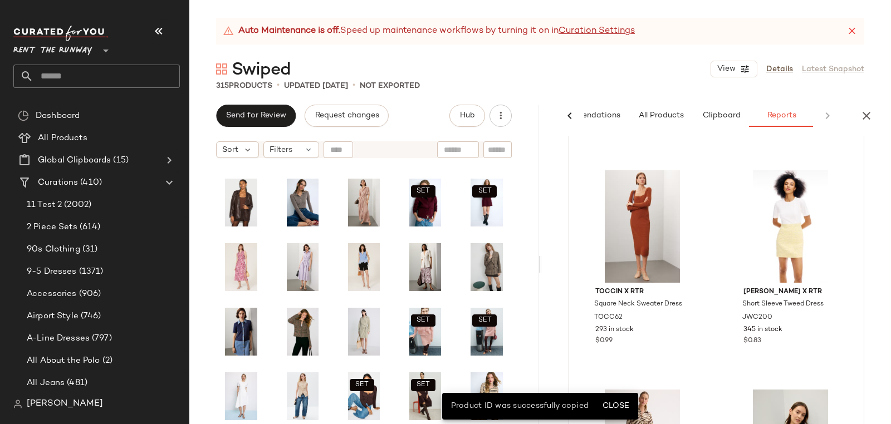
scroll to position [0, 0]
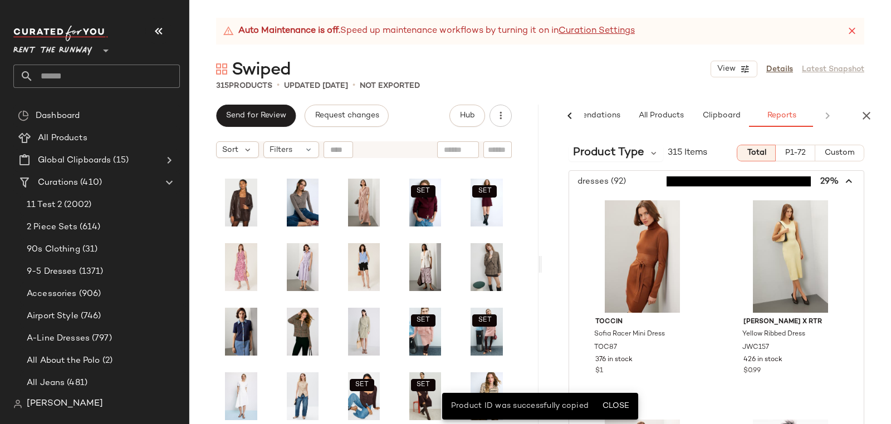
click at [632, 181] on span "button" at bounding box center [716, 181] width 295 height 21
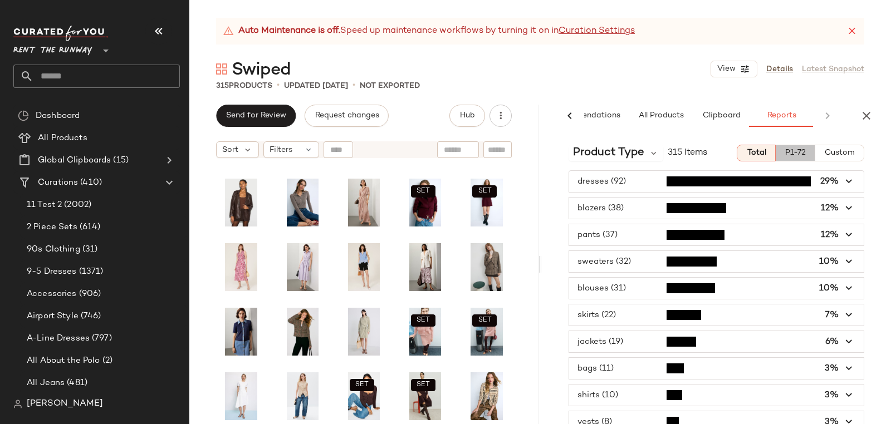
click at [797, 149] on span "P1-72" at bounding box center [795, 153] width 21 height 9
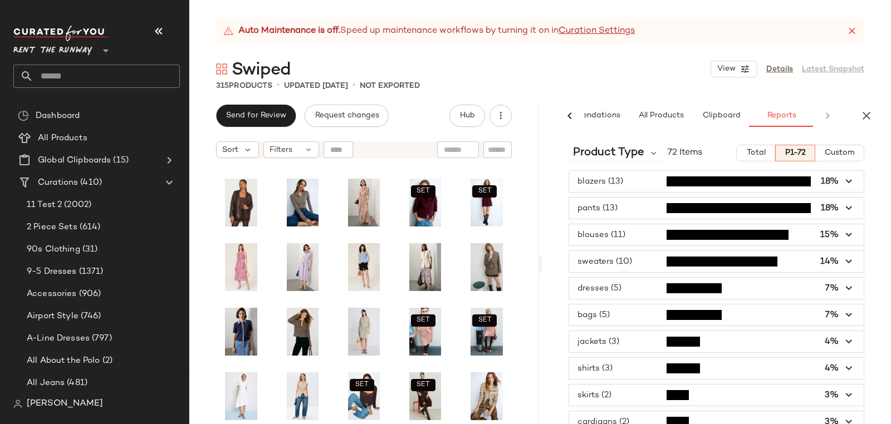
click at [612, 259] on span "button" at bounding box center [716, 261] width 295 height 21
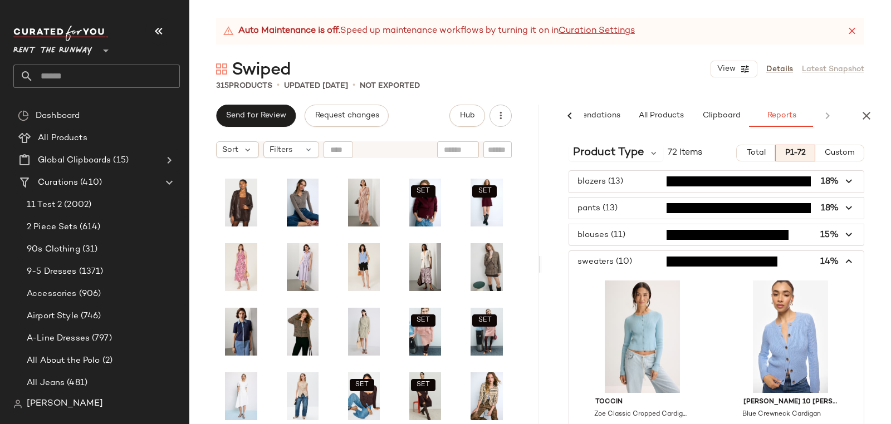
click at [612, 259] on span "button" at bounding box center [716, 261] width 295 height 21
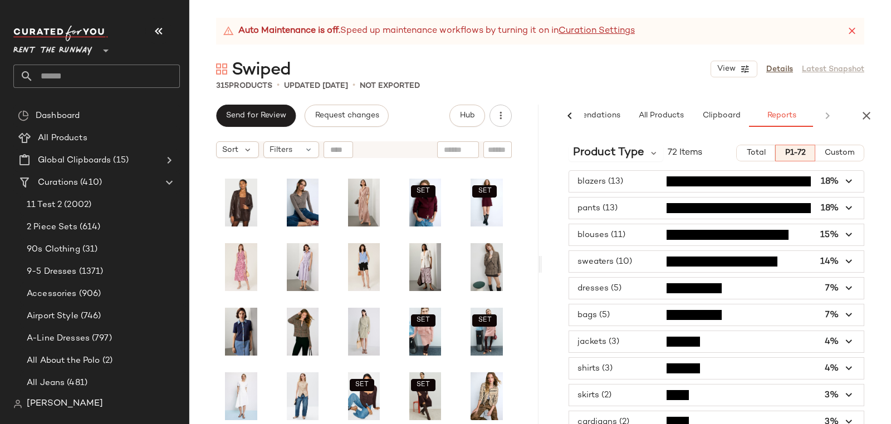
click at [612, 259] on span "button" at bounding box center [716, 261] width 295 height 21
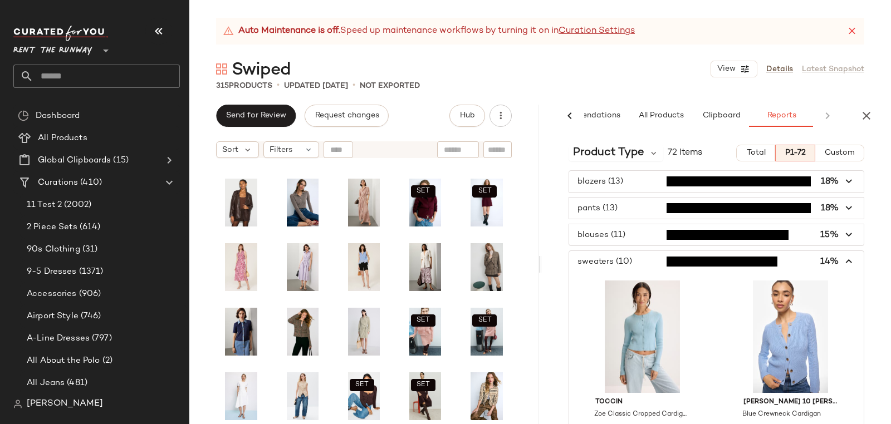
click at [616, 258] on span "button" at bounding box center [716, 261] width 295 height 21
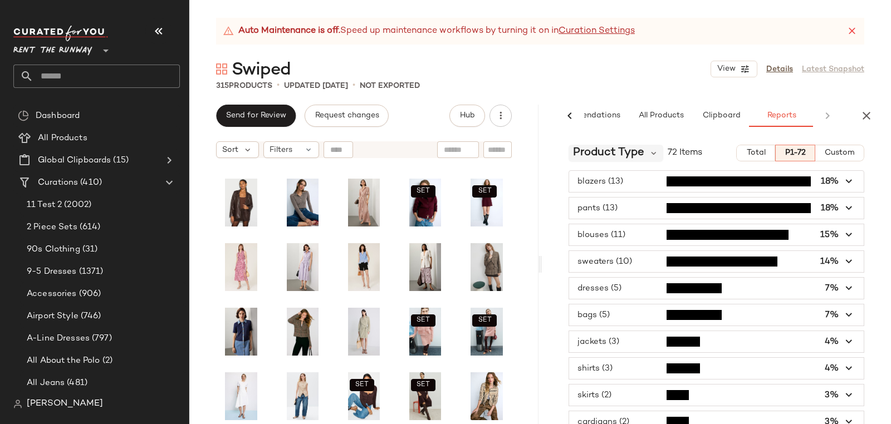
click at [621, 149] on span "Product Type" at bounding box center [608, 153] width 71 height 17
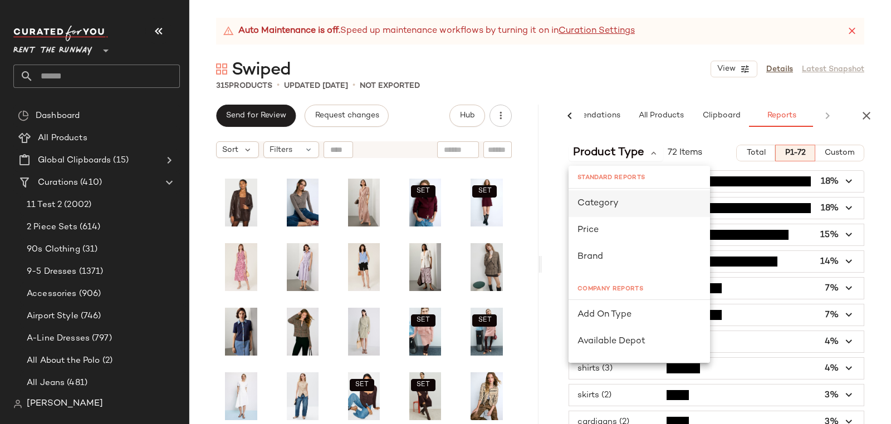
click at [600, 204] on span "Category" at bounding box center [598, 203] width 41 height 9
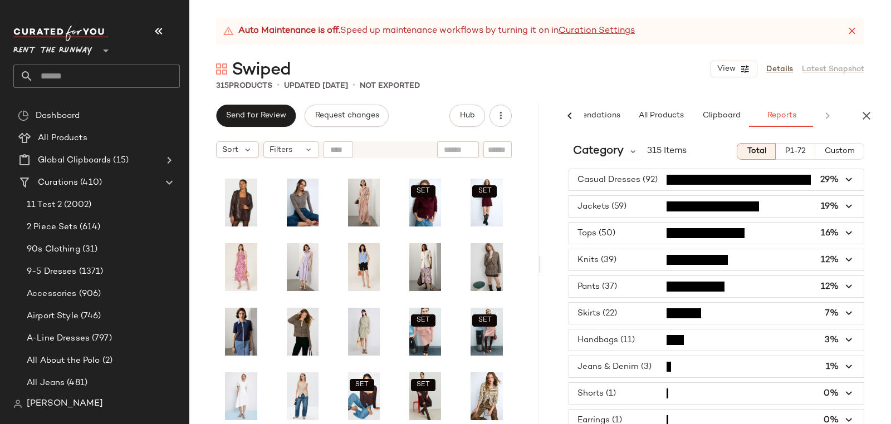
scroll to position [3, 0]
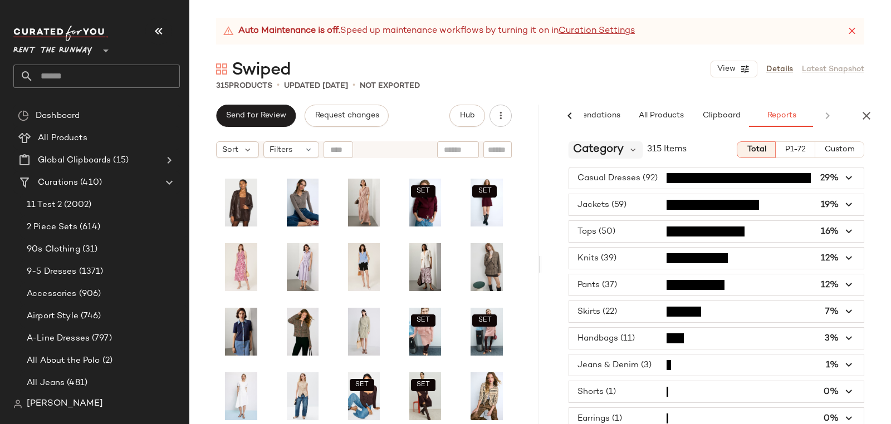
click at [611, 144] on span "Category" at bounding box center [598, 149] width 51 height 17
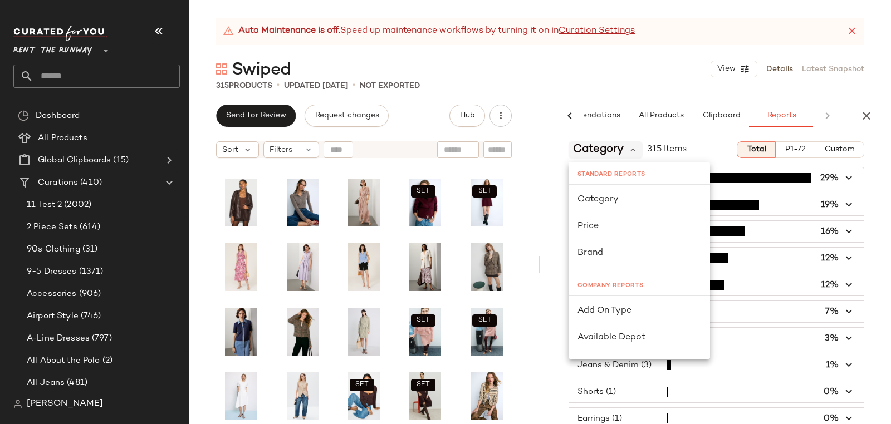
click at [611, 144] on span "Category" at bounding box center [598, 149] width 51 height 17
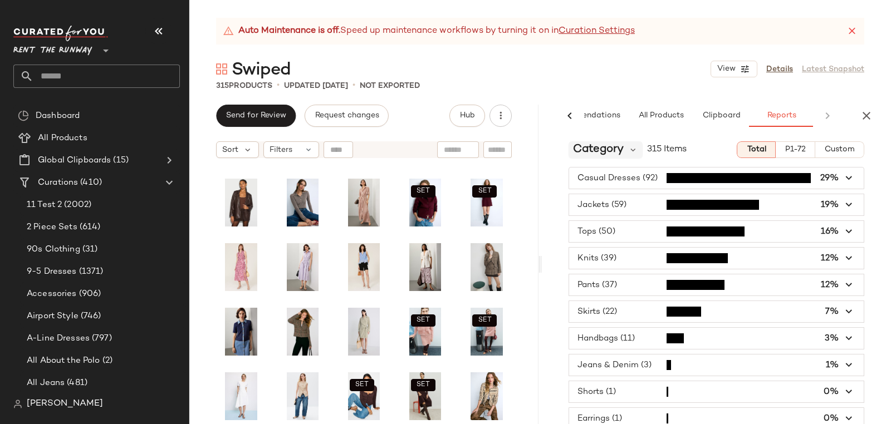
click at [611, 144] on span "Category" at bounding box center [598, 149] width 51 height 17
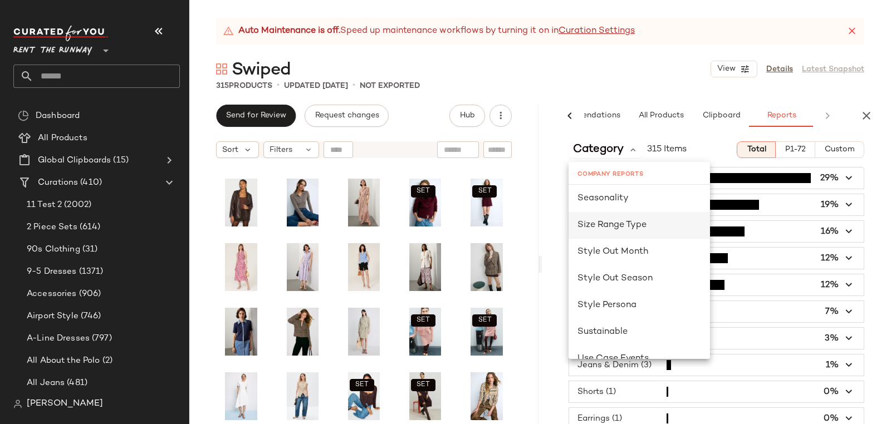
scroll to position [727, 0]
click at [634, 202] on div "Seasonality" at bounding box center [640, 199] width 124 height 13
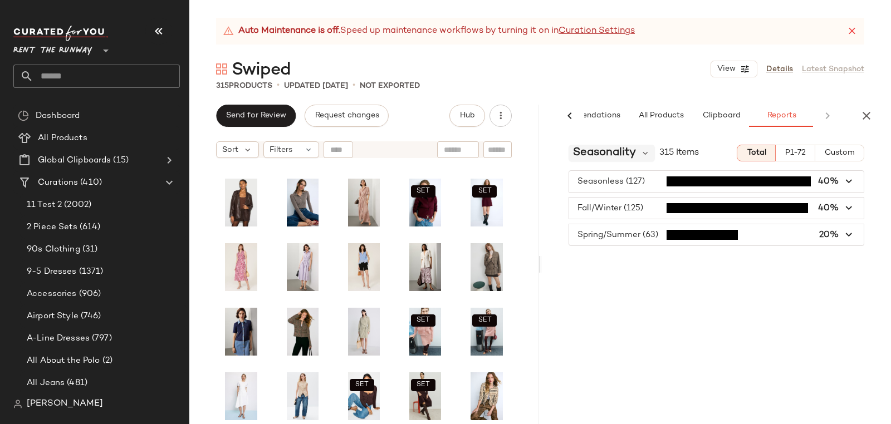
scroll to position [0, 0]
click at [609, 237] on span "button" at bounding box center [716, 234] width 295 height 21
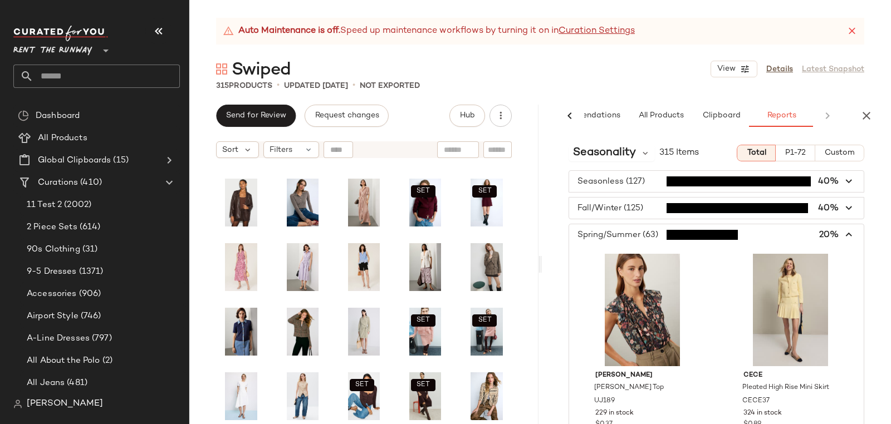
click at [596, 234] on span "button" at bounding box center [716, 234] width 295 height 21
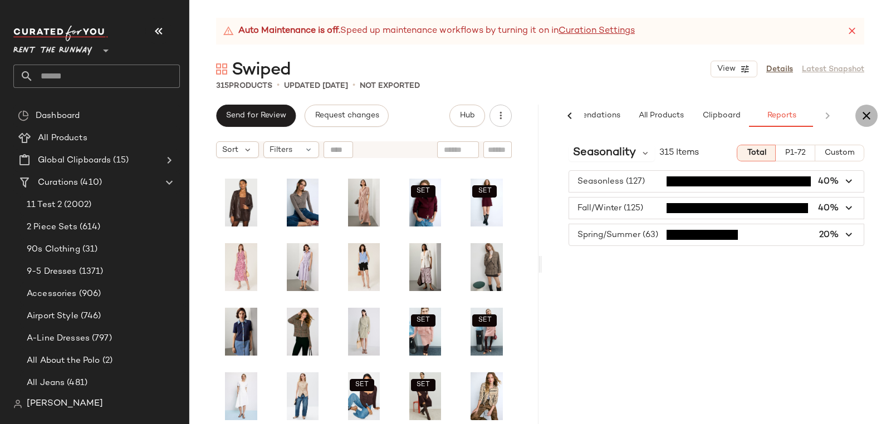
click at [858, 113] on button "button" at bounding box center [867, 116] width 22 height 22
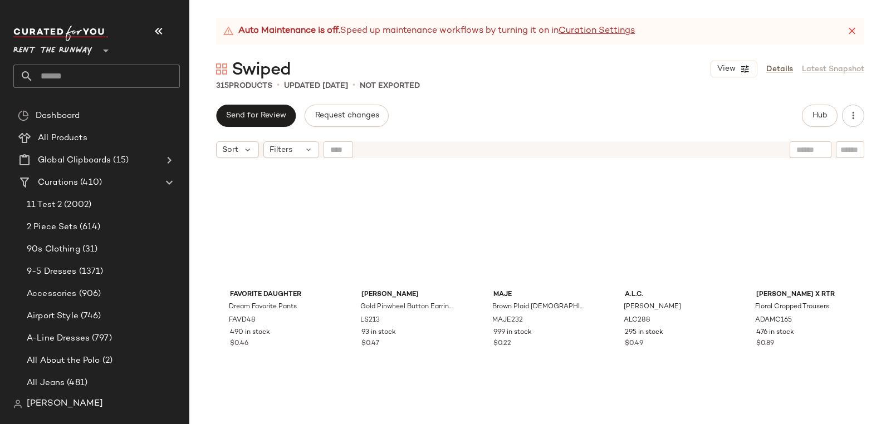
scroll to position [3225, 0]
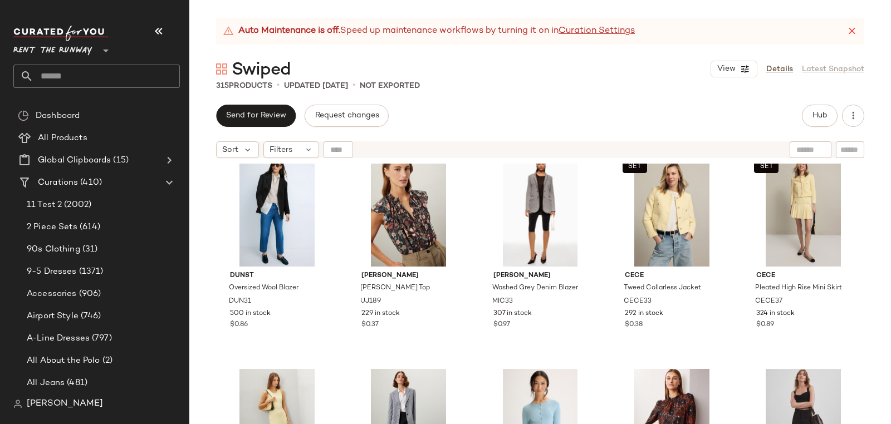
scroll to position [214, 0]
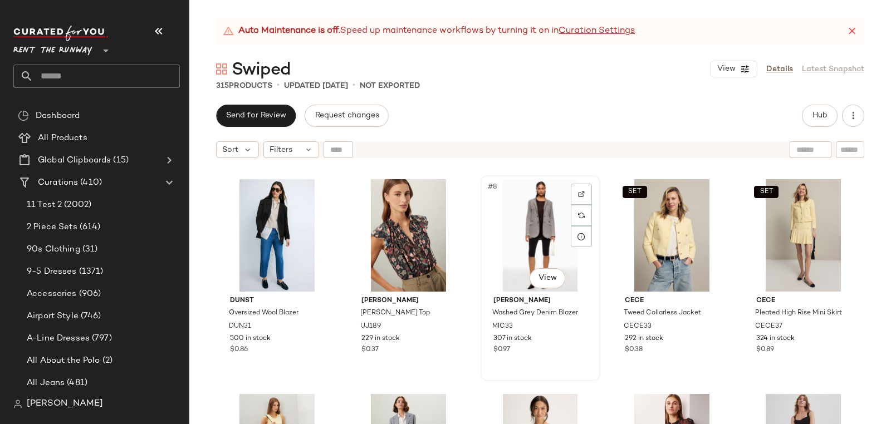
click at [486, 328] on div "MICHAEL KORS Washed Grey Denim Blazer MIC33 307 in stock $0.97" at bounding box center [541, 324] width 112 height 65
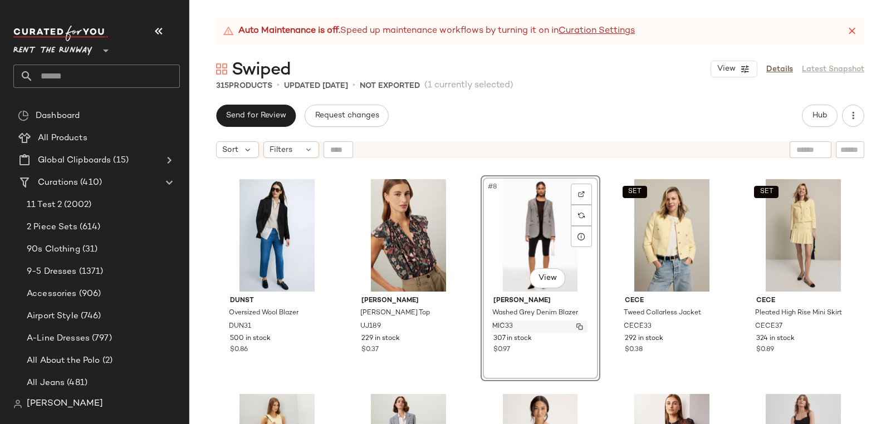
click at [502, 324] on span "MIC33" at bounding box center [502, 327] width 21 height 10
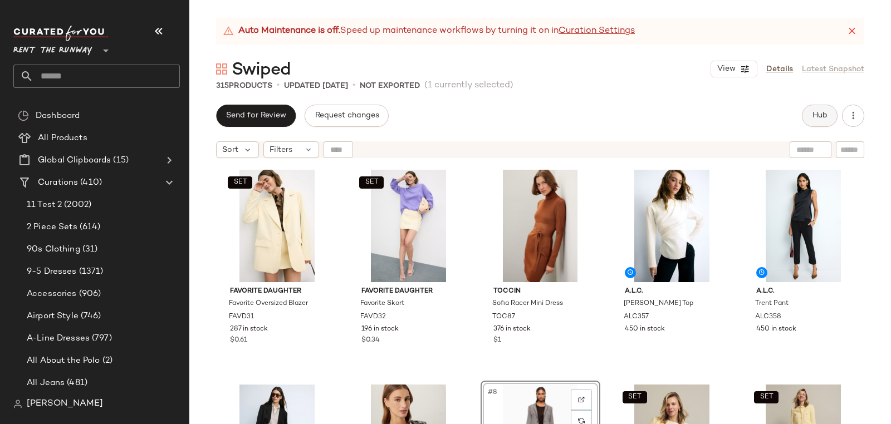
click at [814, 120] on span "Hub" at bounding box center [820, 115] width 16 height 9
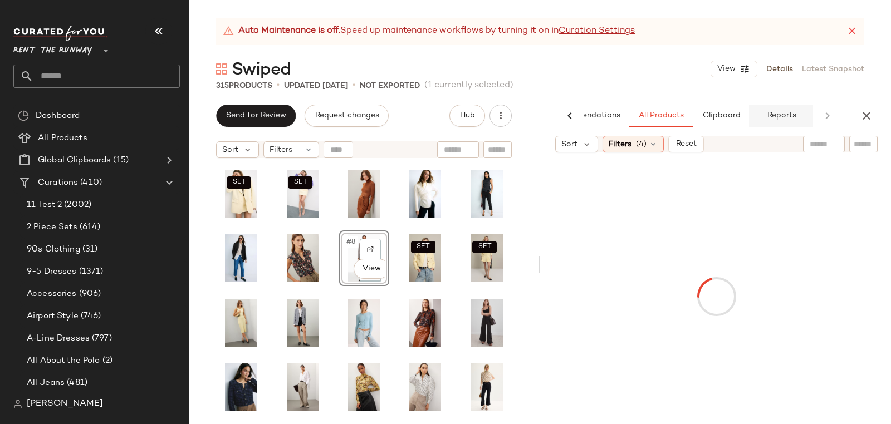
click at [767, 114] on span "Reports" at bounding box center [781, 115] width 30 height 9
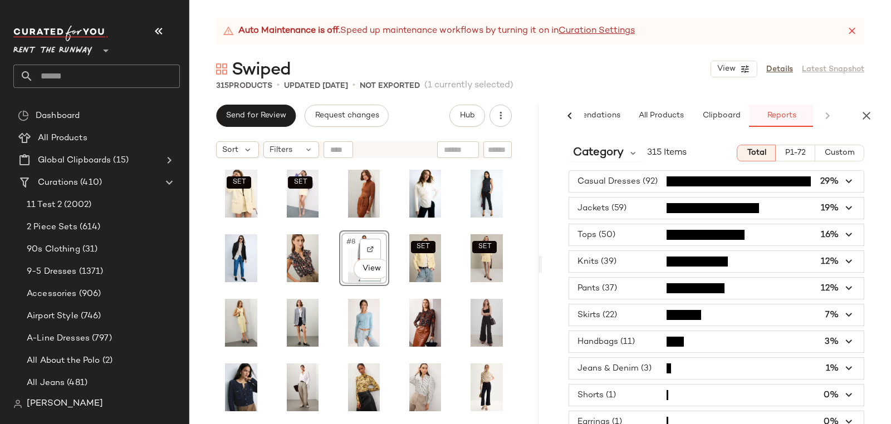
scroll to position [0, 53]
click at [620, 154] on span "Category" at bounding box center [598, 153] width 51 height 17
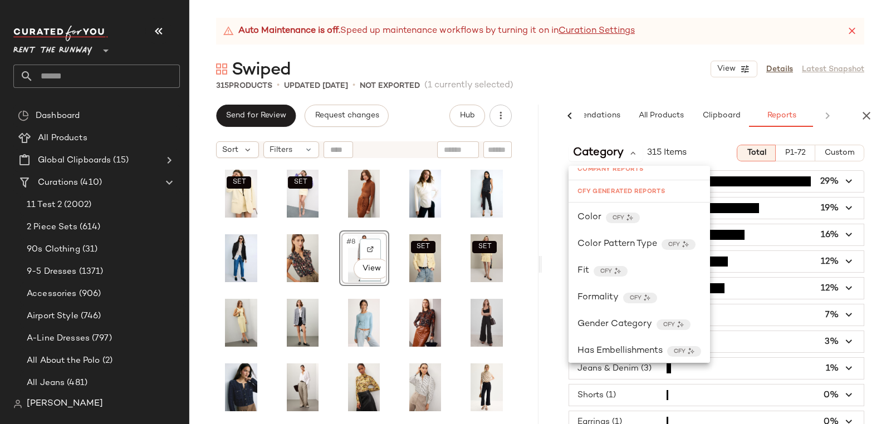
scroll to position [971, 0]
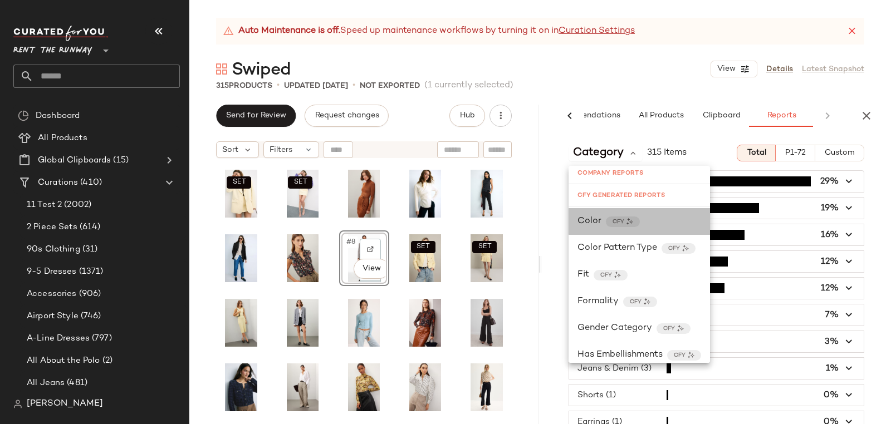
click at [589, 218] on span "Color" at bounding box center [590, 221] width 24 height 13
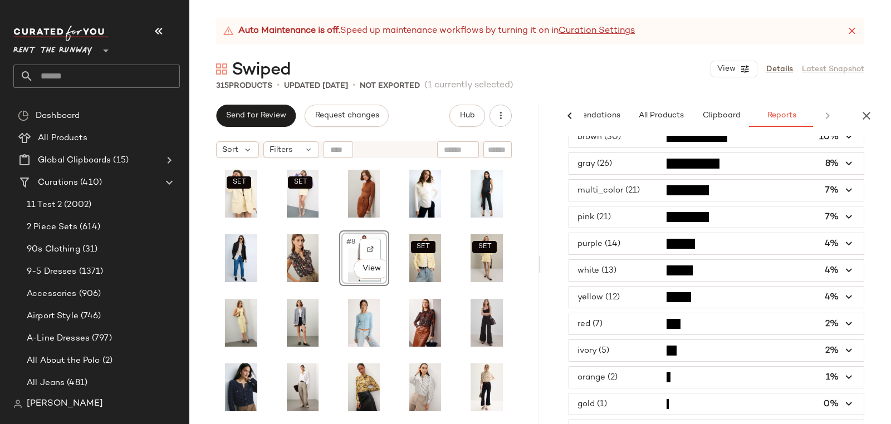
scroll to position [135, 0]
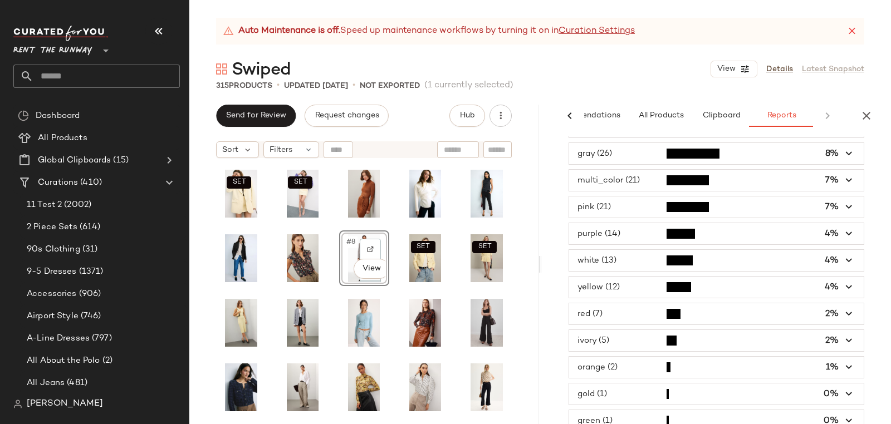
click at [637, 282] on span "button" at bounding box center [716, 287] width 295 height 21
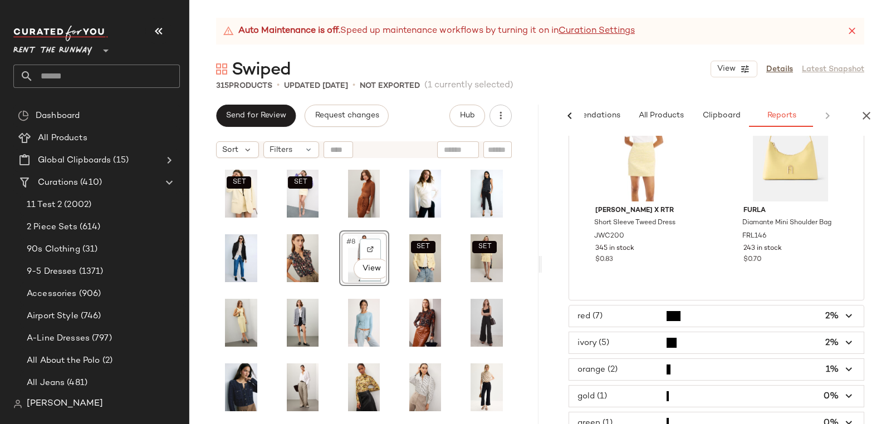
scroll to position [1452, 0]
click at [606, 384] on span "button" at bounding box center [716, 394] width 295 height 21
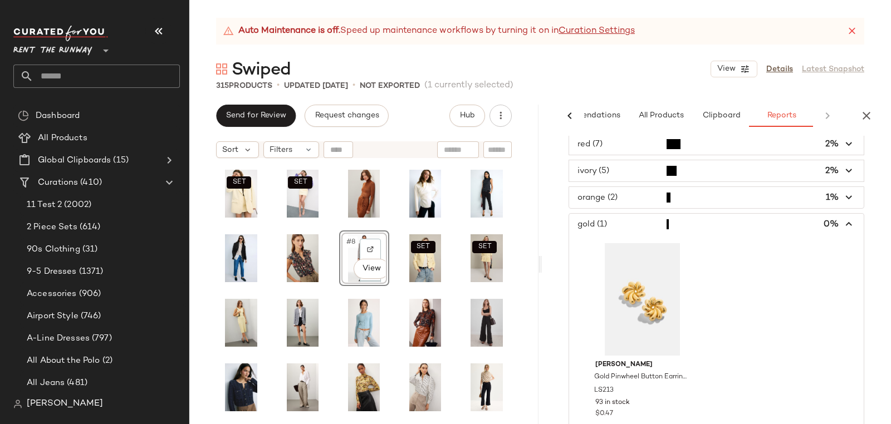
scroll to position [0, 0]
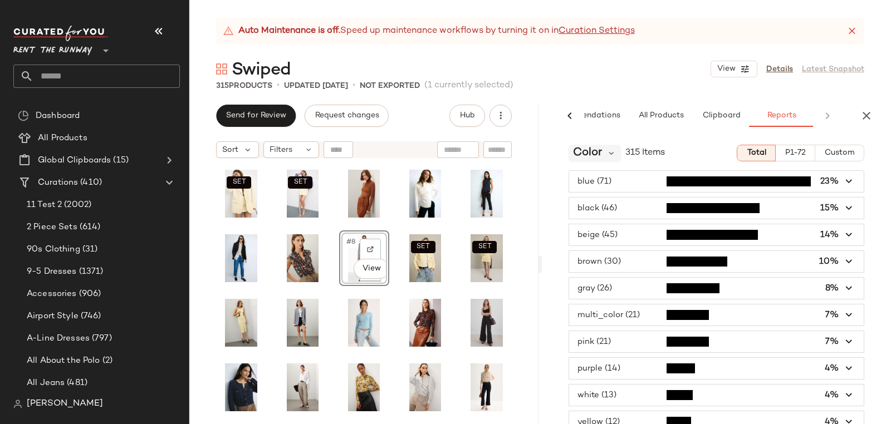
click at [592, 150] on span "Color" at bounding box center [587, 153] width 29 height 17
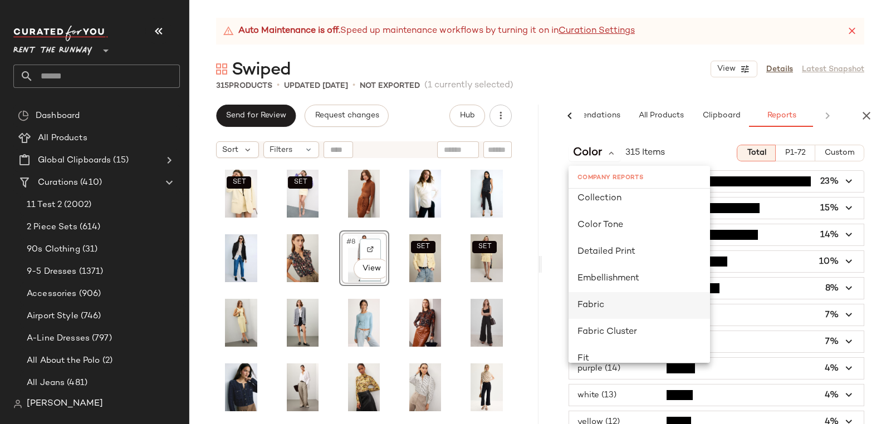
scroll to position [245, 0]
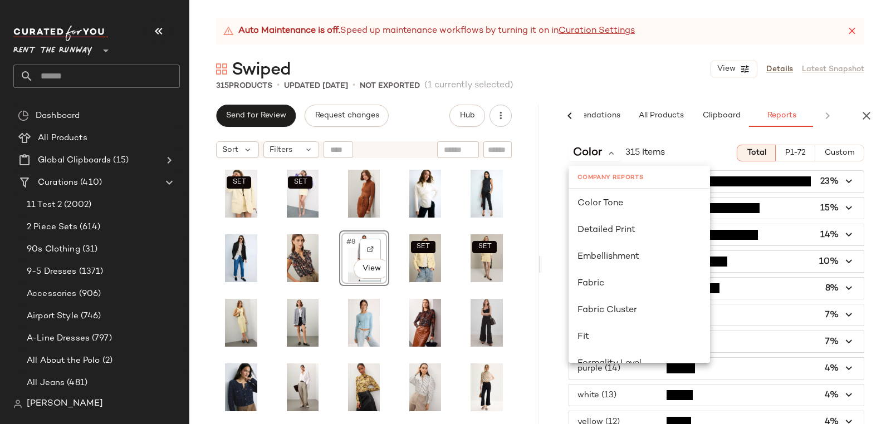
click at [806, 159] on button "P1-72" at bounding box center [796, 153] width 40 height 17
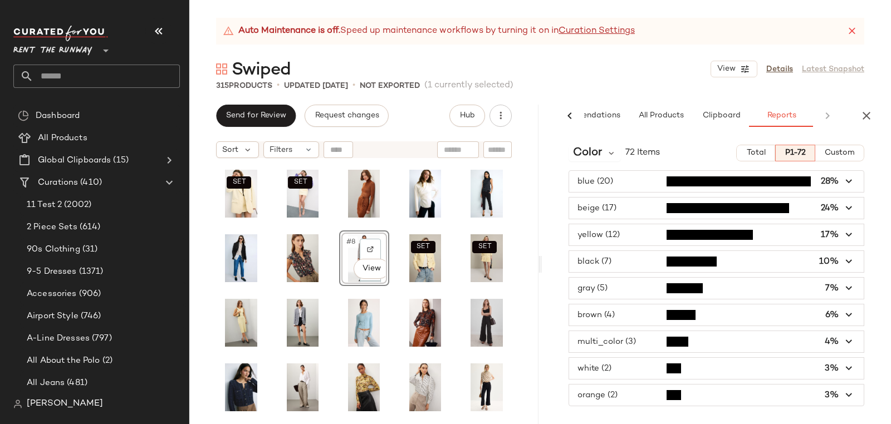
click at [597, 234] on span "button" at bounding box center [716, 234] width 295 height 21
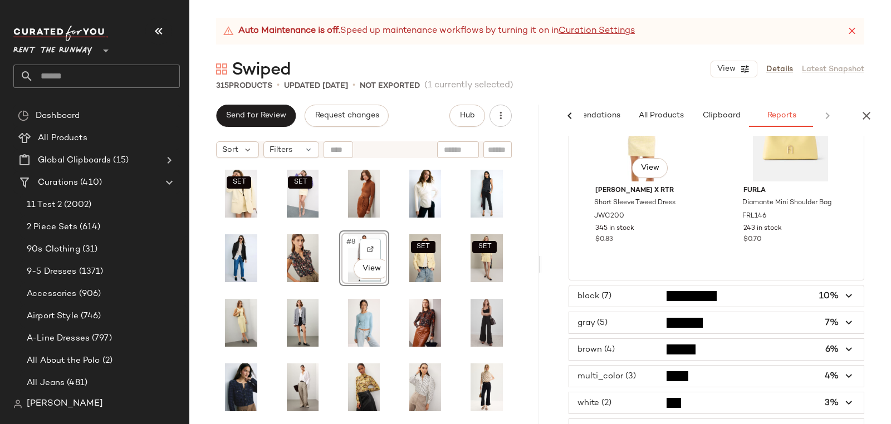
scroll to position [1294, 0]
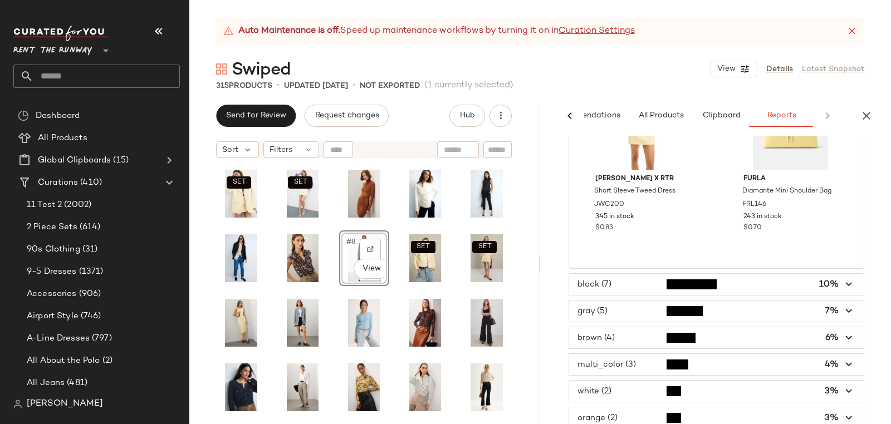
click at [647, 368] on span "button" at bounding box center [716, 364] width 295 height 21
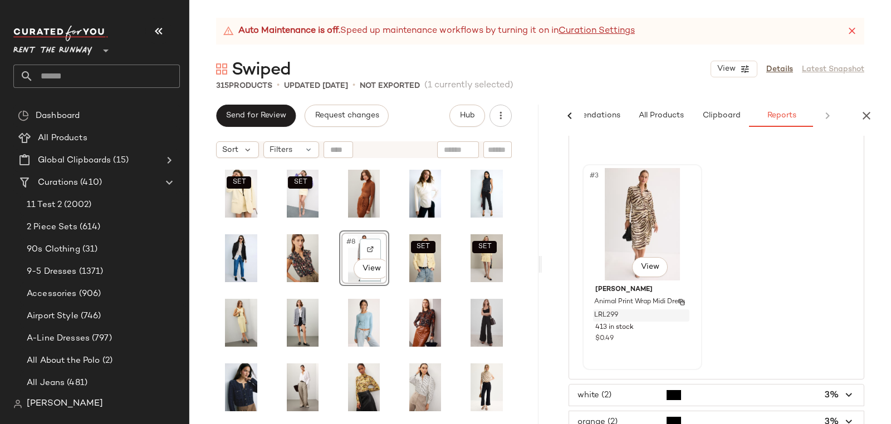
scroll to position [416, 0]
click at [648, 384] on span "button" at bounding box center [716, 391] width 295 height 21
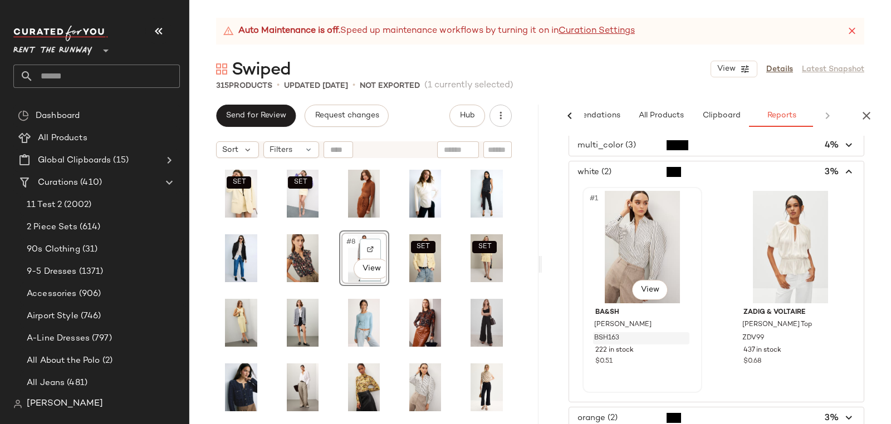
scroll to position [0, 0]
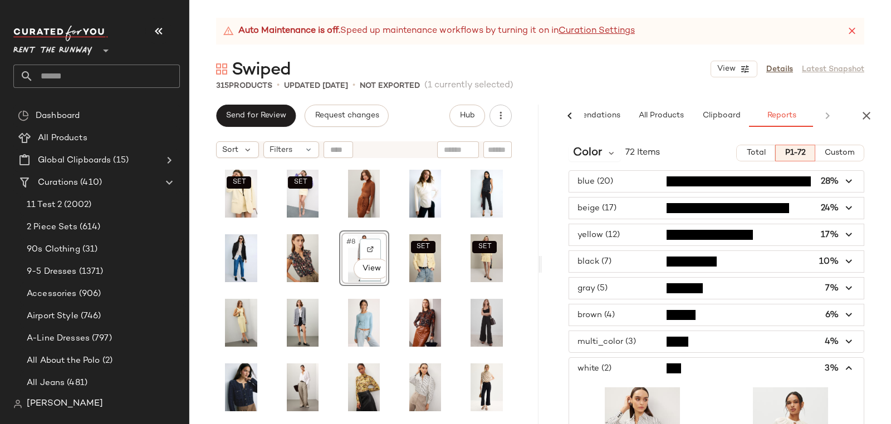
click at [595, 199] on span "button" at bounding box center [716, 208] width 295 height 21
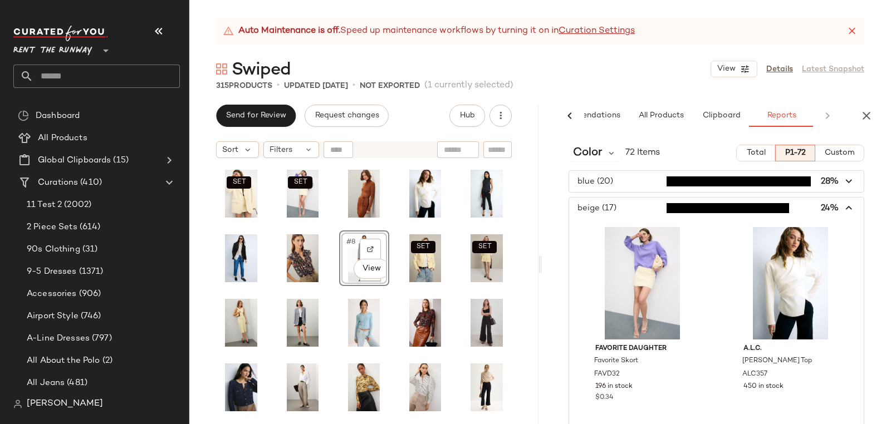
click at [608, 212] on span "button" at bounding box center [716, 208] width 295 height 21
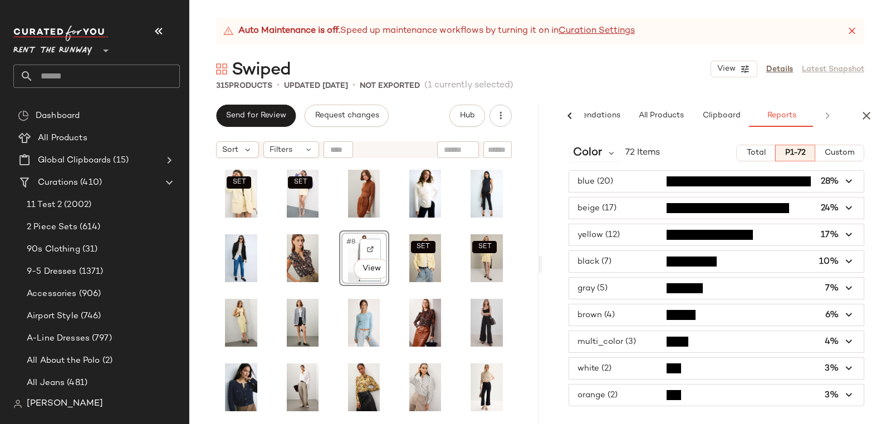
click at [604, 228] on span "button" at bounding box center [716, 234] width 295 height 21
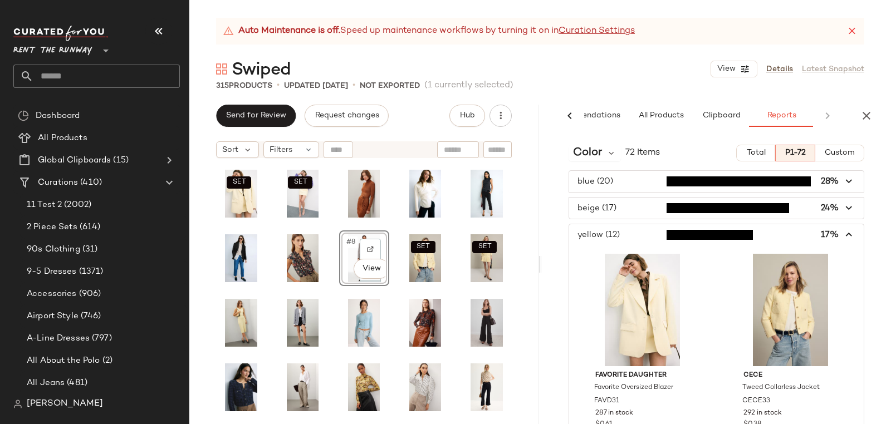
click at [604, 228] on span "button" at bounding box center [716, 234] width 295 height 21
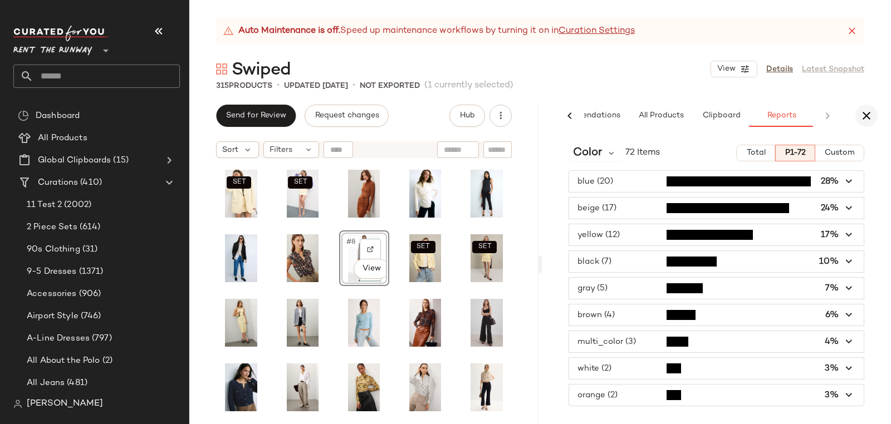
click at [863, 113] on icon "button" at bounding box center [866, 115] width 13 height 13
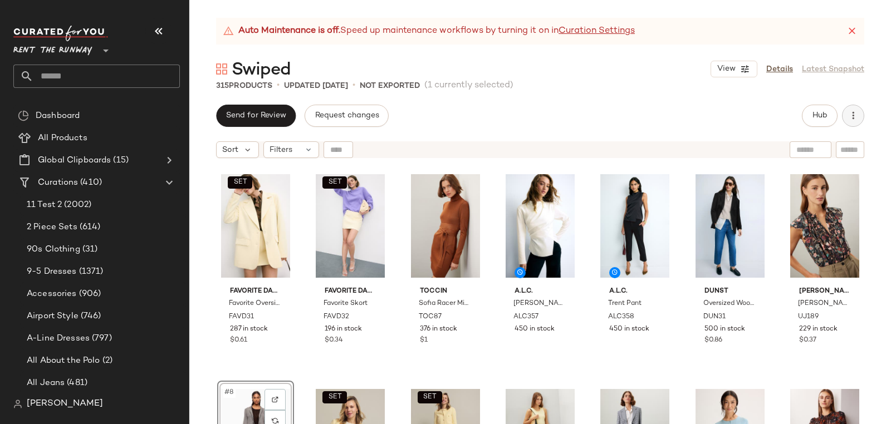
scroll to position [224, 0]
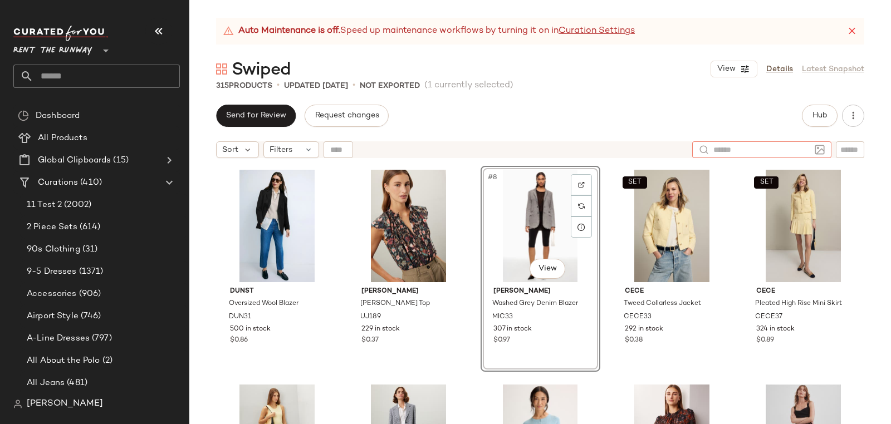
click at [799, 148] on input "text" at bounding box center [762, 150] width 97 height 12
paste input "*****"
type input "*****"
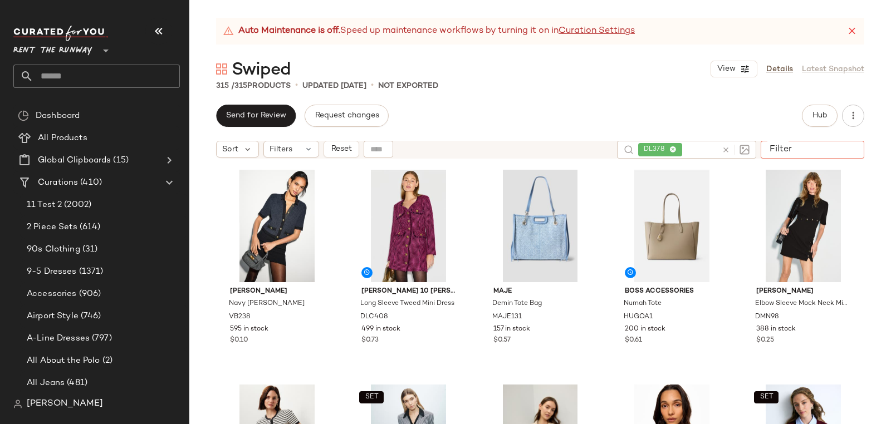
click at [850, 150] on input "Filter" at bounding box center [812, 150] width 95 height 12
click at [673, 150] on div "Sort Filters Reset DL378 Filter Filter" at bounding box center [540, 150] width 648 height 18
click at [749, 152] on span "DL378" at bounding box center [733, 149] width 44 height 13
click at [748, 152] on icon at bounding box center [745, 149] width 7 height 7
click at [844, 148] on input "text" at bounding box center [850, 150] width 19 height 12
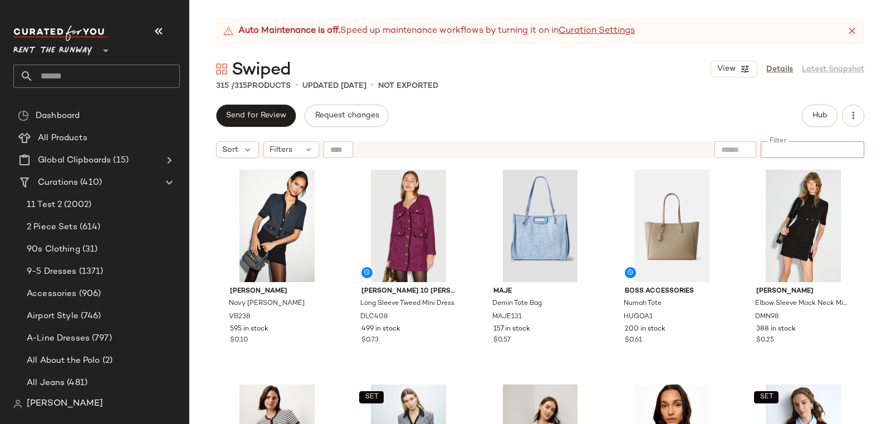
paste input "*****"
type input "*****"
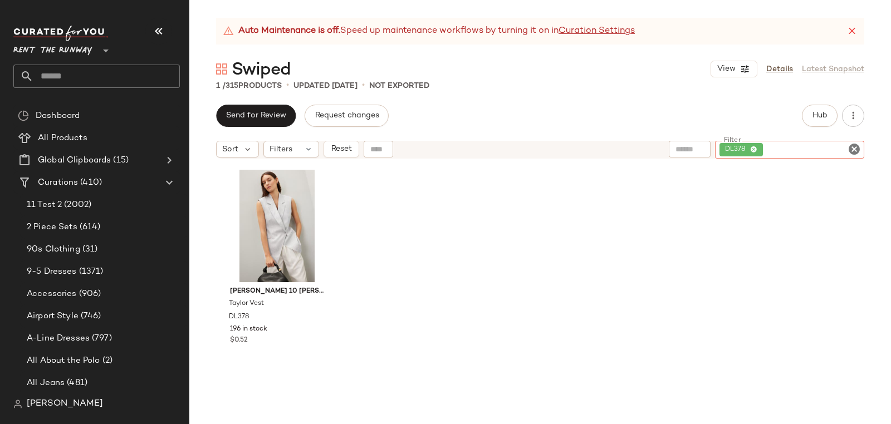
click at [756, 151] on icon at bounding box center [753, 149] width 7 height 7
click at [797, 144] on input "Filter" at bounding box center [812, 150] width 95 height 12
paste input "****"
type input "****"
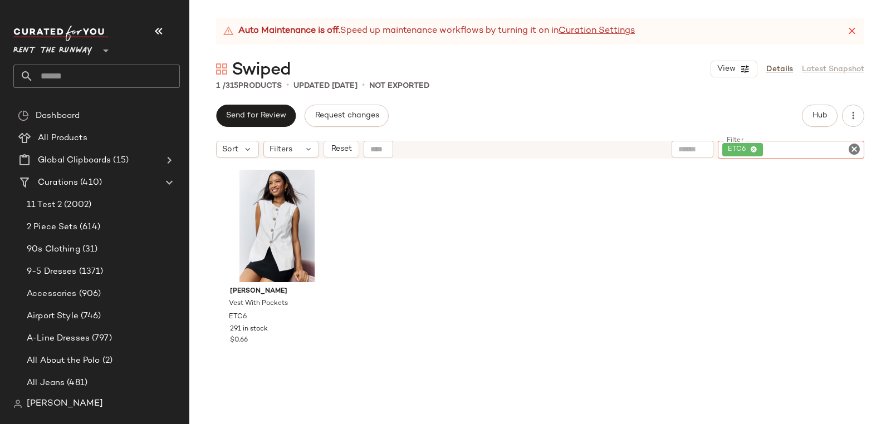
click at [758, 150] on span "ETC6" at bounding box center [742, 149] width 41 height 13
click at [753, 150] on icon at bounding box center [753, 149] width 7 height 7
click at [784, 146] on input "Filter" at bounding box center [812, 150] width 95 height 12
paste input "*******"
type input "*******"
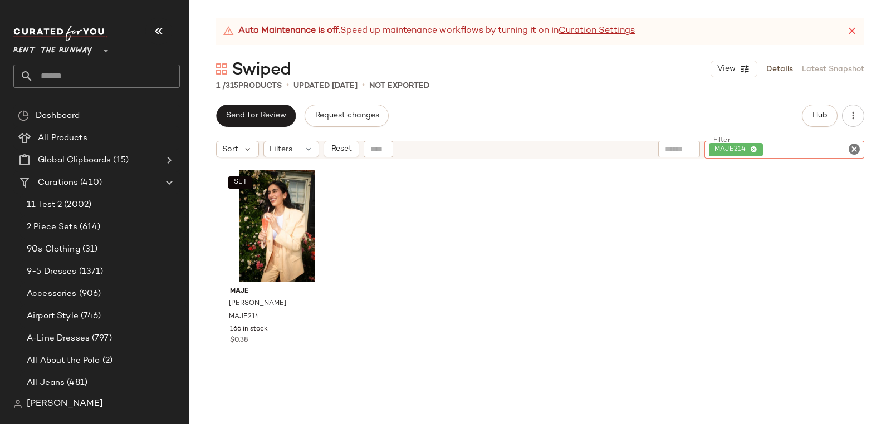
click at [756, 149] on icon at bounding box center [753, 149] width 7 height 7
click at [795, 143] on div at bounding box center [813, 149] width 104 height 17
paste input "*****"
type input "*****"
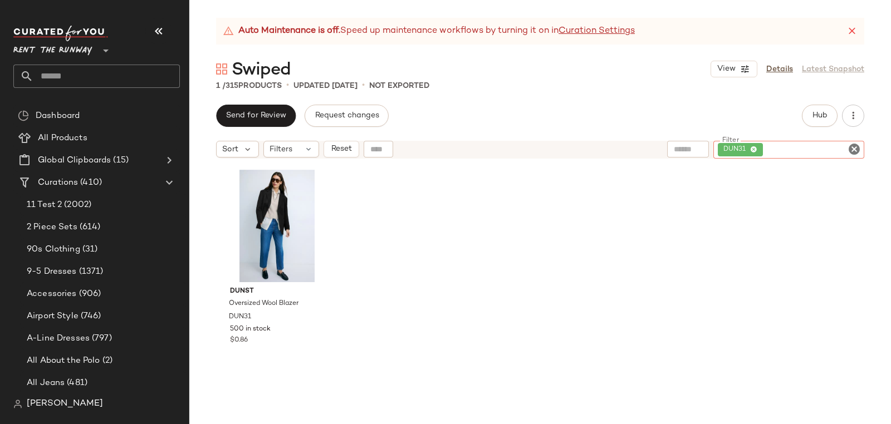
drag, startPoint x: 748, startPoint y: 148, endPoint x: 759, endPoint y: 148, distance: 11.2
click at [748, 148] on span "DUN31" at bounding box center [737, 150] width 27 height 10
click at [759, 148] on span "DUN31" at bounding box center [741, 149] width 46 height 13
drag, startPoint x: 755, startPoint y: 148, endPoint x: 772, endPoint y: 146, distance: 16.8
click at [755, 148] on icon at bounding box center [753, 149] width 7 height 7
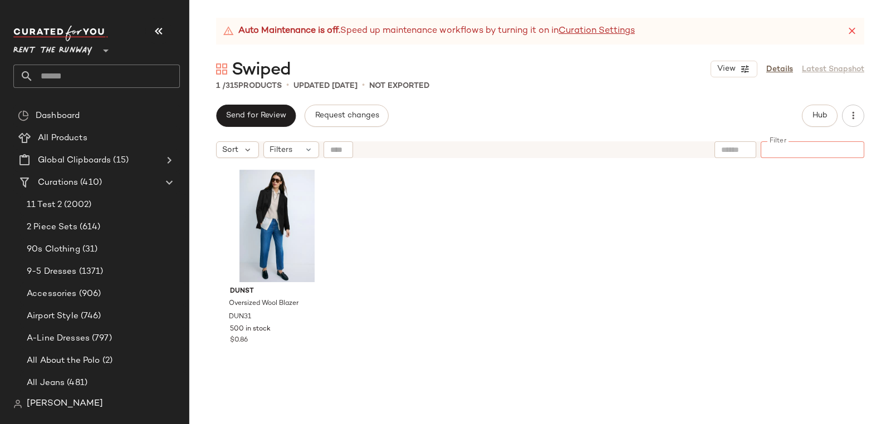
click at [773, 146] on input "Filter" at bounding box center [812, 150] width 95 height 12
paste input "*****"
type input "*****"
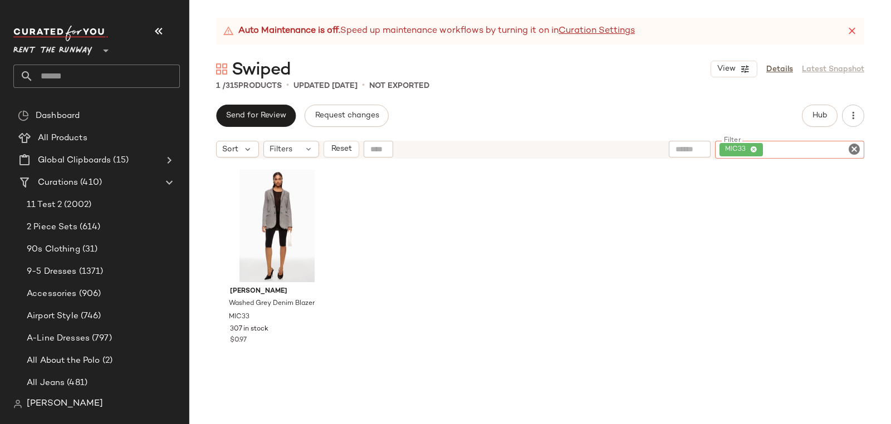
click at [759, 148] on span "MIC33" at bounding box center [742, 149] width 44 height 13
click at [756, 150] on icon at bounding box center [753, 149] width 7 height 7
click at [800, 144] on input "Filter" at bounding box center [812, 150] width 95 height 12
paste input "*****"
type input "*****"
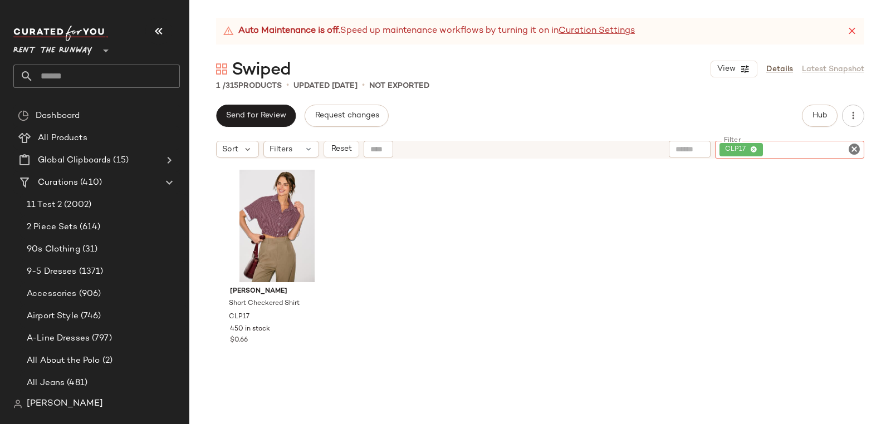
click at [750, 151] on icon at bounding box center [753, 149] width 7 height 7
click at [775, 149] on input "Filter" at bounding box center [812, 150] width 95 height 12
paste input "******"
type input "******"
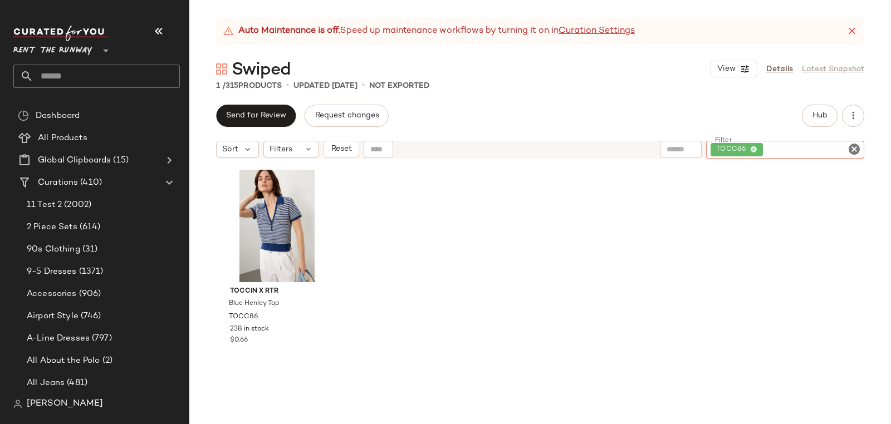
click at [754, 151] on icon at bounding box center [753, 149] width 7 height 7
click at [780, 144] on input "Filter" at bounding box center [812, 150] width 95 height 12
paste input "*****"
type input "*****"
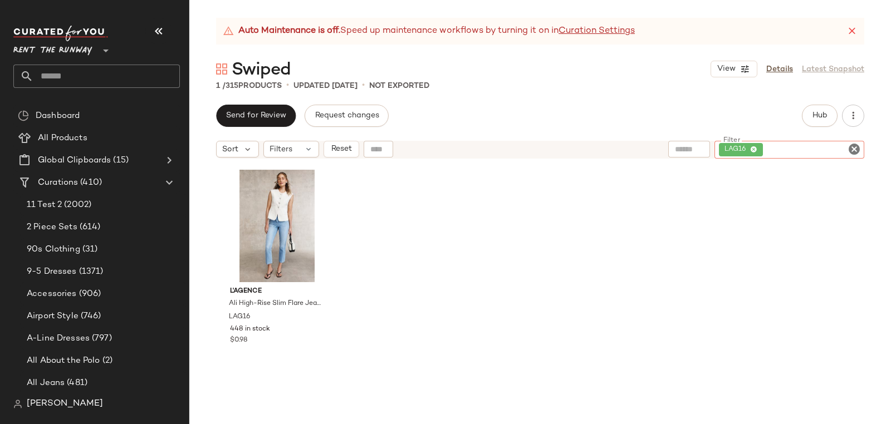
click at [756, 151] on icon at bounding box center [753, 149] width 7 height 7
click at [805, 150] on input "Filter" at bounding box center [812, 150] width 95 height 12
paste input "******"
type input "******"
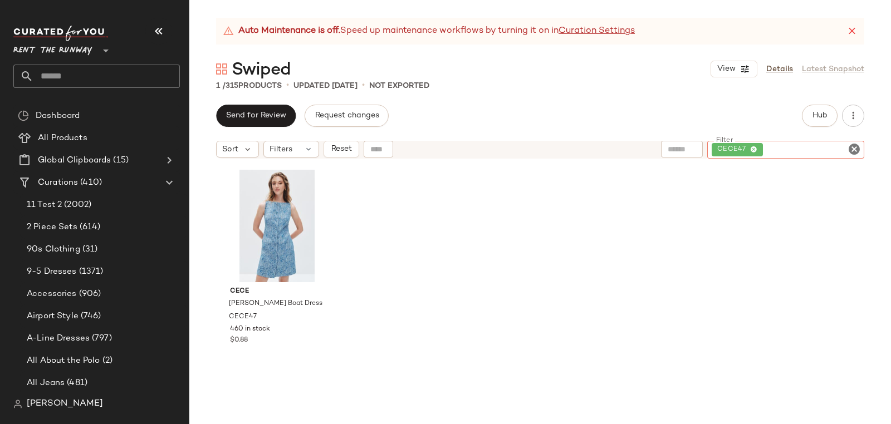
click at [753, 152] on icon at bounding box center [753, 149] width 7 height 7
click at [787, 147] on input "Filter" at bounding box center [812, 150] width 95 height 12
paste input "******"
type input "******"
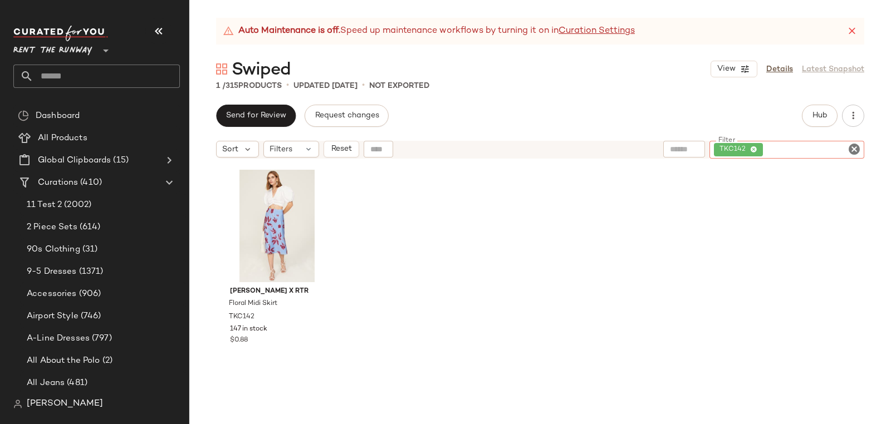
click at [758, 150] on span "TKC142" at bounding box center [738, 149] width 49 height 13
click at [755, 150] on icon at bounding box center [753, 149] width 7 height 7
click at [787, 146] on input "Filter" at bounding box center [812, 150] width 95 height 12
paste input "*****"
type input "*****"
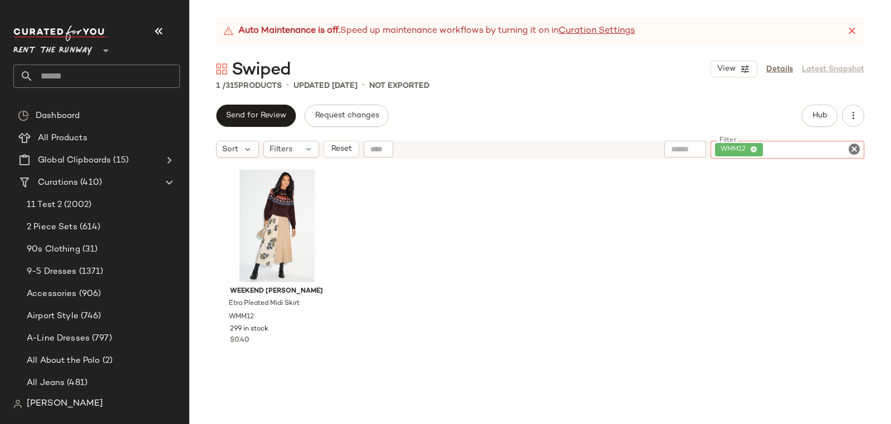
click at [749, 149] on span "WMM12" at bounding box center [736, 150] width 30 height 10
click at [754, 149] on icon at bounding box center [753, 149] width 7 height 7
click at [766, 145] on input "Filter" at bounding box center [812, 150] width 95 height 12
paste input "******"
type input "******"
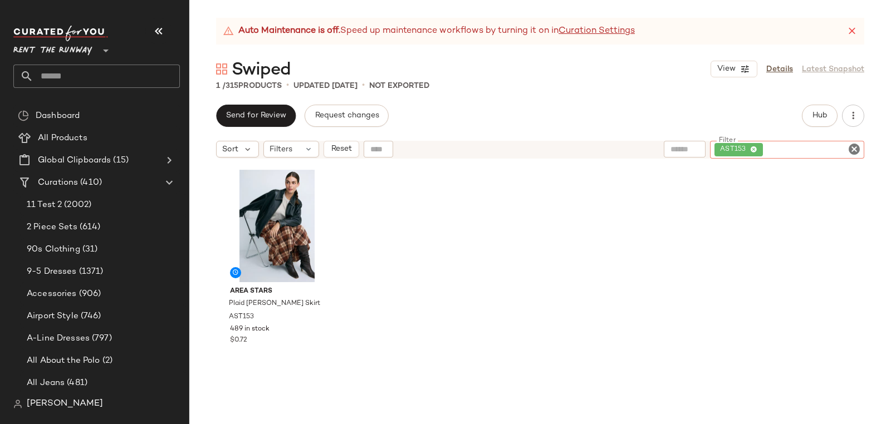
click at [750, 149] on icon at bounding box center [753, 149] width 7 height 7
click at [793, 150] on input "Filter" at bounding box center [812, 150] width 95 height 12
paste input "*****"
type input "*****"
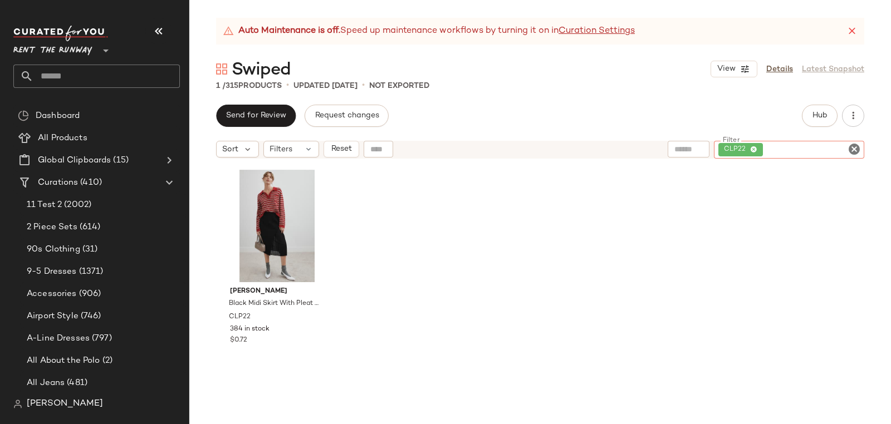
click at [757, 150] on icon at bounding box center [753, 149] width 7 height 7
click at [783, 149] on input "Filter" at bounding box center [812, 150] width 95 height 12
paste input "******"
type input "******"
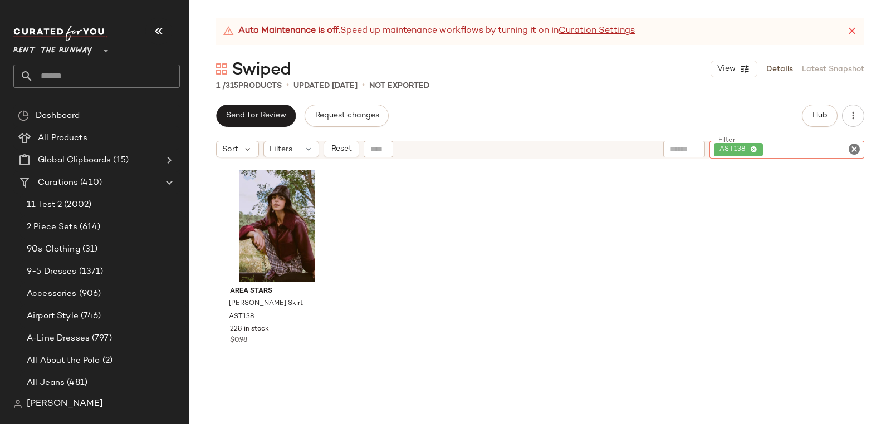
click at [751, 152] on icon at bounding box center [753, 149] width 7 height 7
click at [798, 148] on input "Filter" at bounding box center [812, 150] width 95 height 12
paste input "*****"
type input "*****"
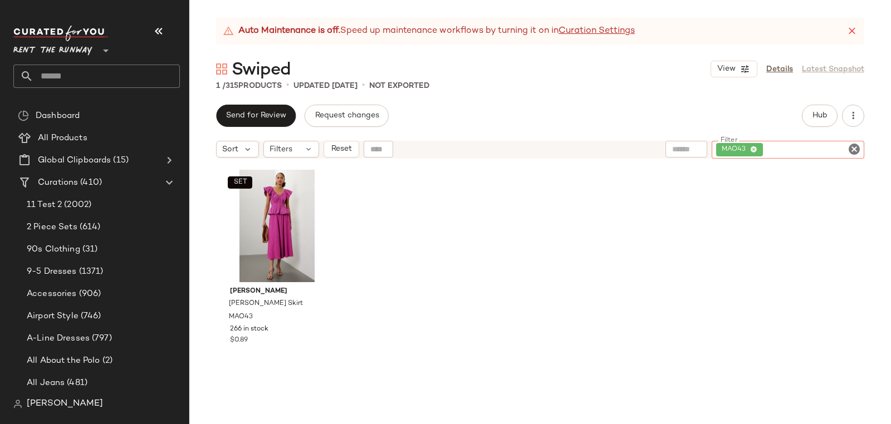
click at [756, 150] on icon at bounding box center [753, 149] width 7 height 7
click at [773, 149] on input "Filter" at bounding box center [812, 150] width 95 height 12
paste input "******"
type input "******"
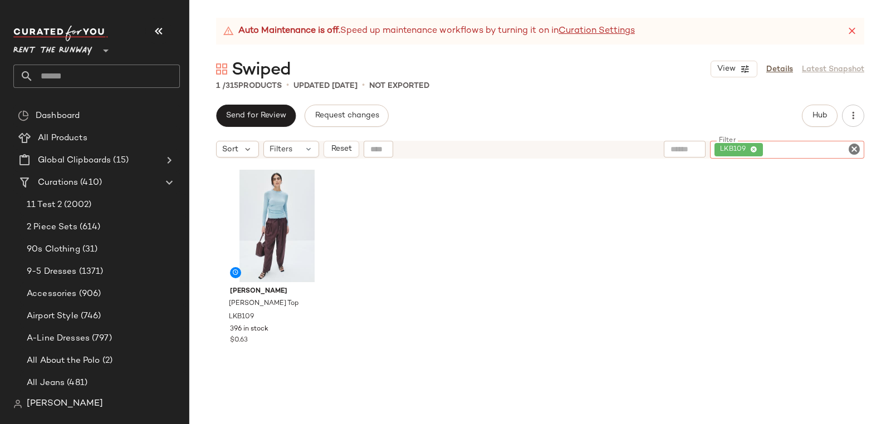
click at [756, 148] on icon at bounding box center [753, 149] width 7 height 7
click at [766, 147] on input "Filter" at bounding box center [812, 150] width 95 height 12
paste input "******"
type input "******"
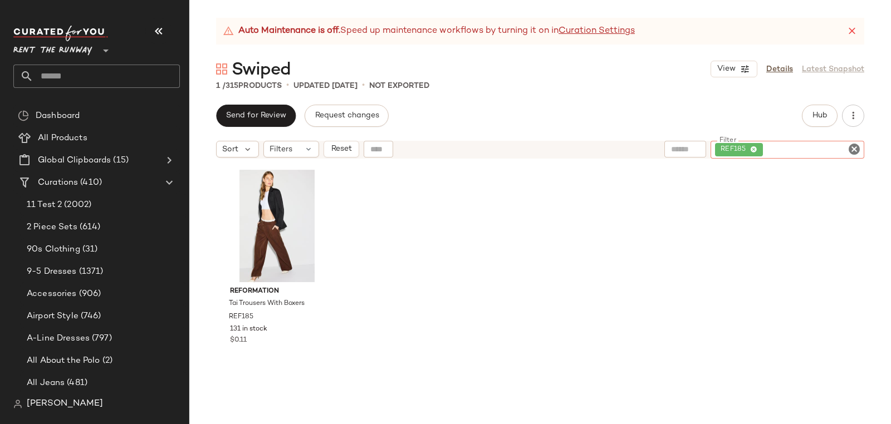
click at [755, 146] on icon at bounding box center [753, 149] width 7 height 7
click at [788, 147] on input "Filter" at bounding box center [812, 150] width 95 height 12
paste input "********"
type input "********"
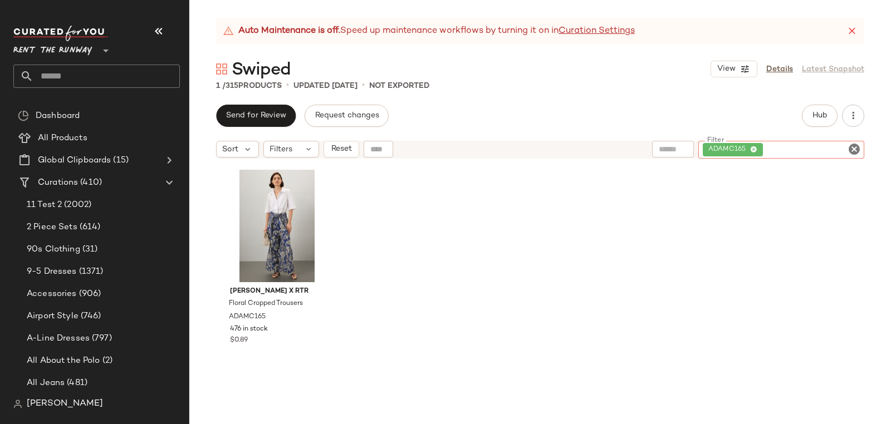
click at [758, 148] on span "ADAMC165" at bounding box center [733, 149] width 60 height 13
click at [756, 149] on icon at bounding box center [753, 149] width 7 height 7
click at [781, 145] on input "Filter" at bounding box center [812, 150] width 95 height 12
paste input "*****"
type input "*****"
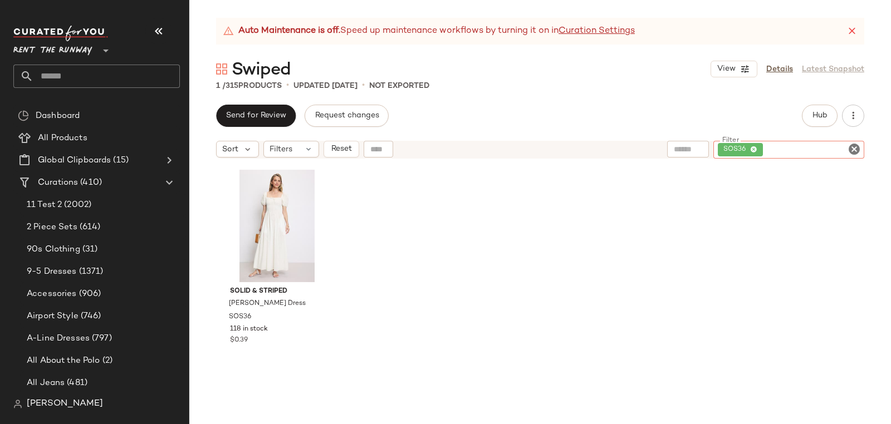
click at [753, 148] on icon at bounding box center [753, 149] width 7 height 7
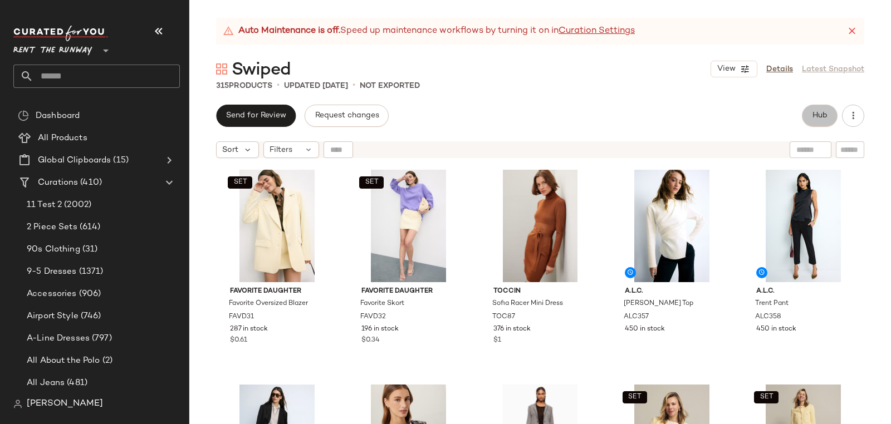
click at [820, 114] on span "Hub" at bounding box center [820, 115] width 16 height 9
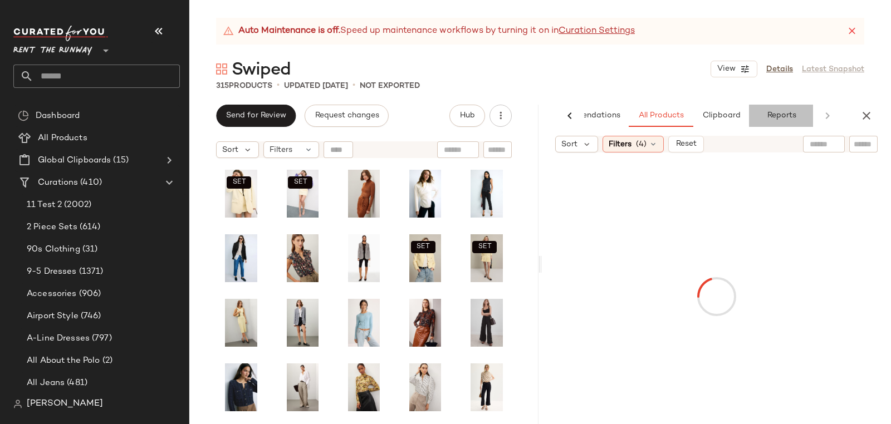
click at [780, 116] on span "Reports" at bounding box center [781, 115] width 30 height 9
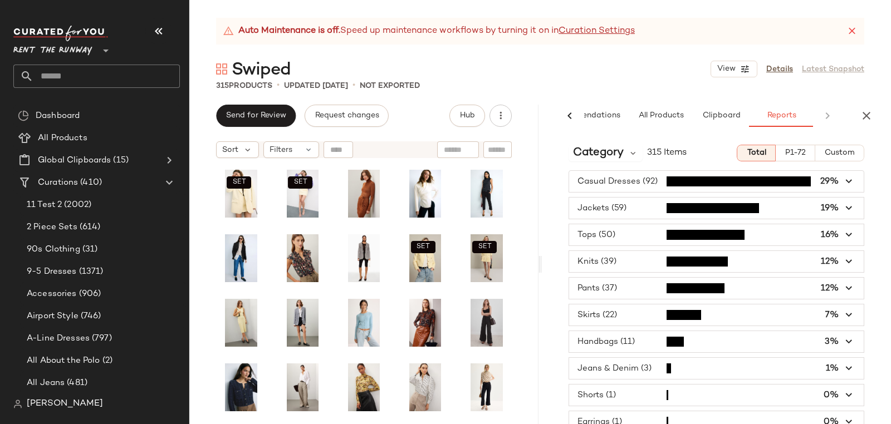
scroll to position [0, 53]
click at [622, 163] on div "Category 315 Items Total P1-72 Custom Casual Dresses (92) 29% Jackets (59) 19% …" at bounding box center [716, 280] width 349 height 289
click at [621, 146] on span "Category" at bounding box center [598, 153] width 51 height 17
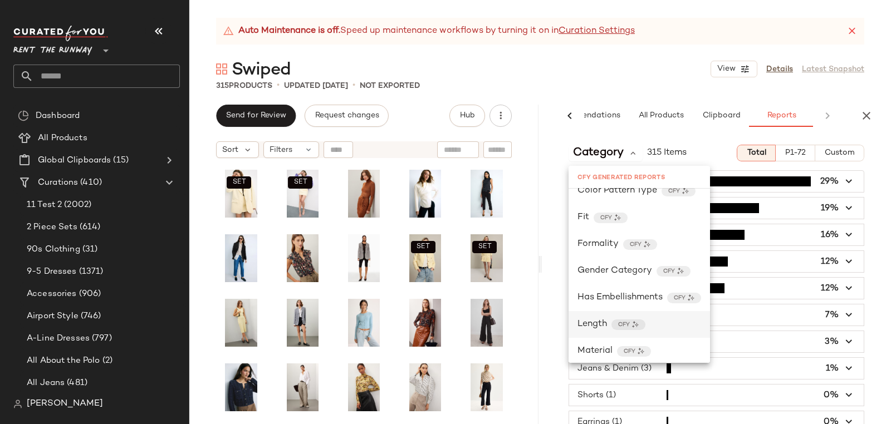
scroll to position [1021, 0]
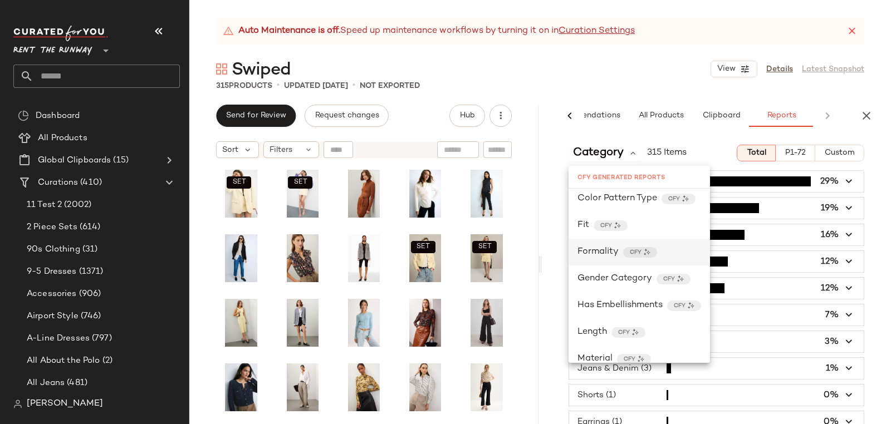
click at [598, 251] on span "Formality" at bounding box center [598, 252] width 41 height 13
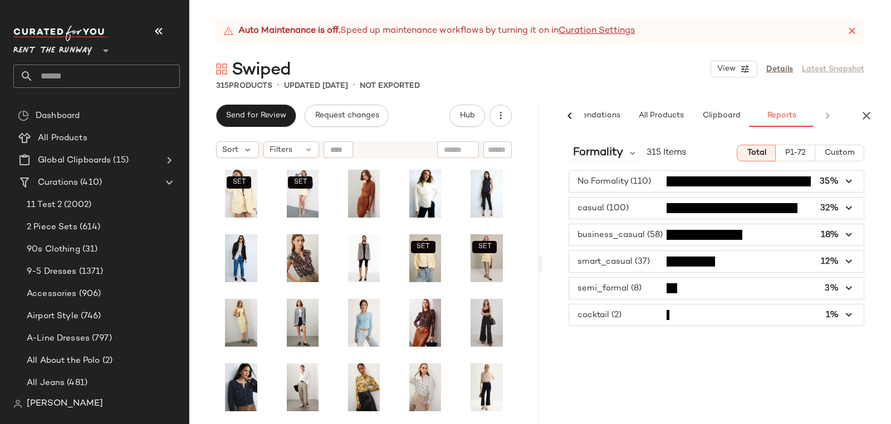
click at [600, 208] on span "button" at bounding box center [716, 208] width 295 height 21
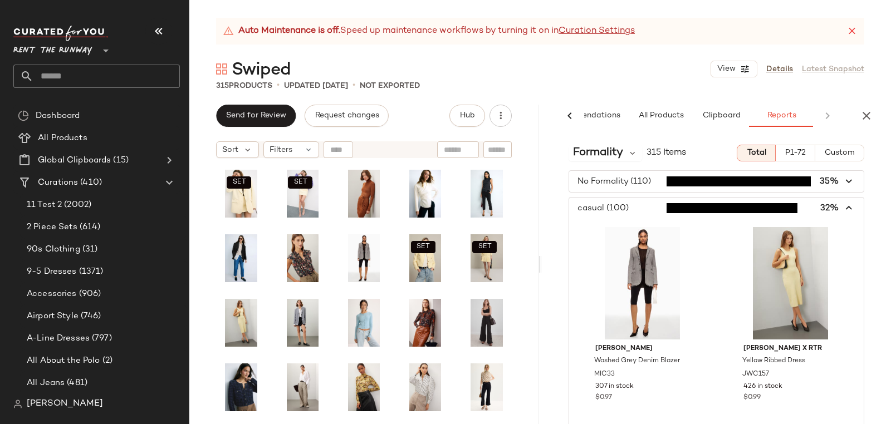
click at [600, 202] on span "button" at bounding box center [716, 208] width 295 height 21
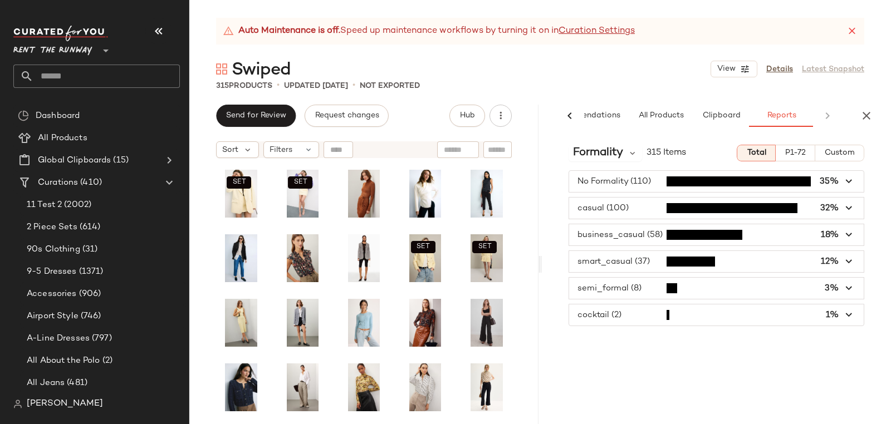
click at [595, 309] on span "button" at bounding box center [716, 315] width 295 height 21
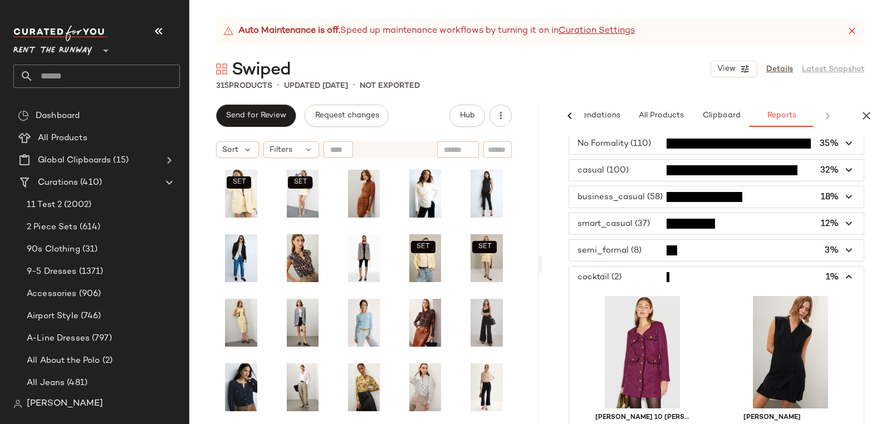
scroll to position [76, 0]
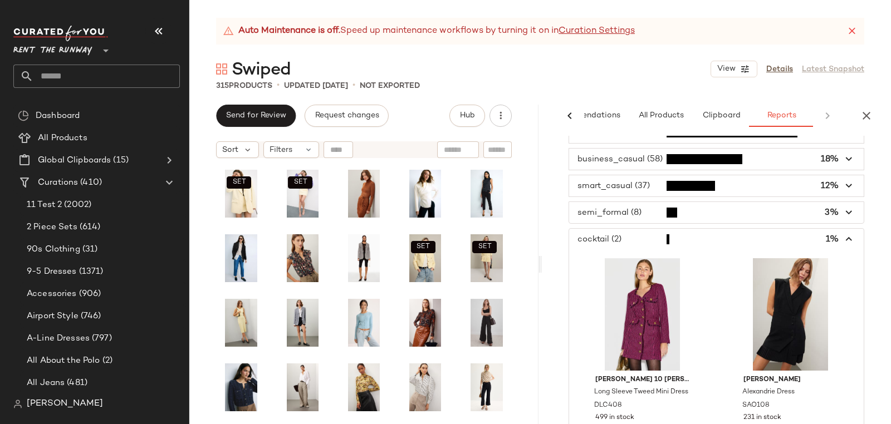
click at [604, 207] on span "button" at bounding box center [716, 212] width 295 height 21
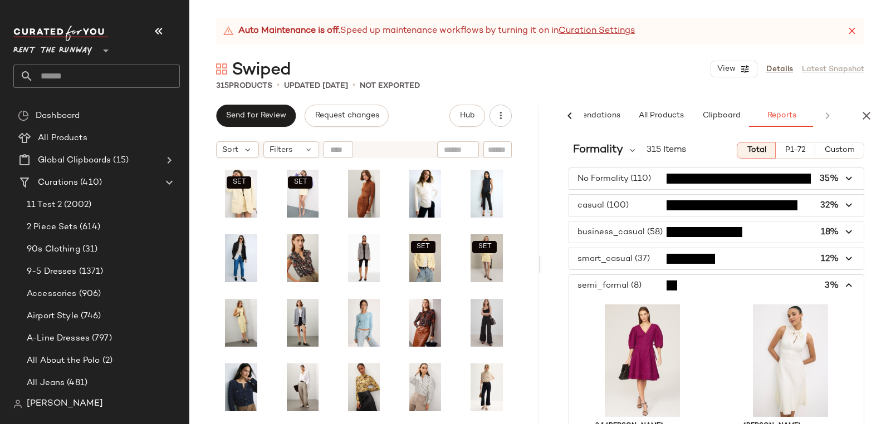
scroll to position [0, 0]
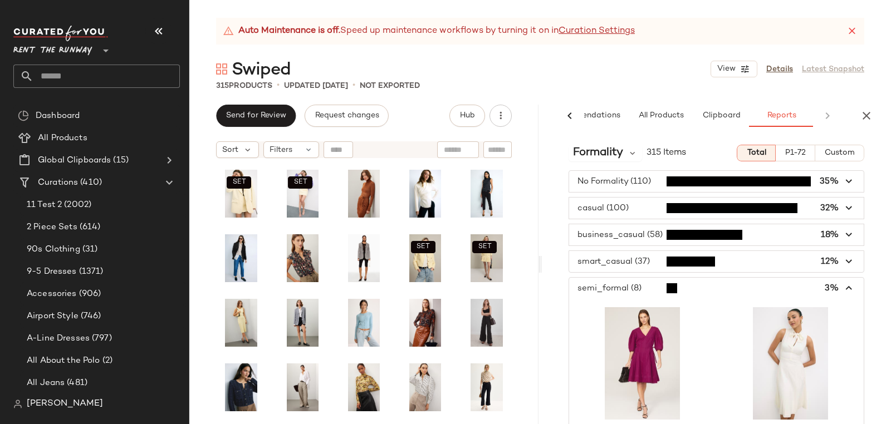
click at [623, 262] on span "button" at bounding box center [716, 261] width 295 height 21
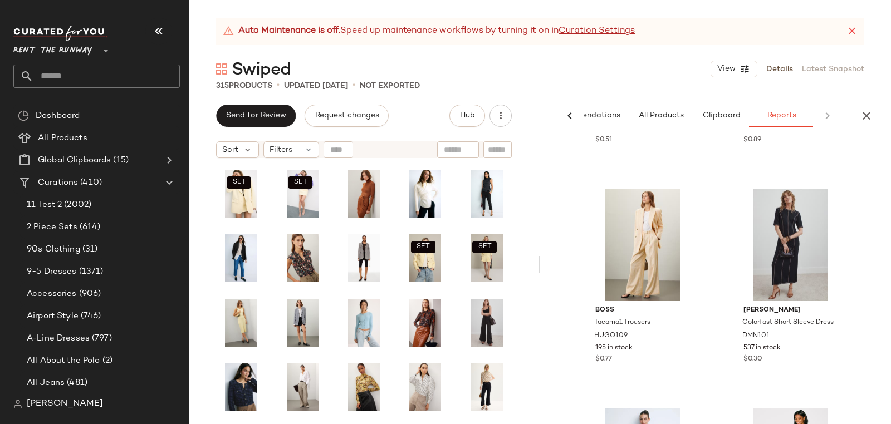
scroll to position [2528, 0]
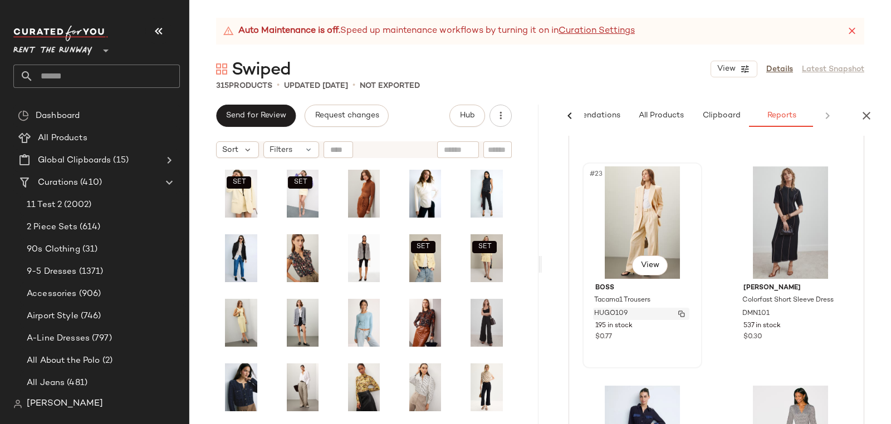
click at [610, 311] on span "HUGO109" at bounding box center [610, 314] width 33 height 10
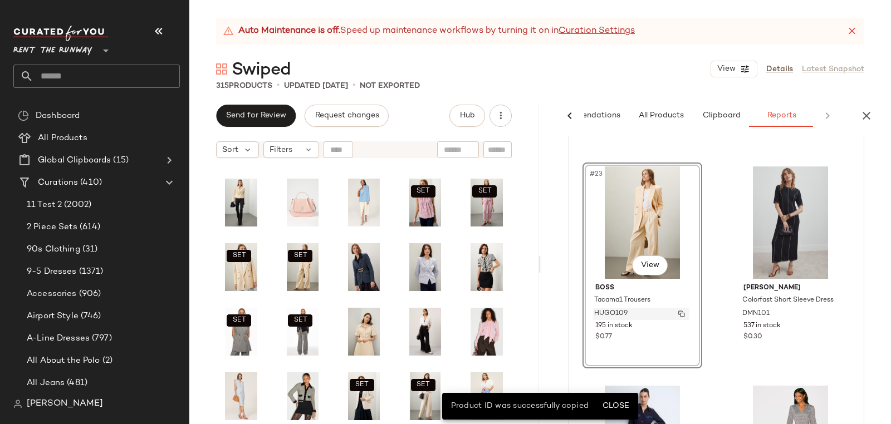
click at [607, 312] on span "HUGO109" at bounding box center [610, 314] width 33 height 10
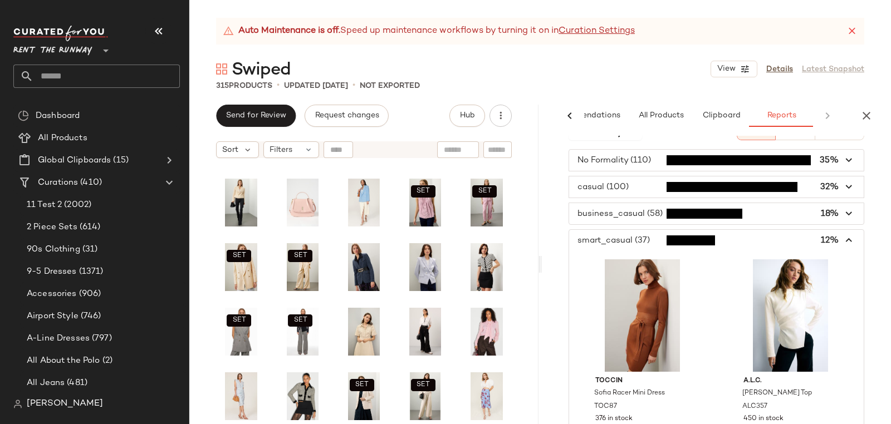
scroll to position [0, 0]
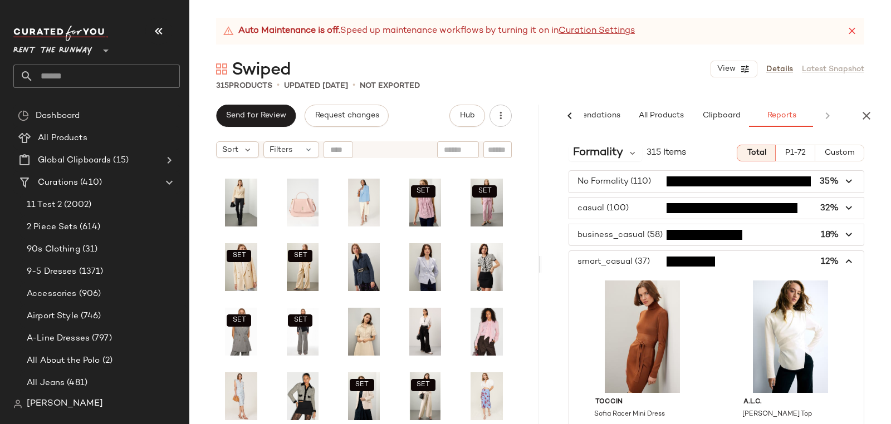
click at [618, 236] on span "button" at bounding box center [716, 234] width 295 height 21
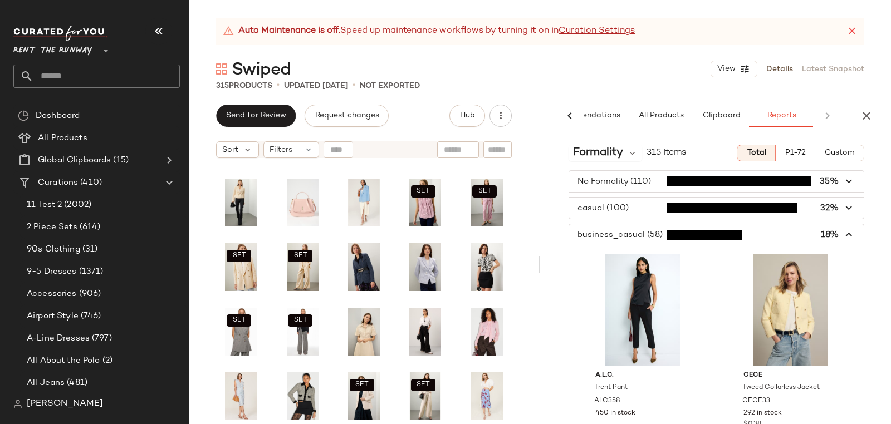
click at [613, 231] on span "button" at bounding box center [716, 234] width 295 height 21
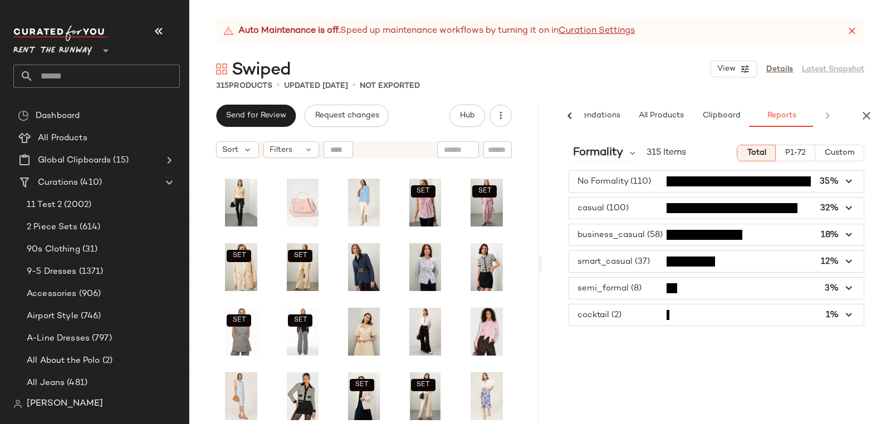
click at [617, 213] on span "button" at bounding box center [716, 208] width 295 height 21
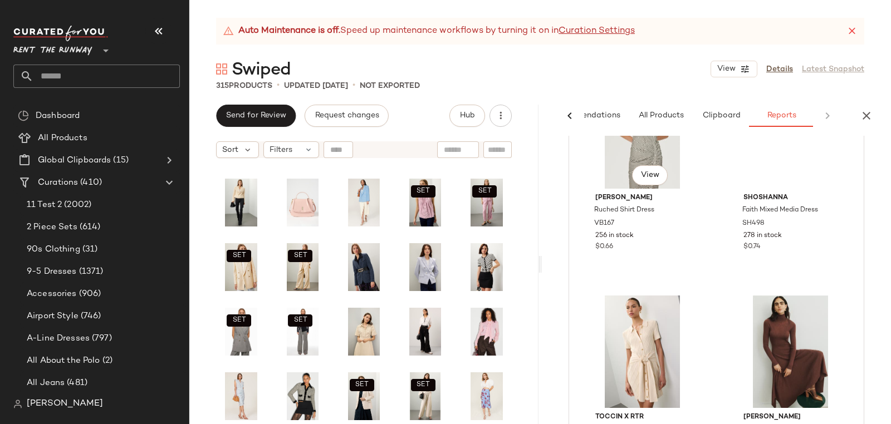
scroll to position [4101, 0]
click at [795, 171] on span "View" at bounding box center [797, 175] width 19 height 9
click at [774, 144] on div "#38 View" at bounding box center [791, 132] width 112 height 113
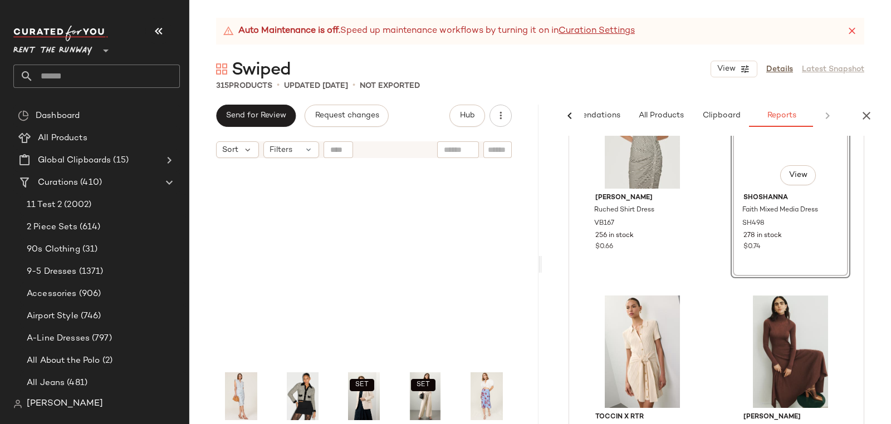
scroll to position [1938, 0]
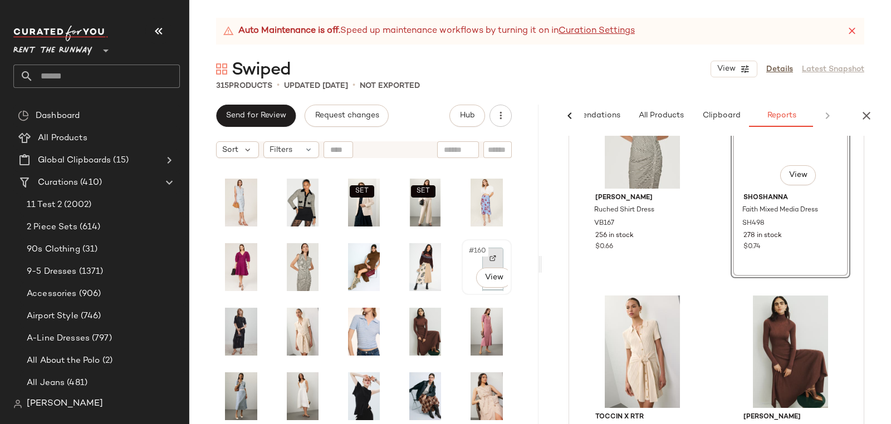
click at [490, 257] on img at bounding box center [493, 258] width 7 height 7
click at [753, 222] on span "SH498" at bounding box center [754, 224] width 22 height 10
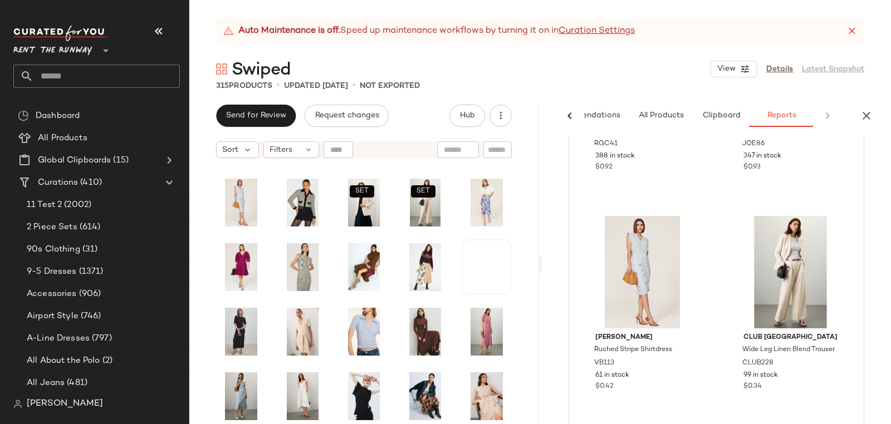
scroll to position [3764, 0]
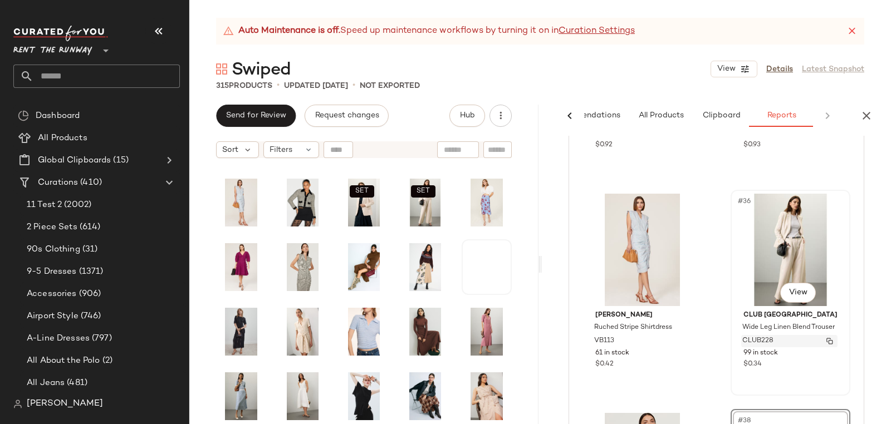
click at [743, 338] on span "CLUB228" at bounding box center [758, 341] width 31 height 10
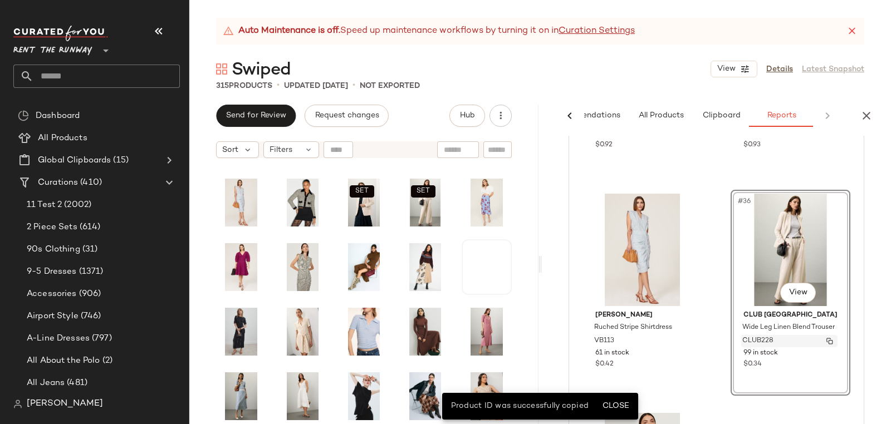
scroll to position [1873, 0]
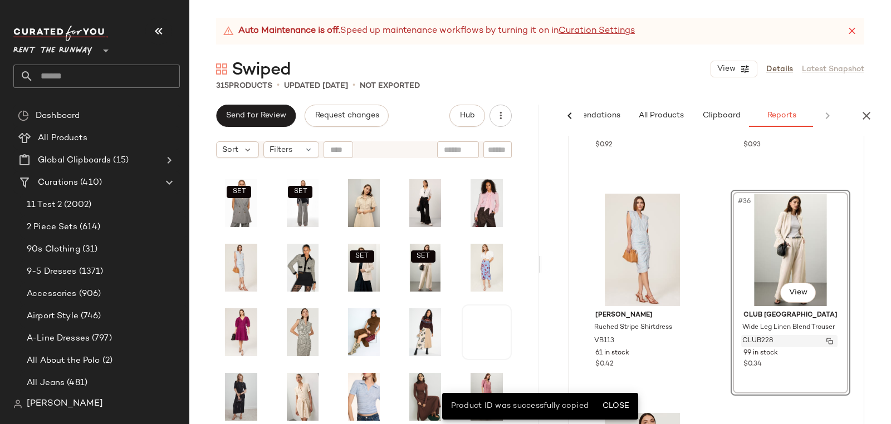
click at [748, 338] on span "CLUB228" at bounding box center [758, 341] width 31 height 10
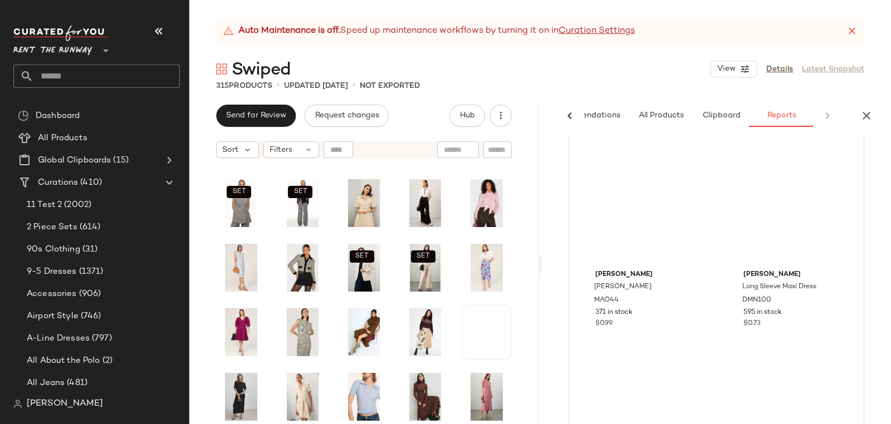
scroll to position [7764, 0]
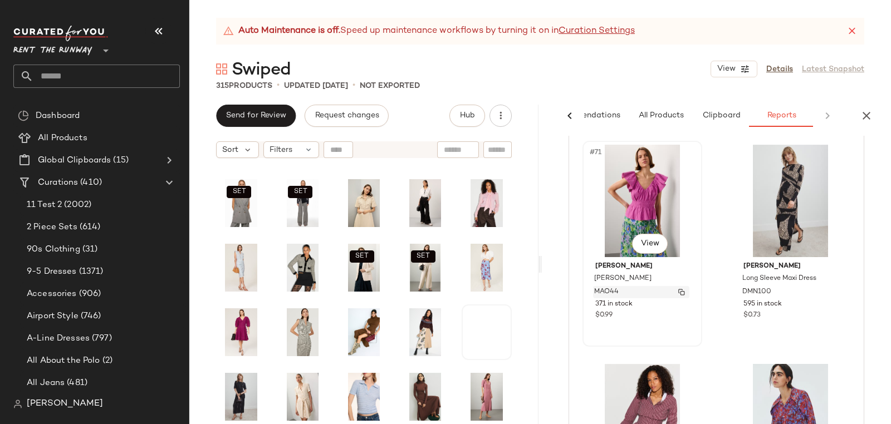
click at [599, 288] on span "MAO44" at bounding box center [606, 292] width 25 height 10
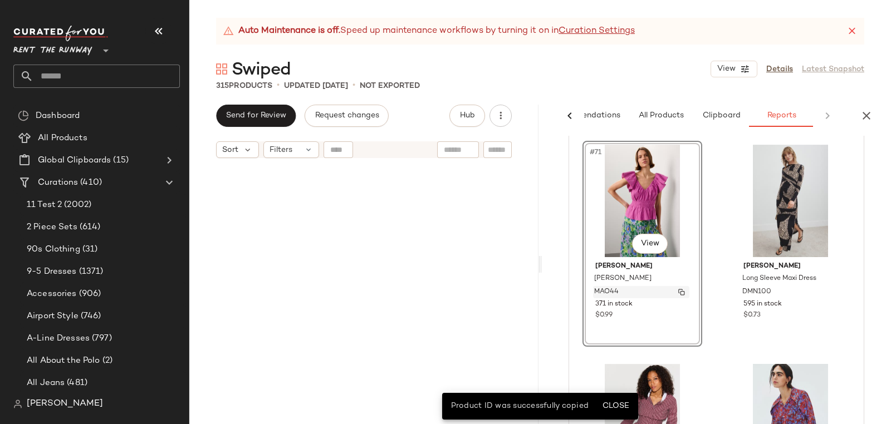
scroll to position [2972, 0]
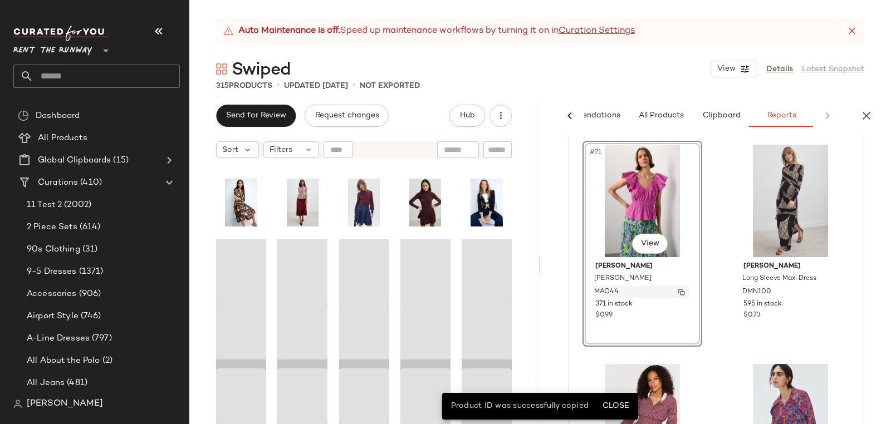
click at [601, 288] on span "MAO44" at bounding box center [606, 292] width 25 height 10
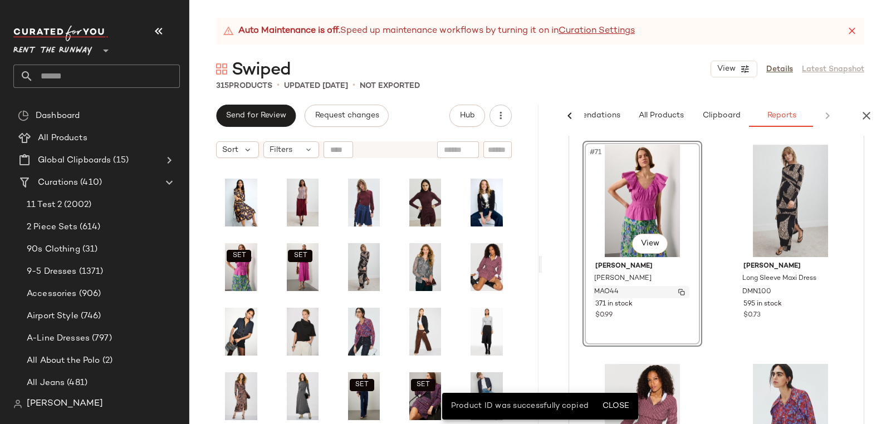
click at [610, 287] on span "MAO44" at bounding box center [606, 292] width 25 height 10
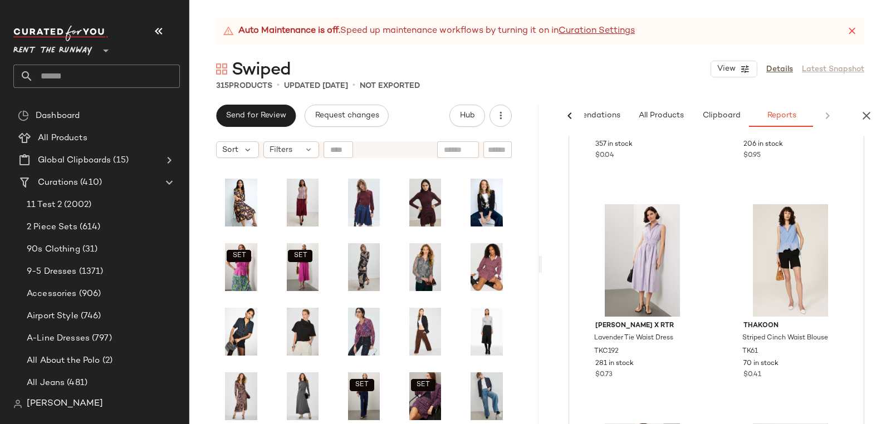
scroll to position [8584, 0]
click at [743, 349] on span "TK61" at bounding box center [751, 350] width 16 height 10
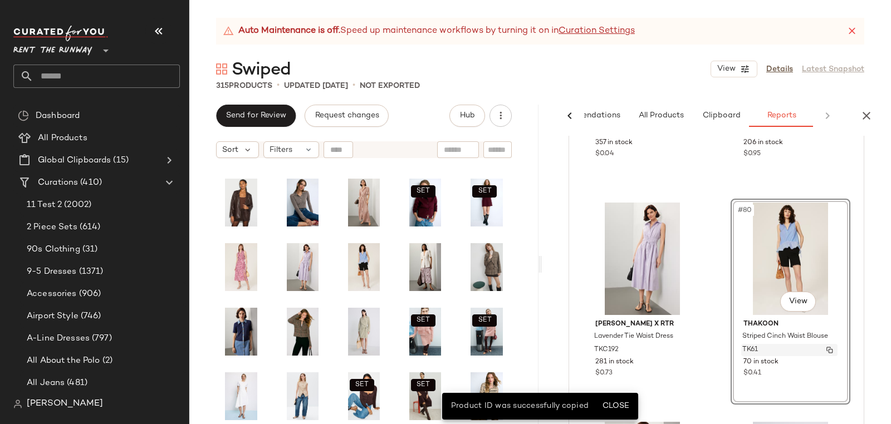
click at [755, 350] on div "TK61" at bounding box center [789, 350] width 96 height 12
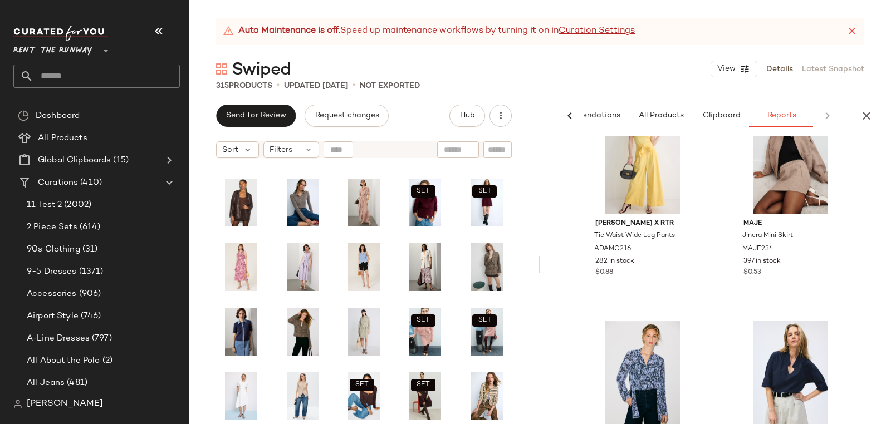
scroll to position [0, 0]
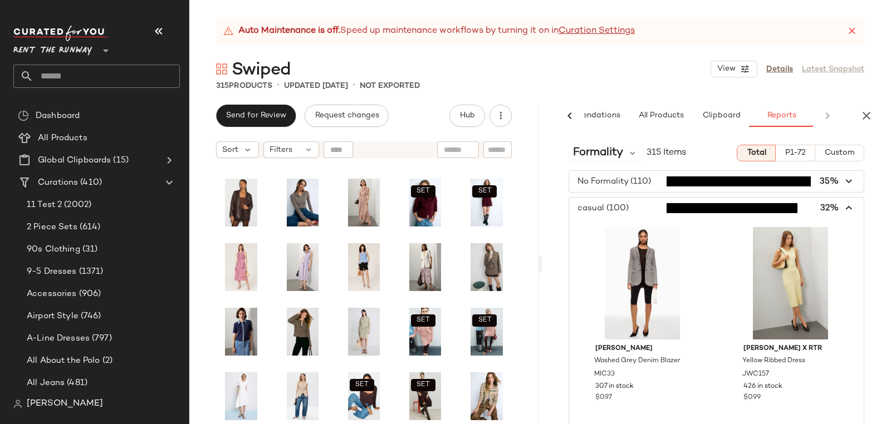
click at [606, 207] on span "button" at bounding box center [716, 208] width 295 height 21
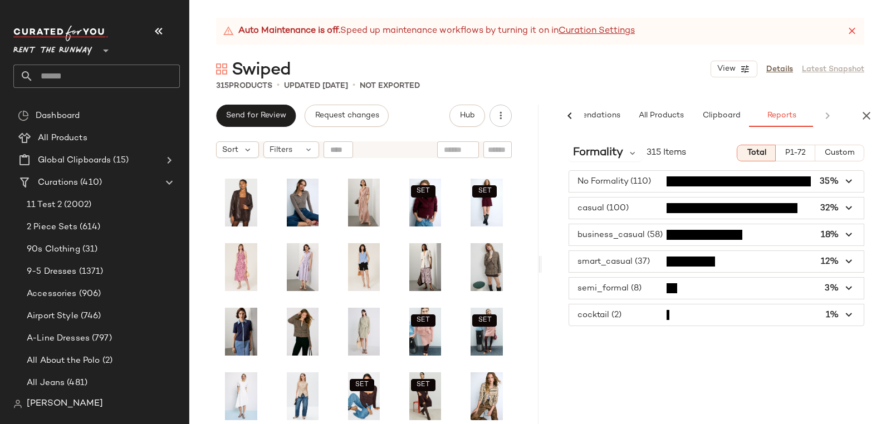
click at [631, 180] on span "button" at bounding box center [716, 181] width 295 height 21
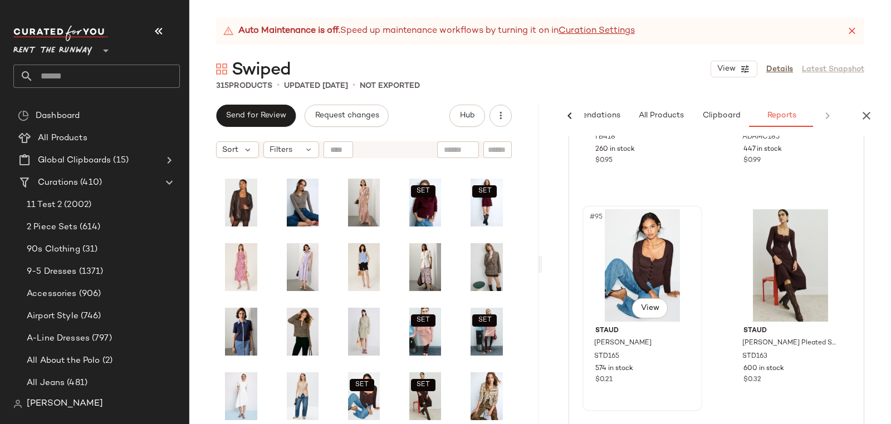
scroll to position [10305, 0]
click at [616, 354] on span "STD165" at bounding box center [606, 358] width 25 height 10
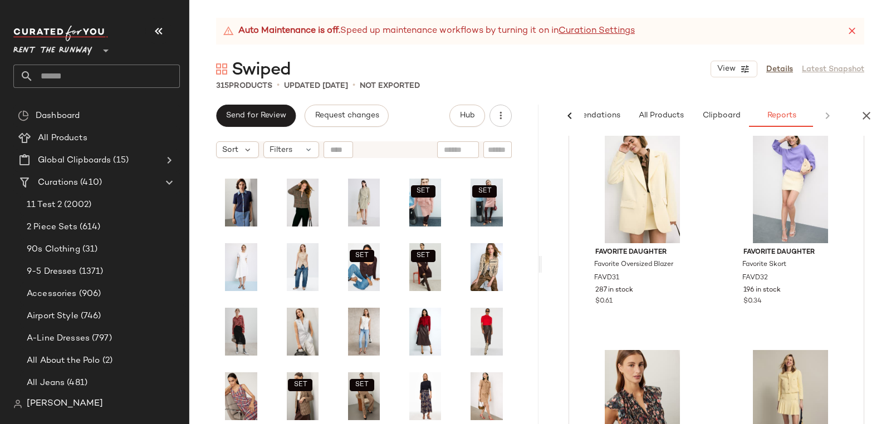
scroll to position [0, 0]
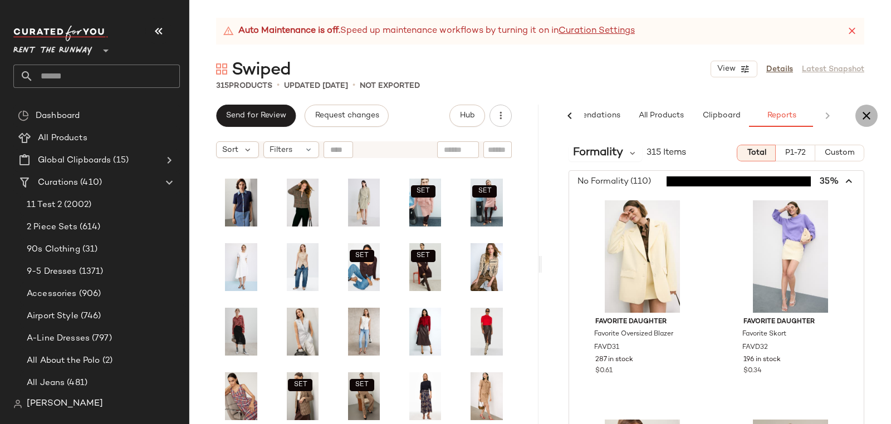
click at [868, 116] on icon "button" at bounding box center [866, 115] width 13 height 13
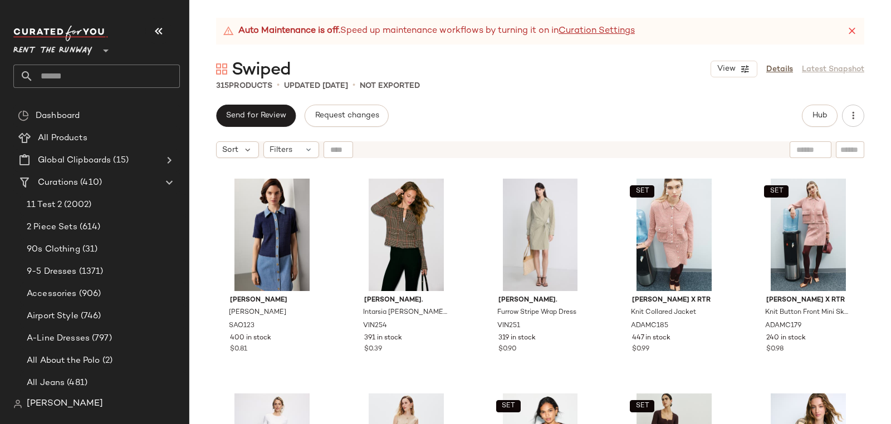
scroll to position [3440, 0]
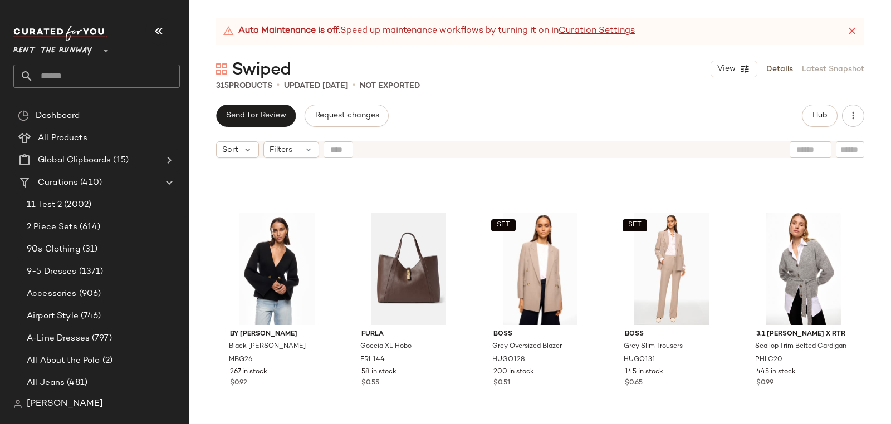
scroll to position [4048, 0]
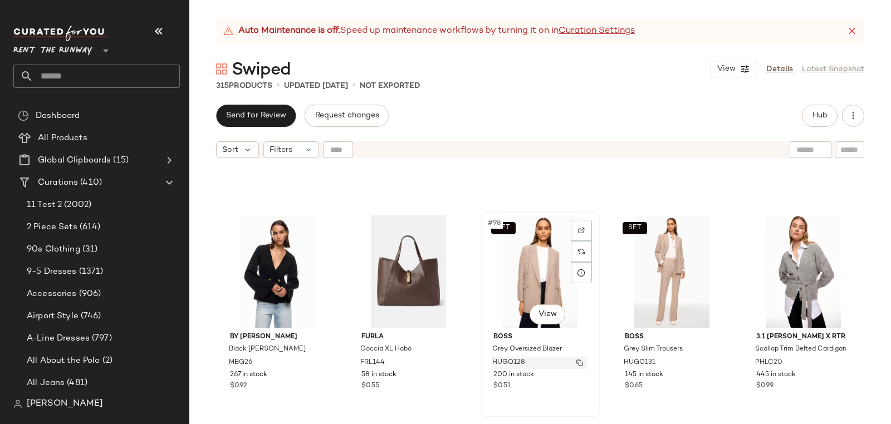
click at [498, 360] on span "HUGO128" at bounding box center [508, 363] width 33 height 10
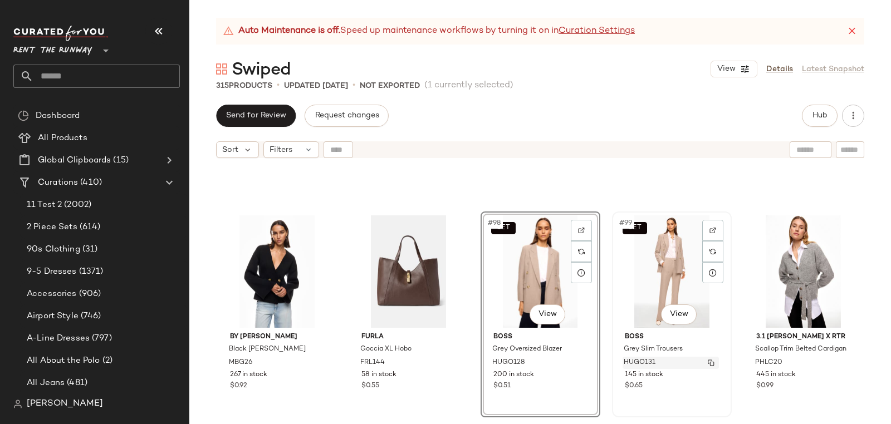
click at [638, 363] on span "HUGO131" at bounding box center [640, 363] width 32 height 10
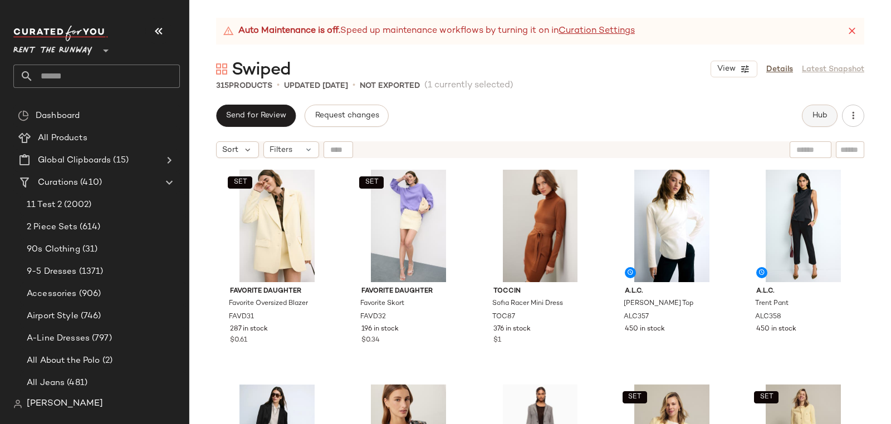
click at [809, 118] on button "Hub" at bounding box center [820, 116] width 36 height 22
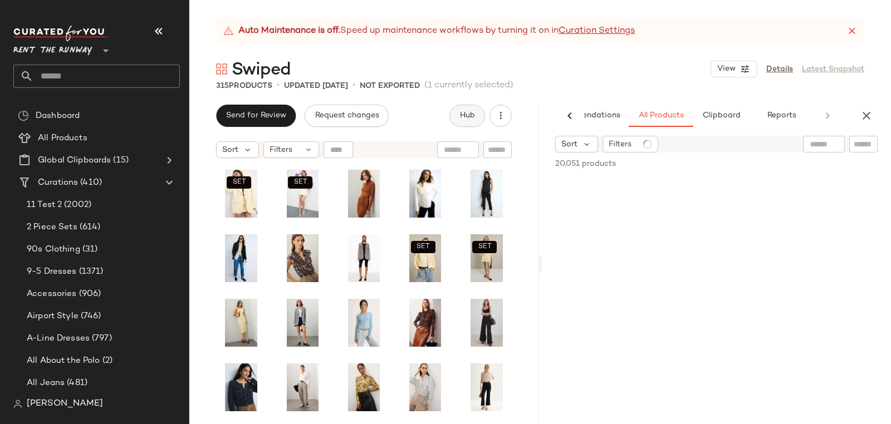
scroll to position [1162, 0]
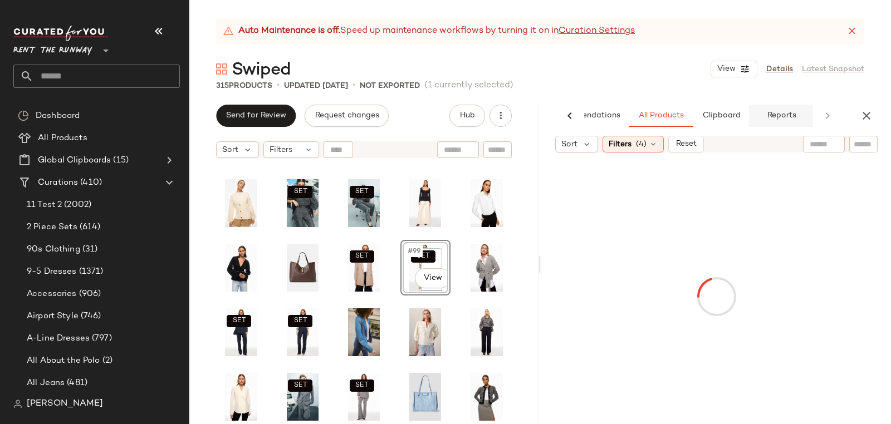
click at [775, 117] on span "Reports" at bounding box center [781, 115] width 30 height 9
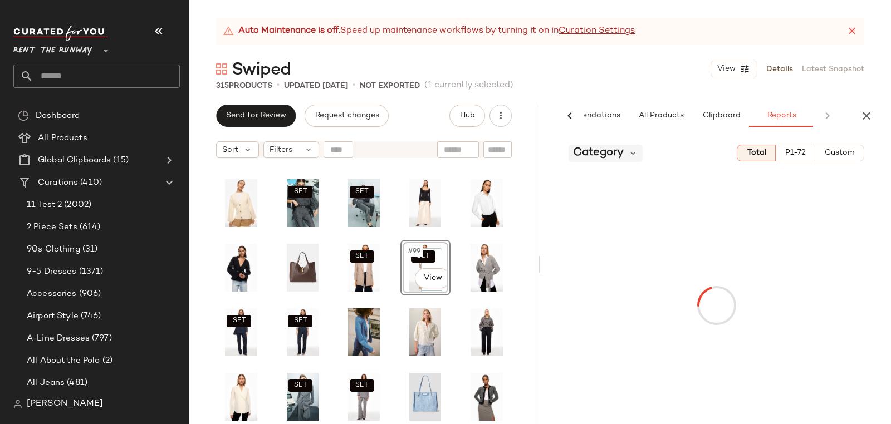
scroll to position [0, 53]
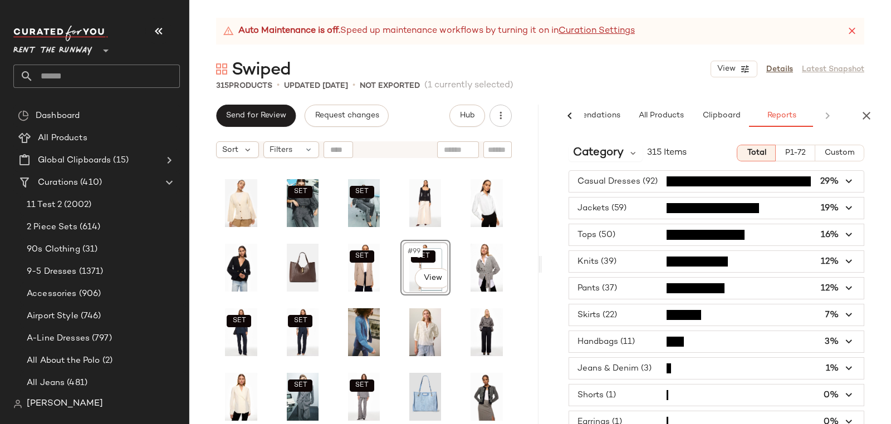
click at [603, 286] on span "button" at bounding box center [716, 288] width 295 height 21
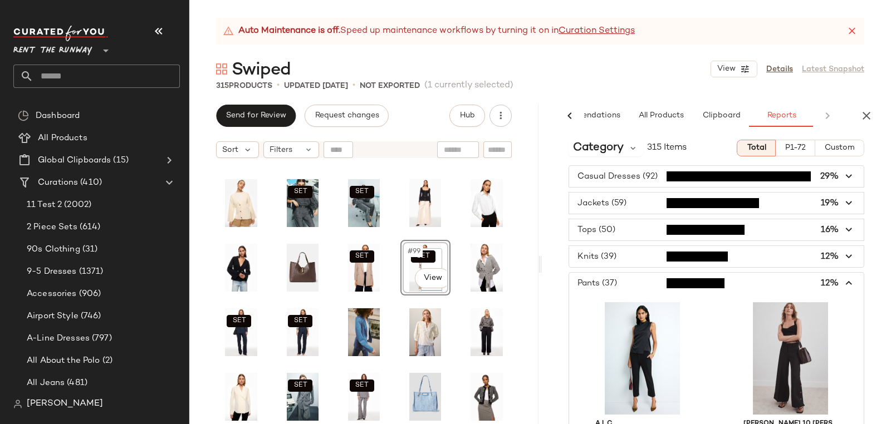
click at [603, 285] on span "button" at bounding box center [716, 283] width 295 height 21
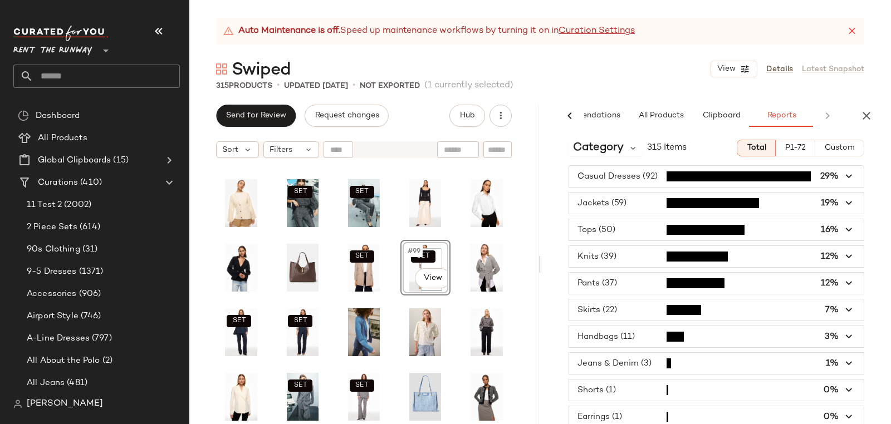
scroll to position [3, 0]
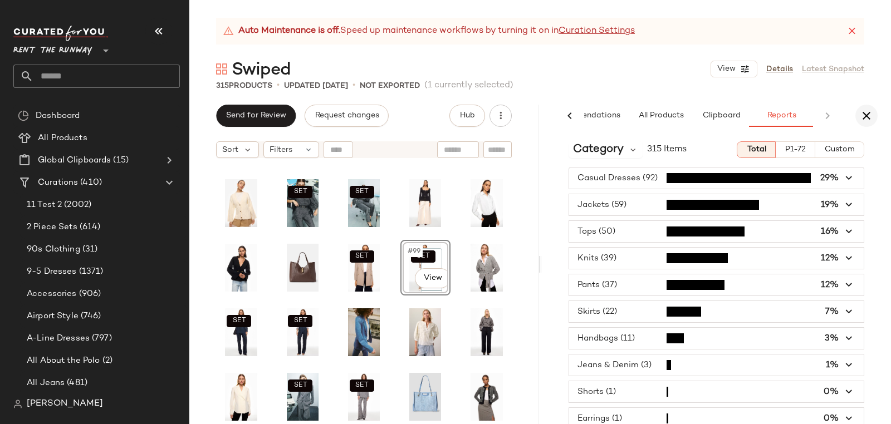
click at [864, 115] on icon "button" at bounding box center [866, 115] width 13 height 13
click at [864, 115] on div "Send for Review Request changes Hub Sort Filters SET SET SET SET #99 View SET S…" at bounding box center [540, 265] width 702 height 320
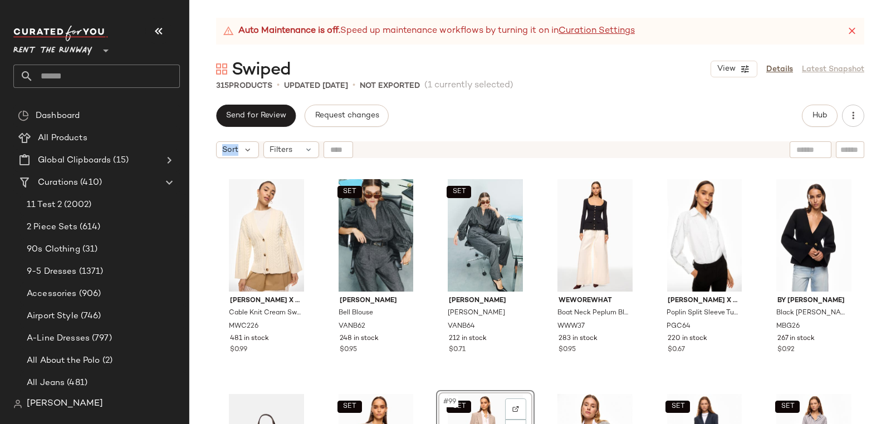
scroll to position [4085, 0]
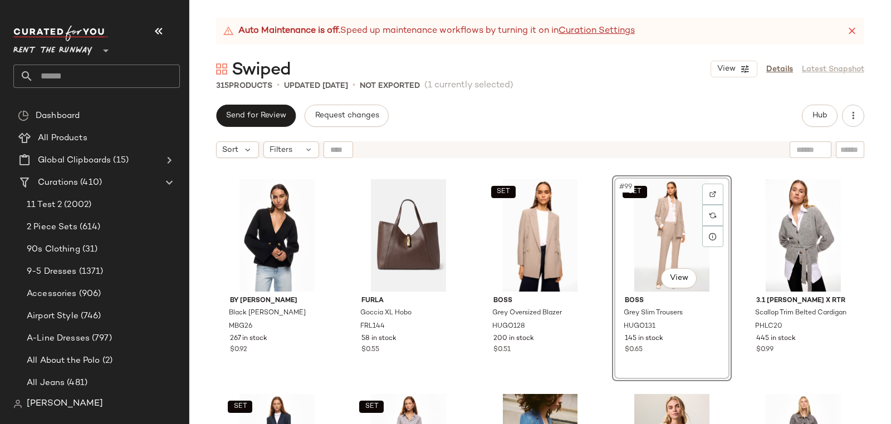
click at [610, 92] on div "Auto Maintenance is off. Speed up maintenance workflows by turning it on in Cur…" at bounding box center [540, 221] width 702 height 407
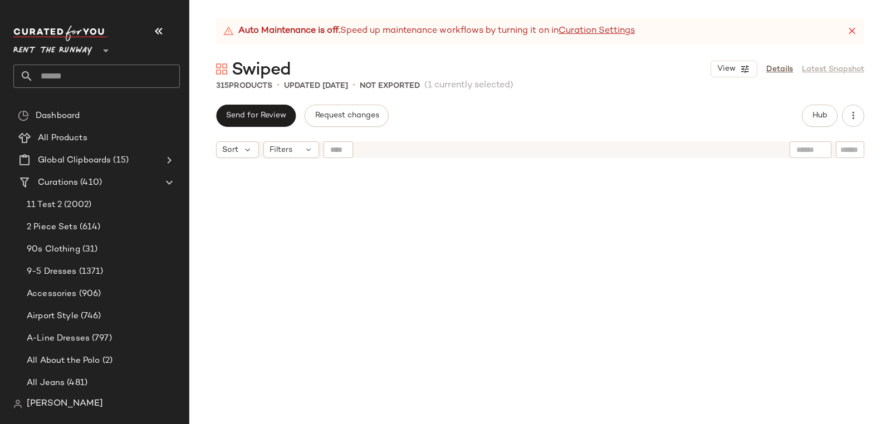
scroll to position [4085, 0]
